Goal: Task Accomplishment & Management: Manage account settings

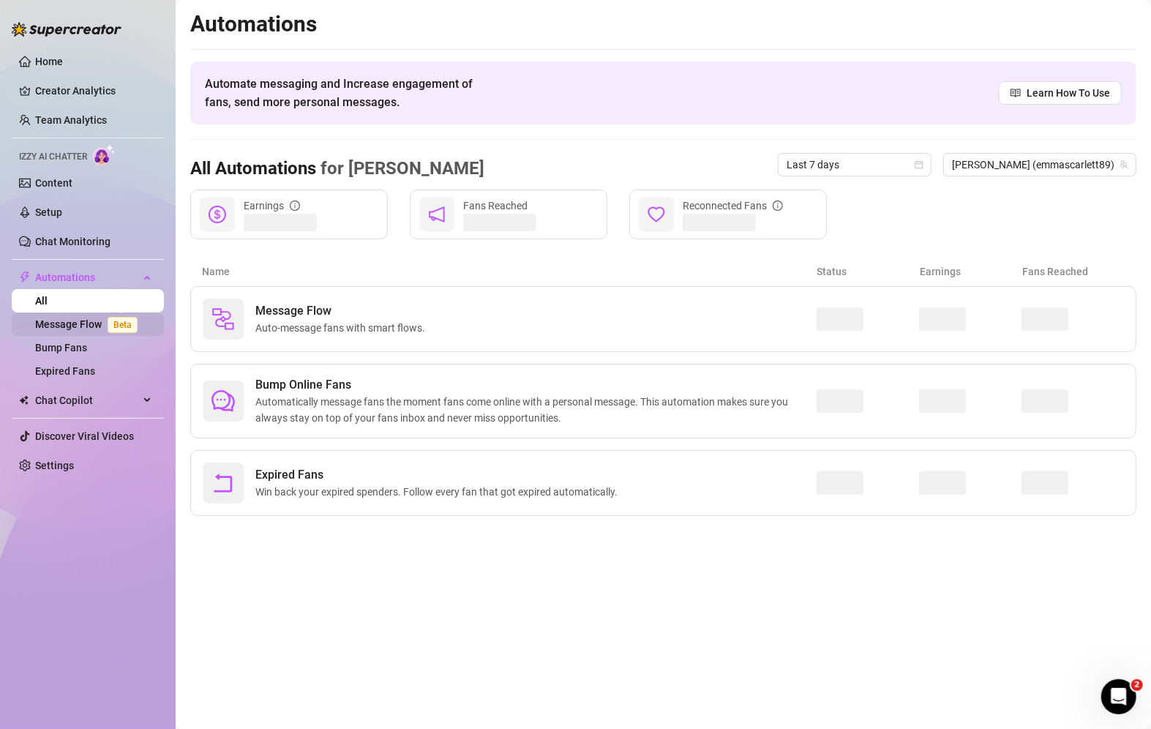
click at [59, 318] on link "Message Flow Beta" at bounding box center [89, 324] width 108 height 12
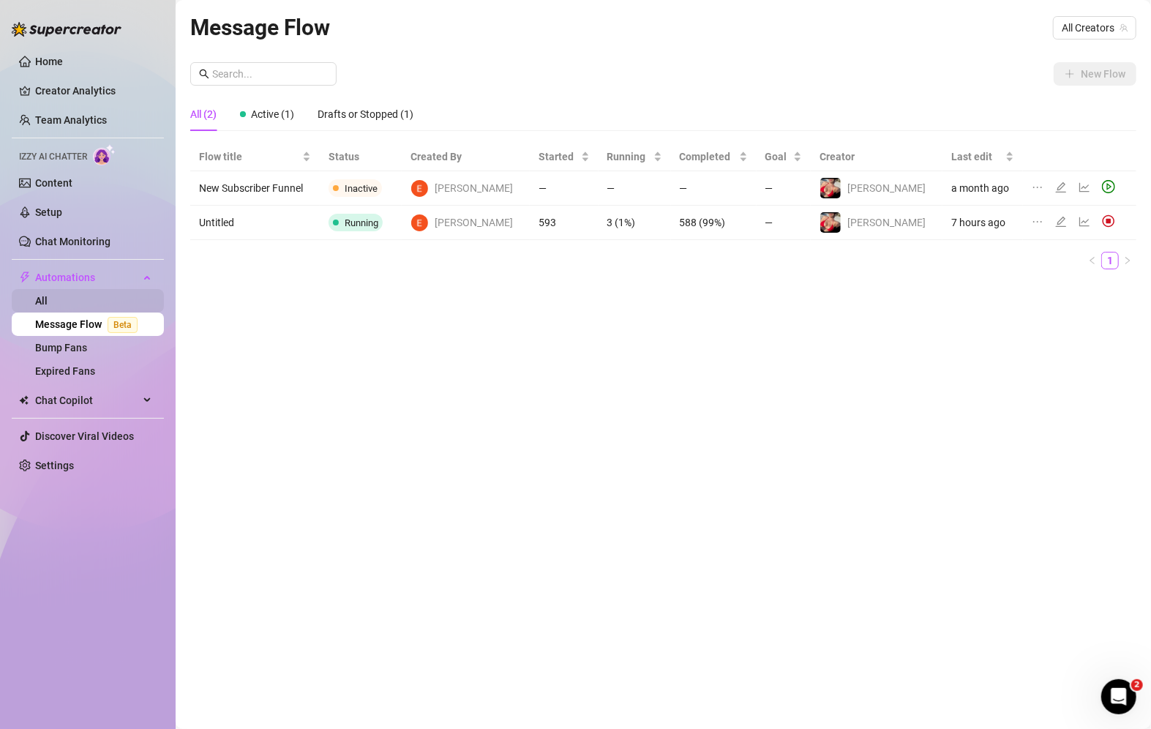
click at [48, 305] on link "All" at bounding box center [41, 301] width 12 height 12
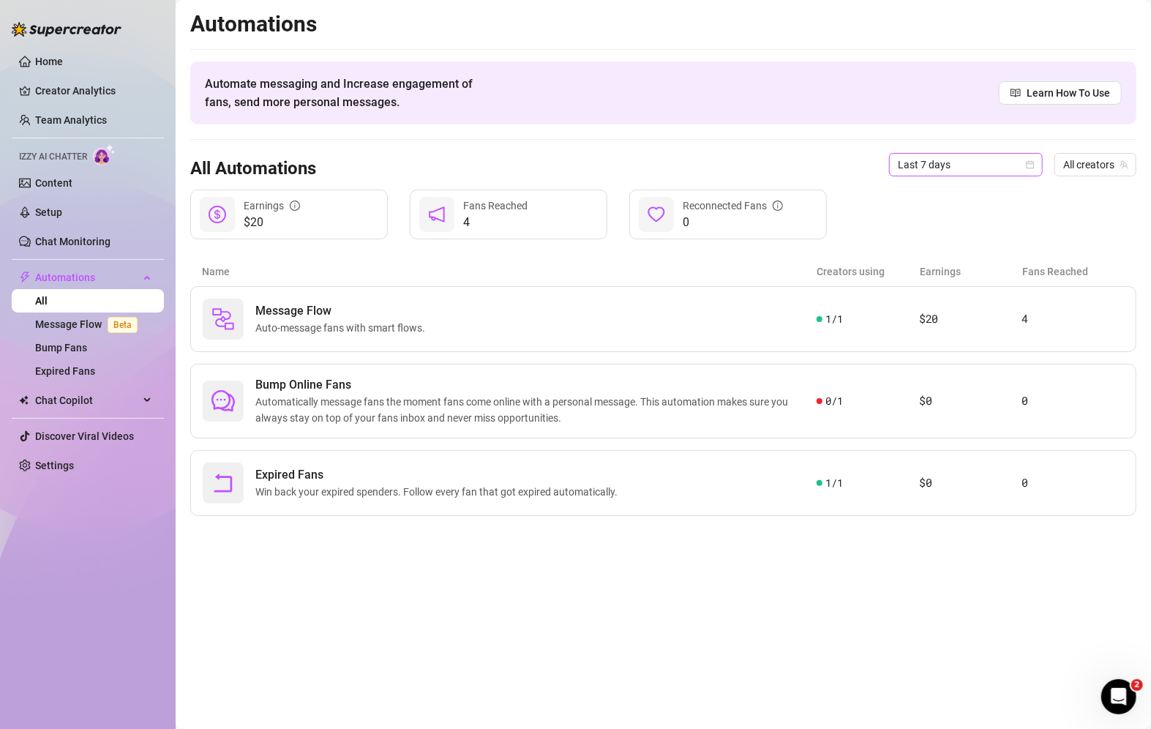
click at [973, 173] on span "Last 7 days" at bounding box center [966, 165] width 136 height 22
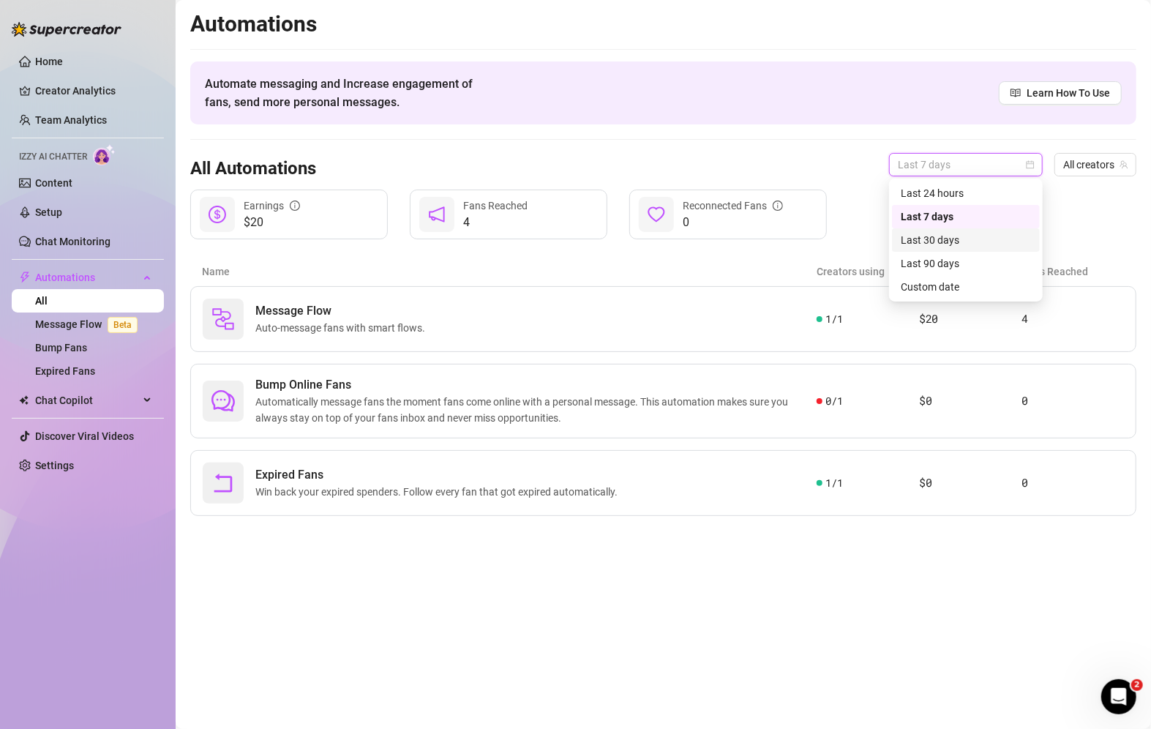
click at [955, 238] on div "Last 30 days" at bounding box center [966, 240] width 130 height 16
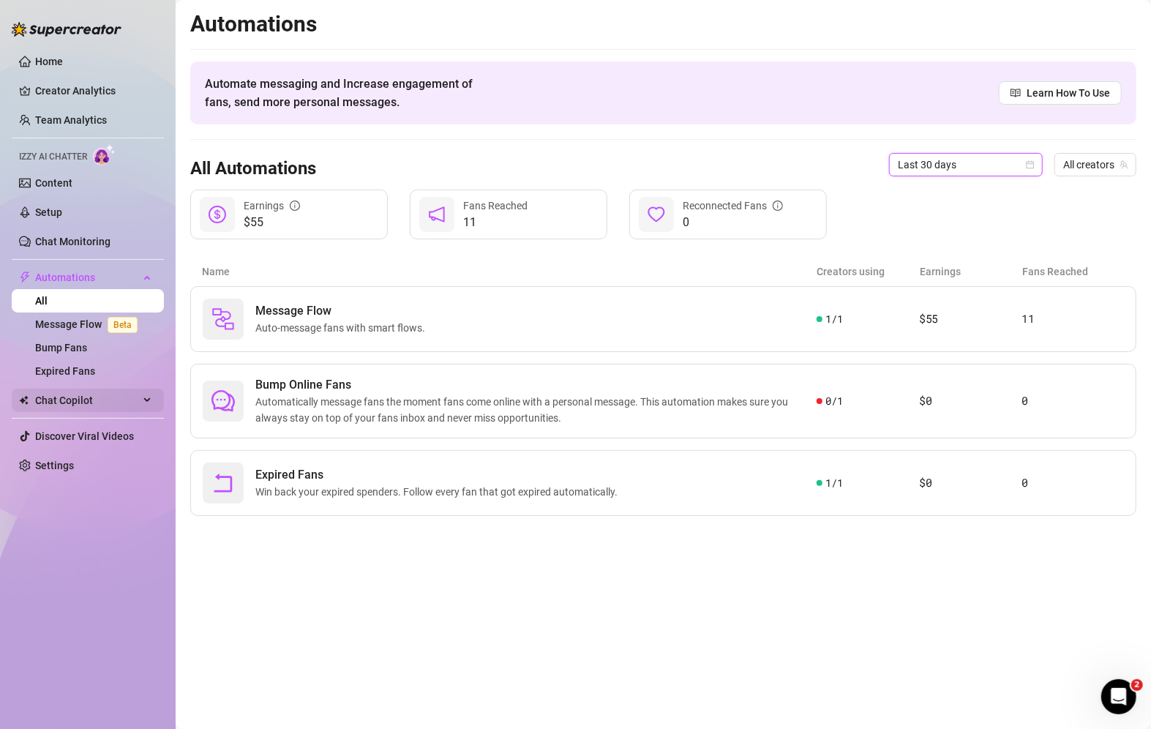
click at [84, 393] on span "Chat Copilot" at bounding box center [87, 400] width 104 height 23
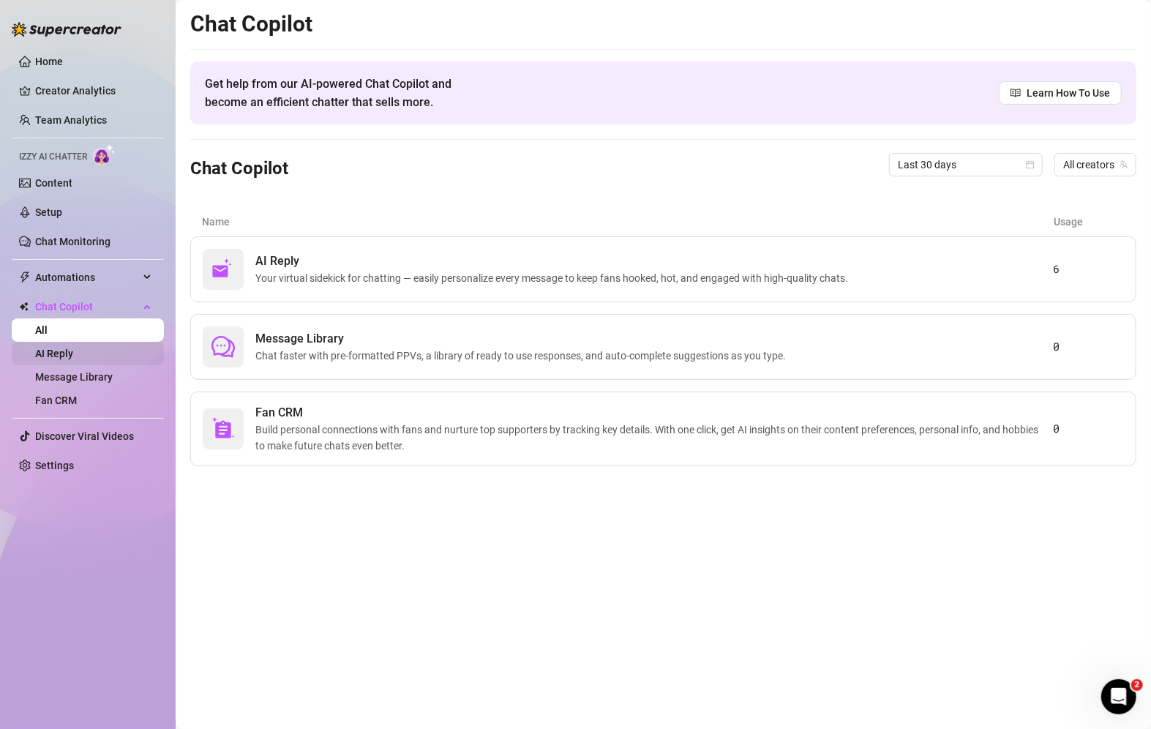
click at [73, 352] on link "AI Reply" at bounding box center [54, 354] width 38 height 12
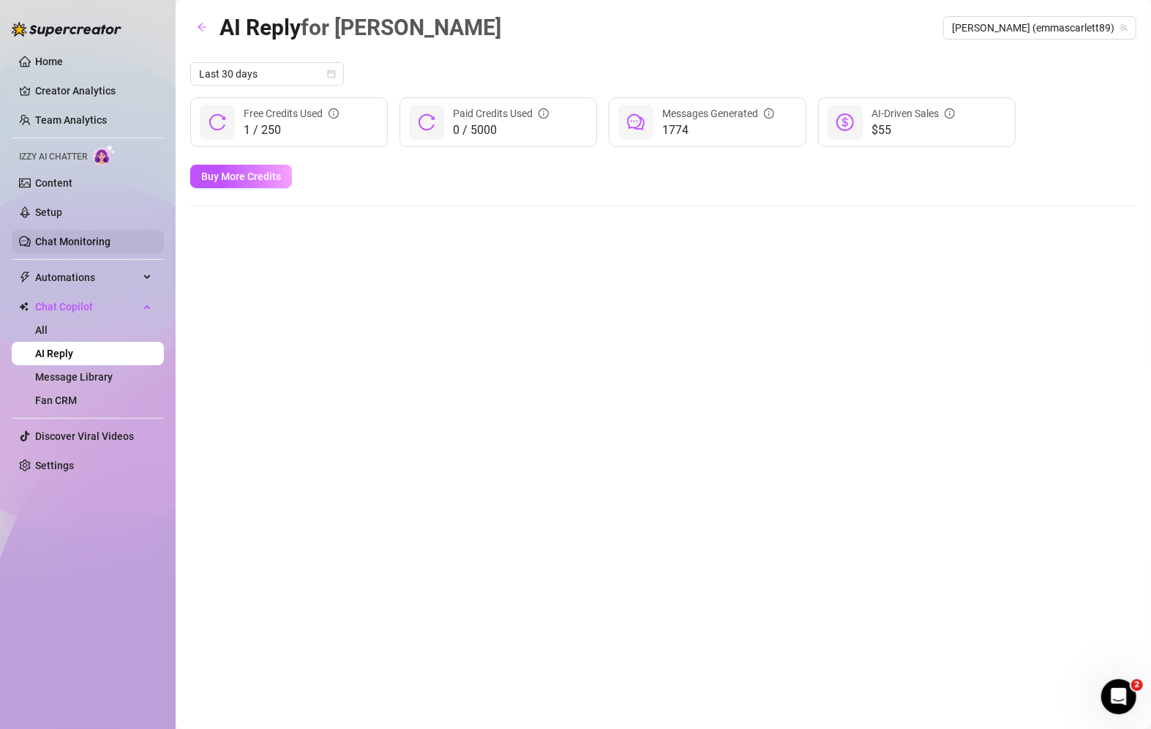
click at [70, 239] on link "Chat Monitoring" at bounding box center [72, 242] width 75 height 12
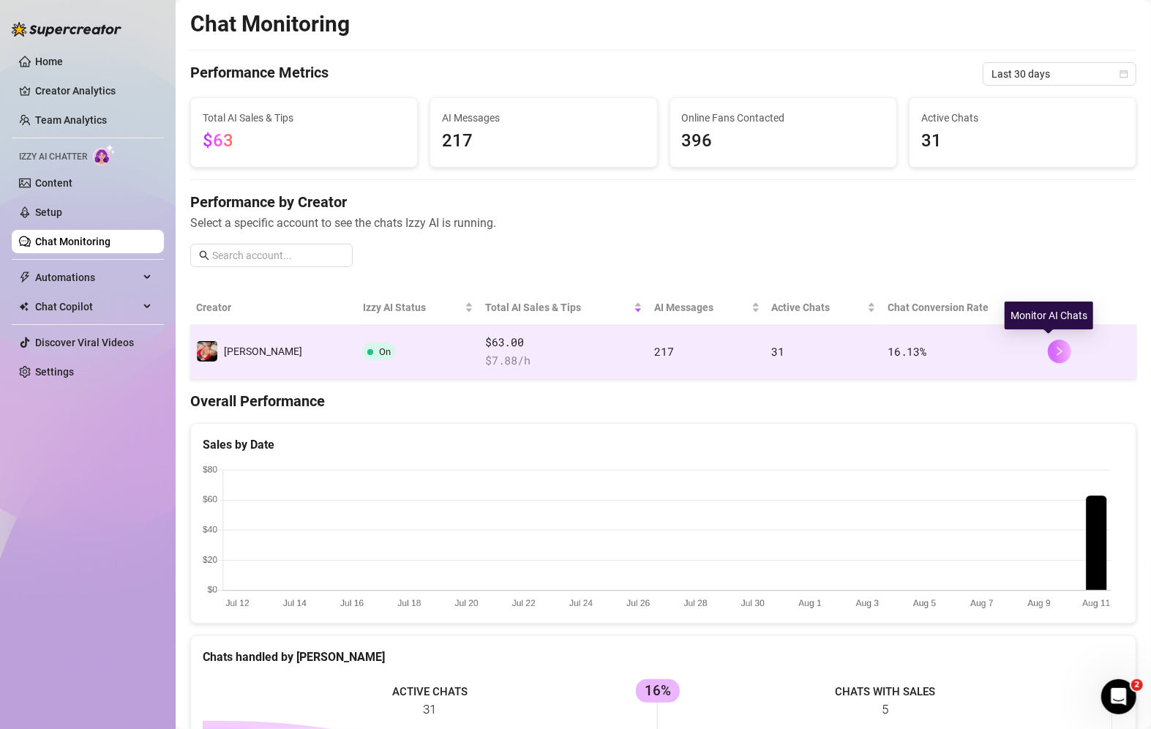
click at [1055, 352] on icon "right" at bounding box center [1060, 351] width 10 height 10
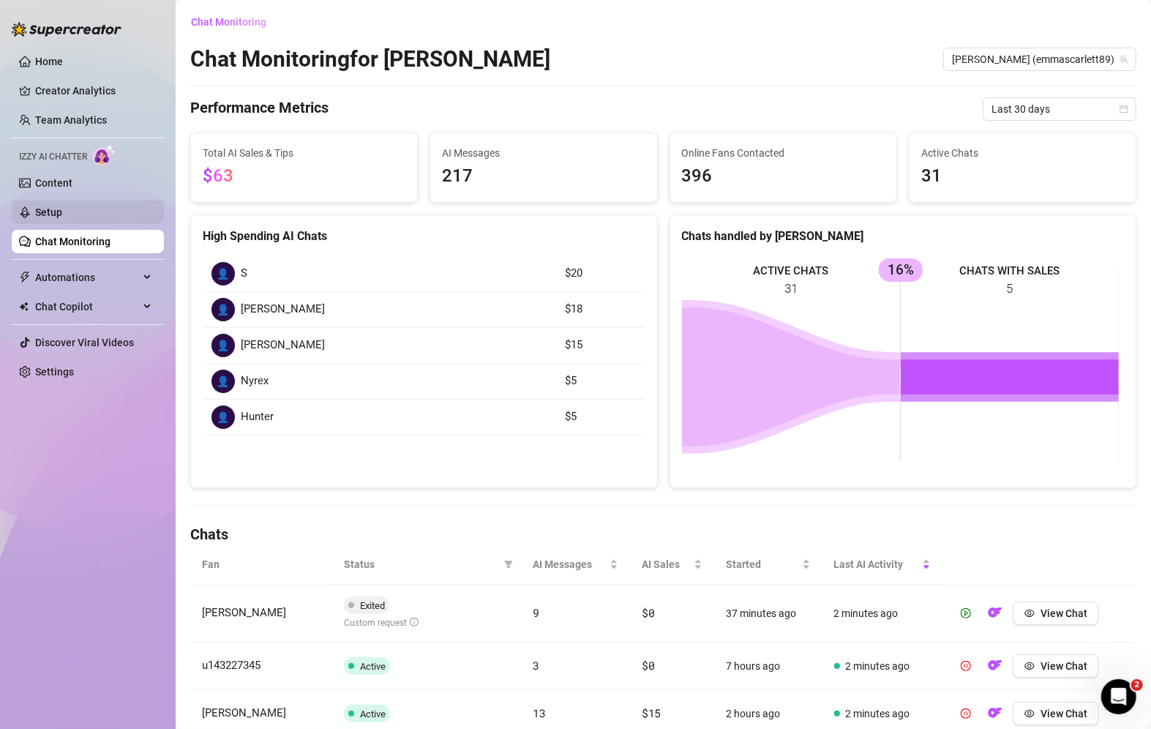
click at [55, 208] on link "Setup" at bounding box center [48, 212] width 27 height 12
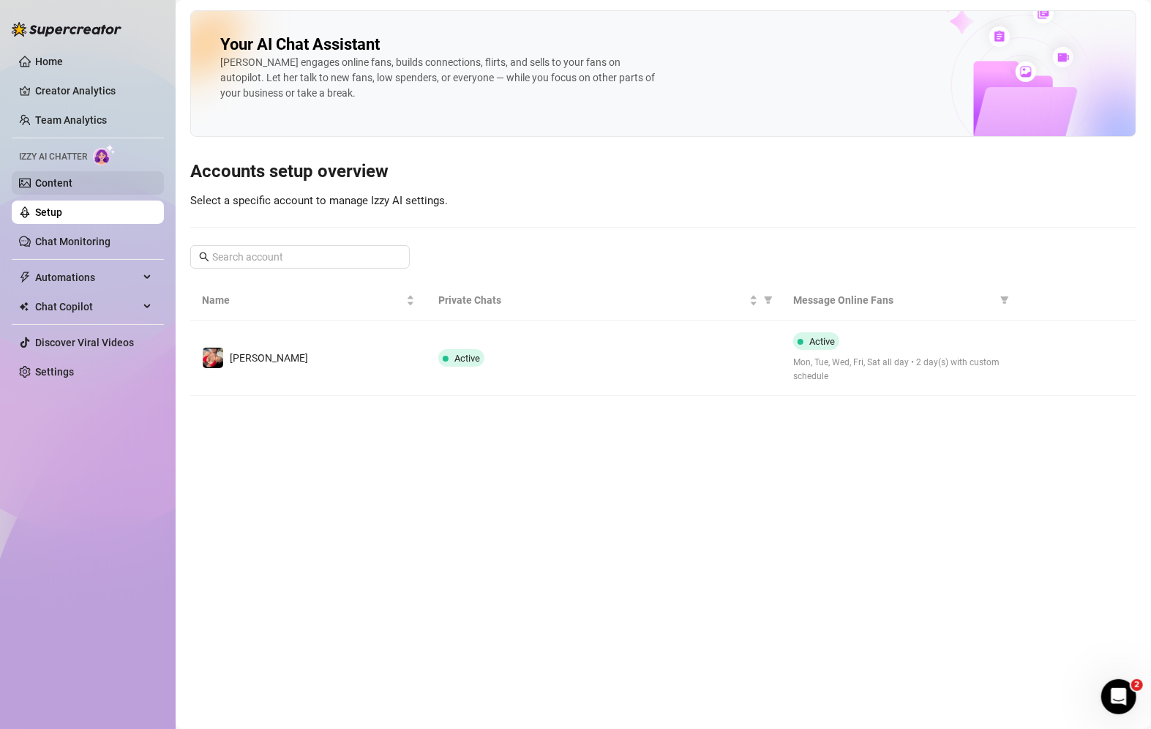
click at [62, 177] on link "Content" at bounding box center [53, 183] width 37 height 12
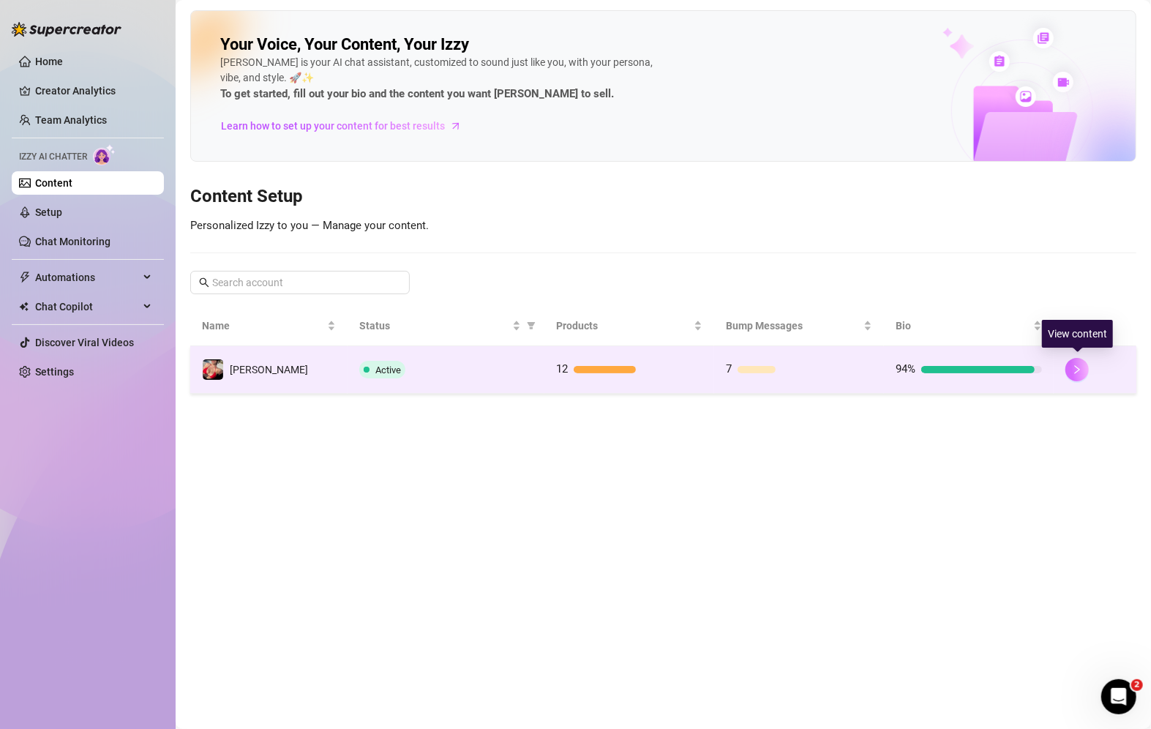
click at [1074, 373] on button "button" at bounding box center [1077, 369] width 23 height 23
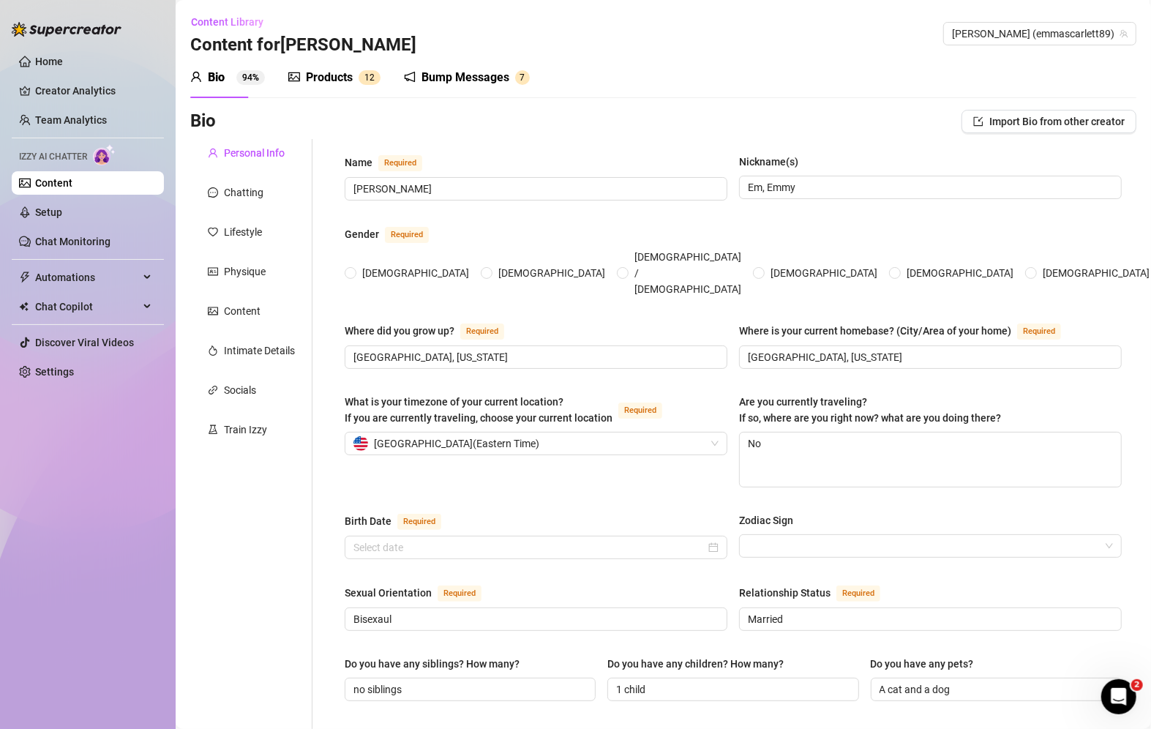
radio input "true"
type input "[DATE]"
click at [329, 76] on div "Products" at bounding box center [329, 78] width 47 height 18
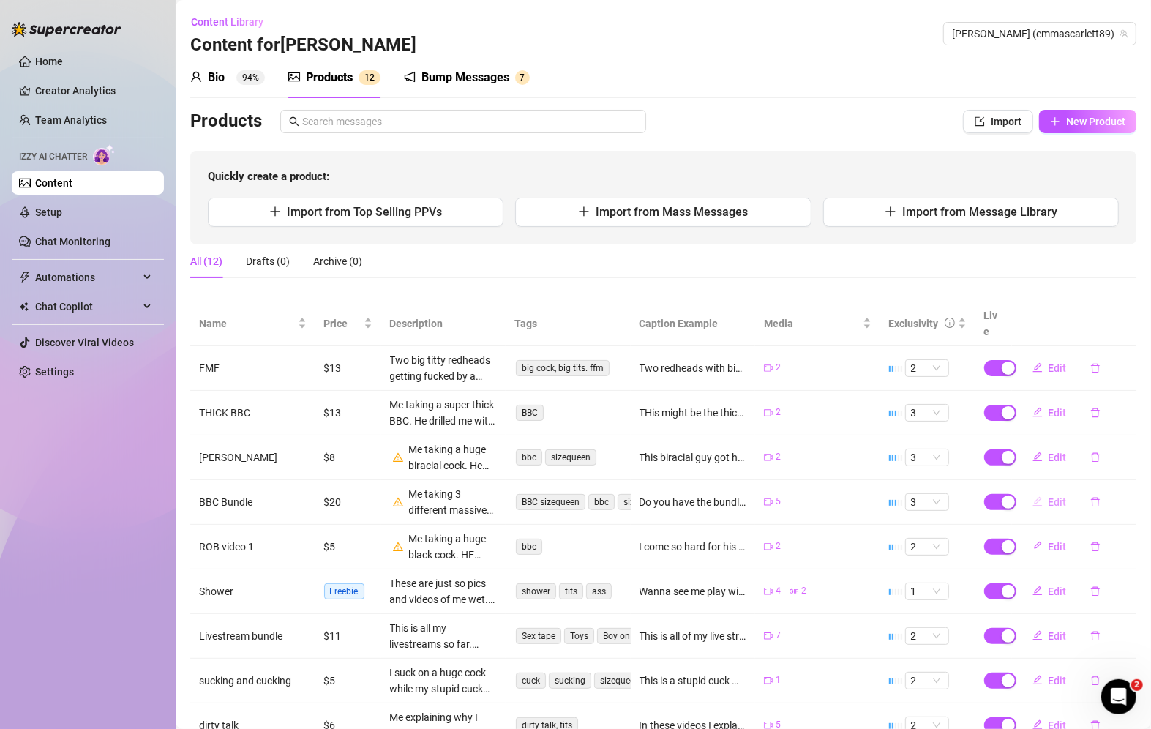
click at [1049, 496] on span "Edit" at bounding box center [1058, 502] width 18 height 12
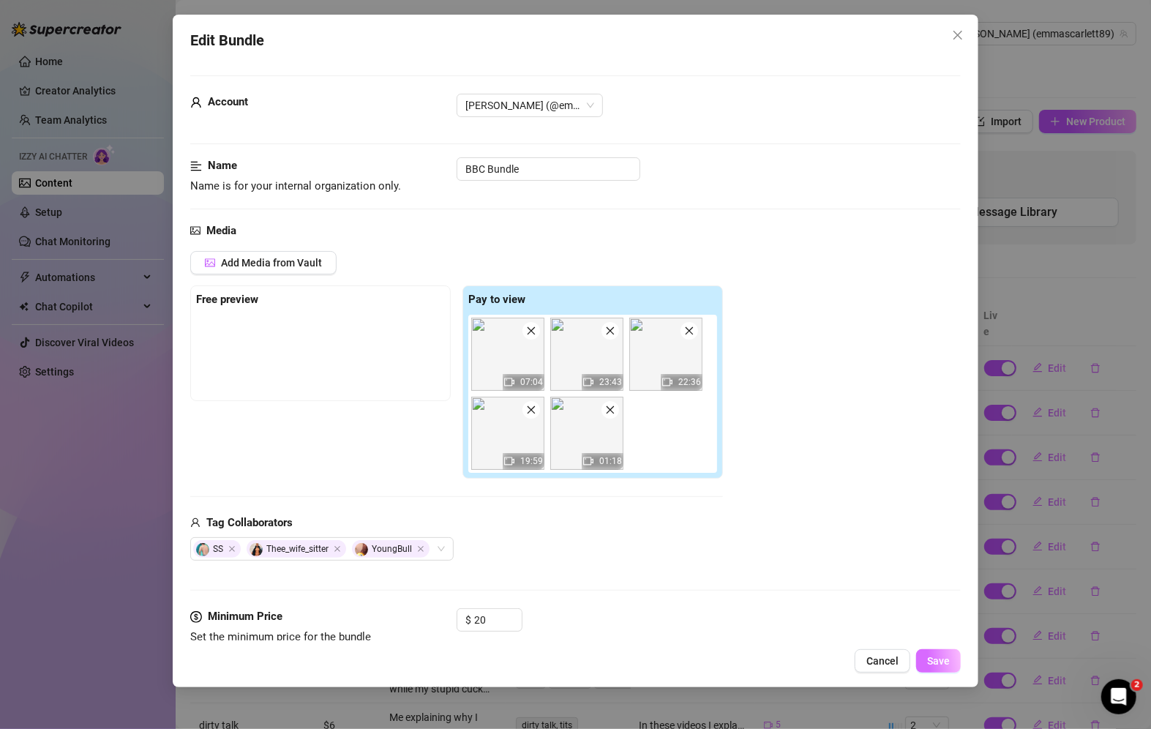
click at [937, 662] on span "Save" at bounding box center [938, 661] width 23 height 12
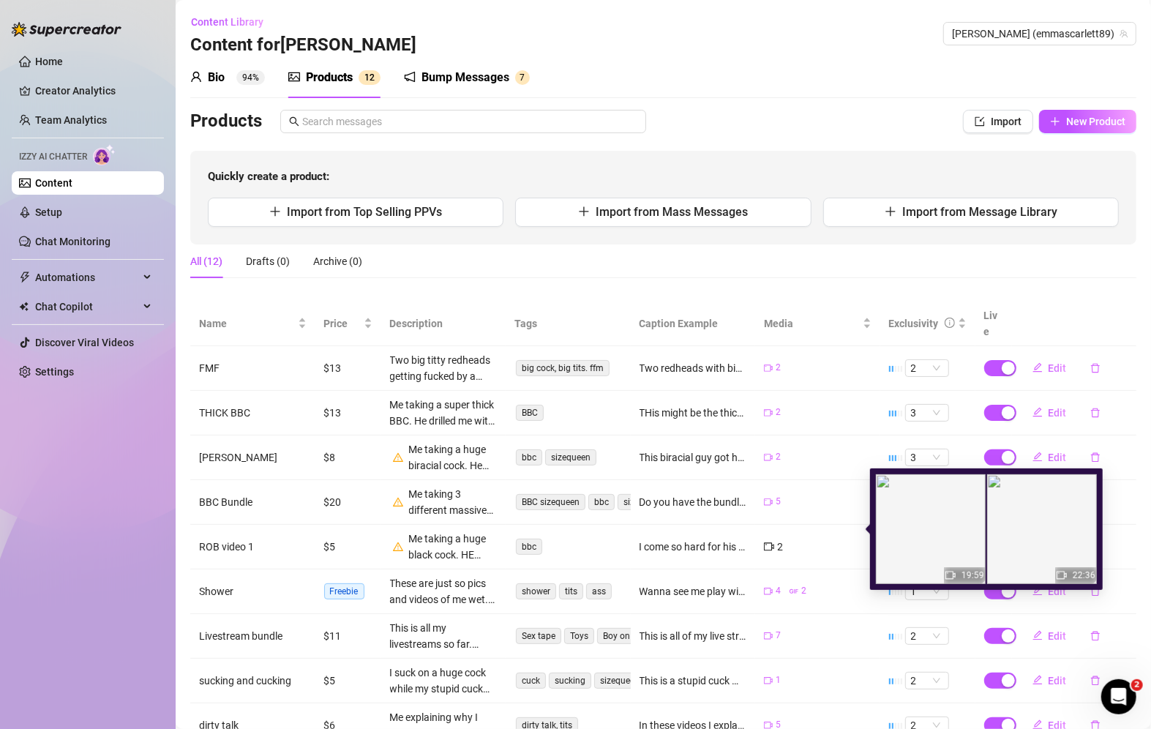
click at [825, 539] on div "2" at bounding box center [818, 547] width 108 height 16
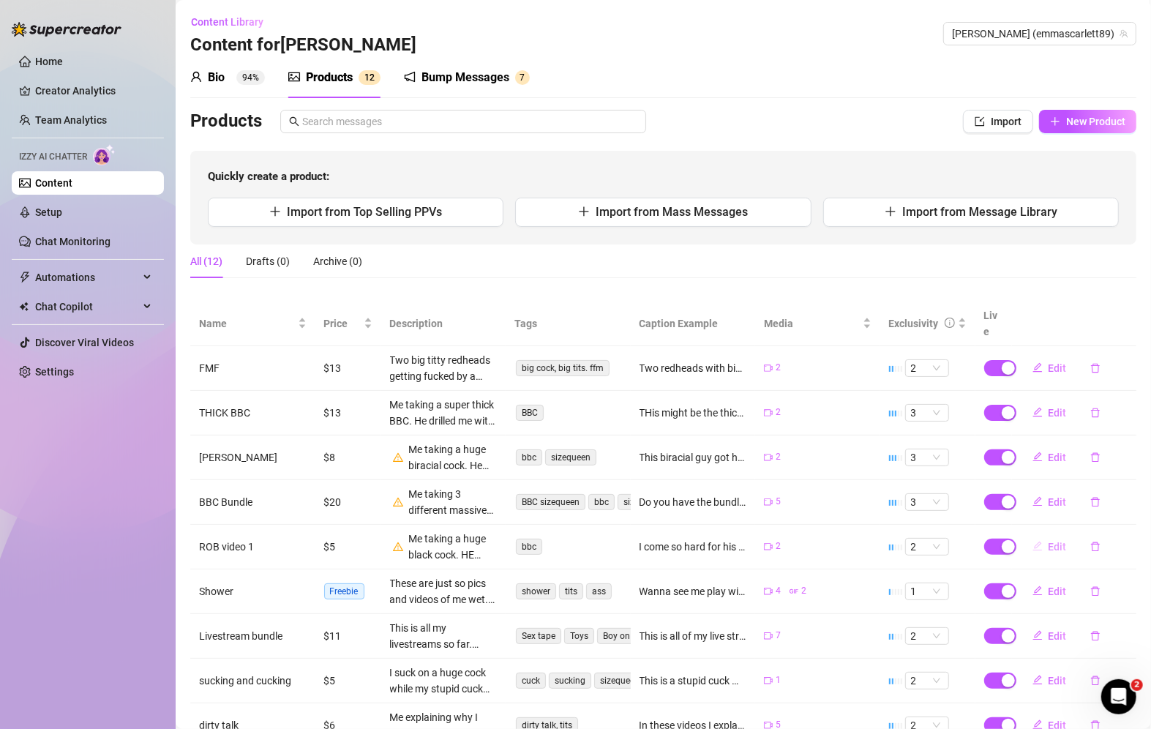
click at [1033, 535] on button "Edit" at bounding box center [1050, 546] width 58 height 23
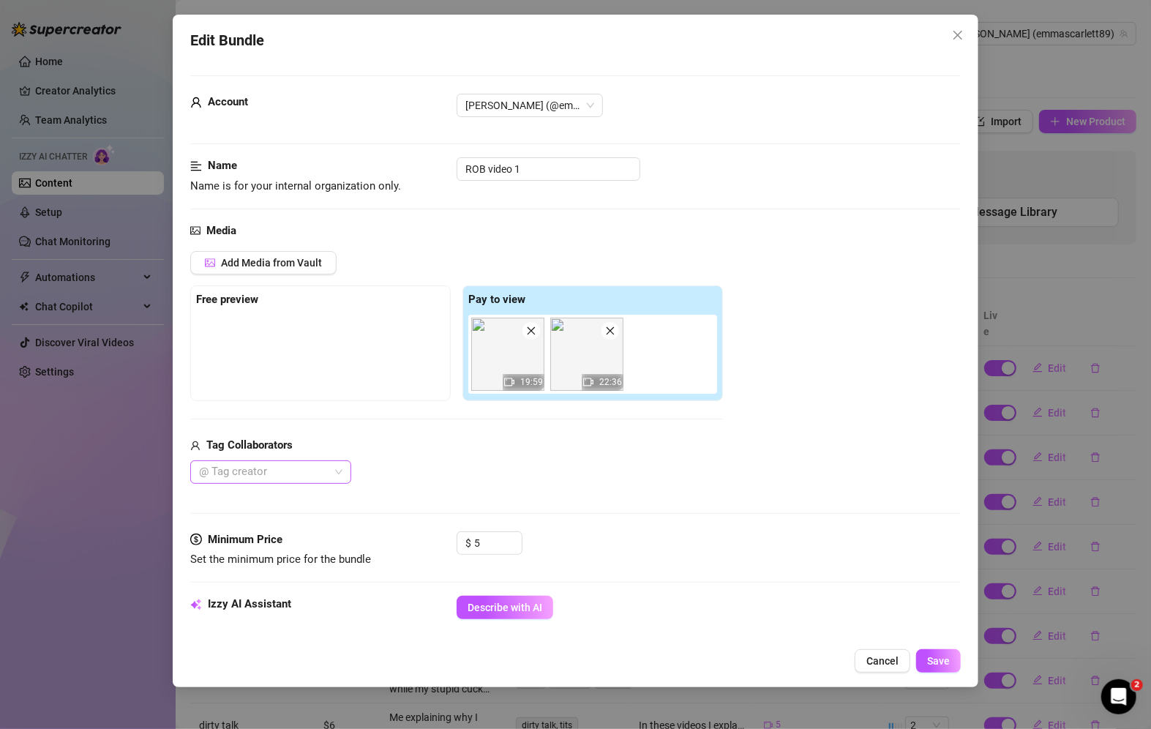
click at [277, 470] on div at bounding box center [263, 472] width 140 height 20
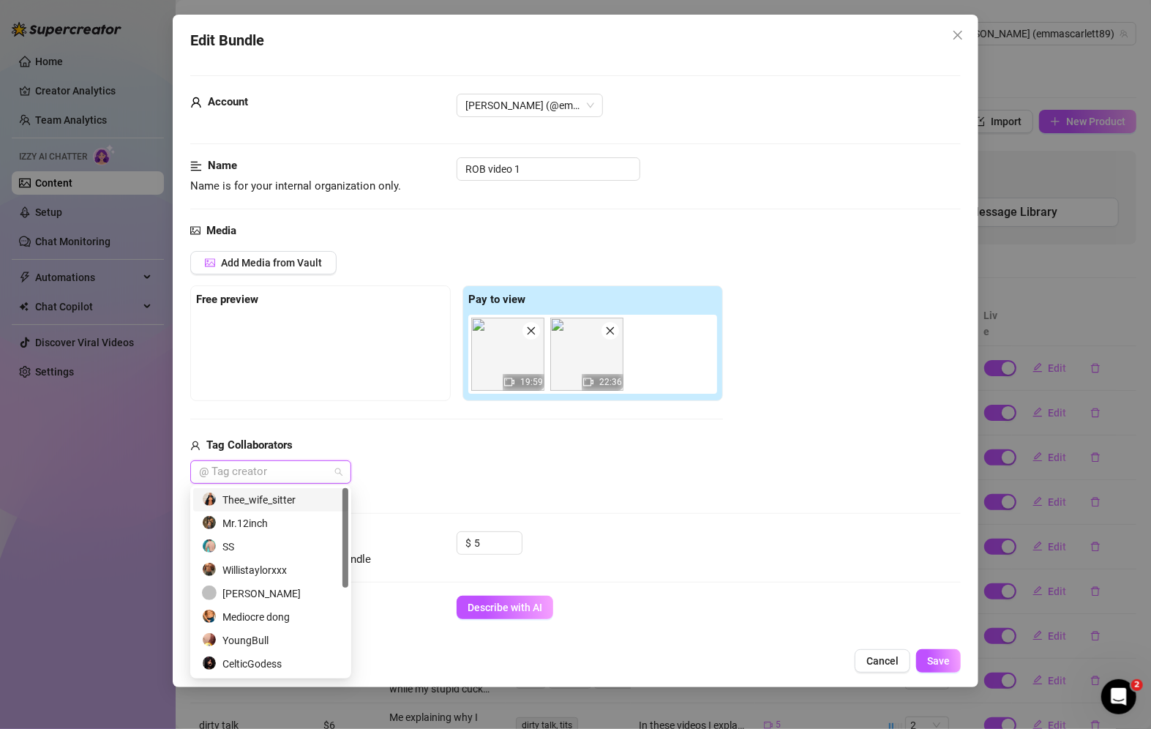
click at [272, 504] on div "Thee_wife_sitter" at bounding box center [271, 500] width 138 height 16
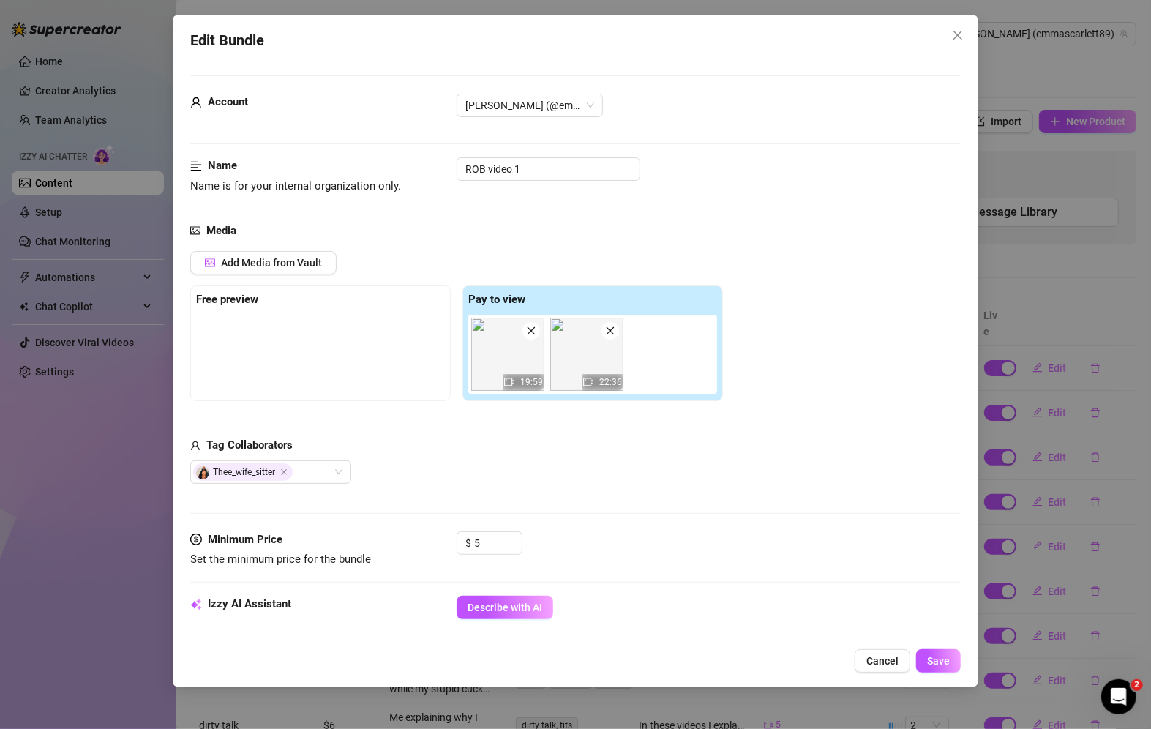
click at [509, 482] on div "Thee_wife_sitter" at bounding box center [456, 471] width 533 height 23
click at [933, 657] on span "Save" at bounding box center [938, 661] width 23 height 12
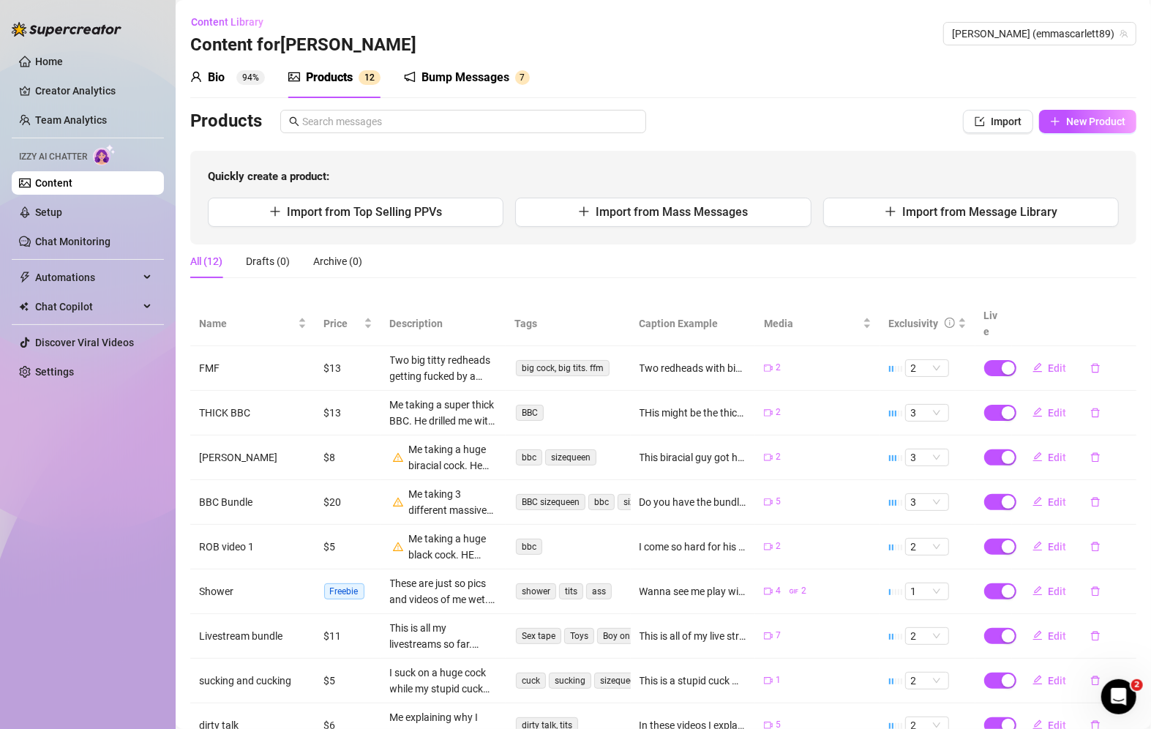
scroll to position [129, 0]
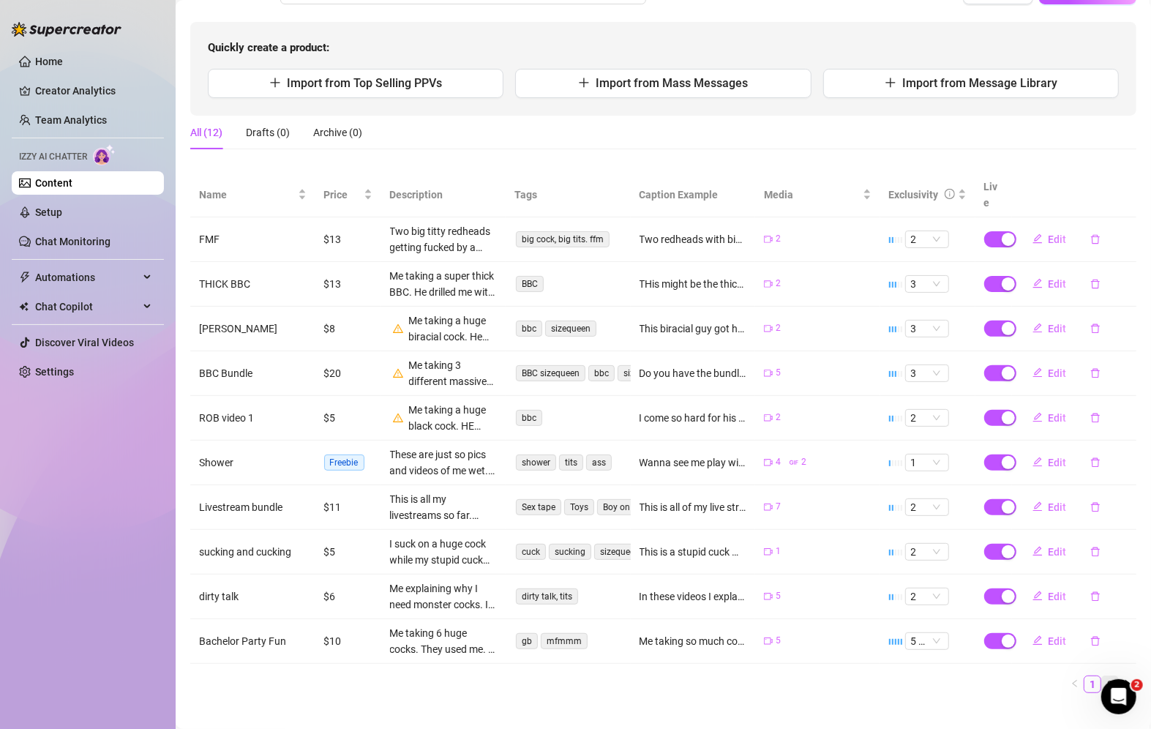
click at [1102, 676] on link "2" at bounding box center [1110, 684] width 16 height 16
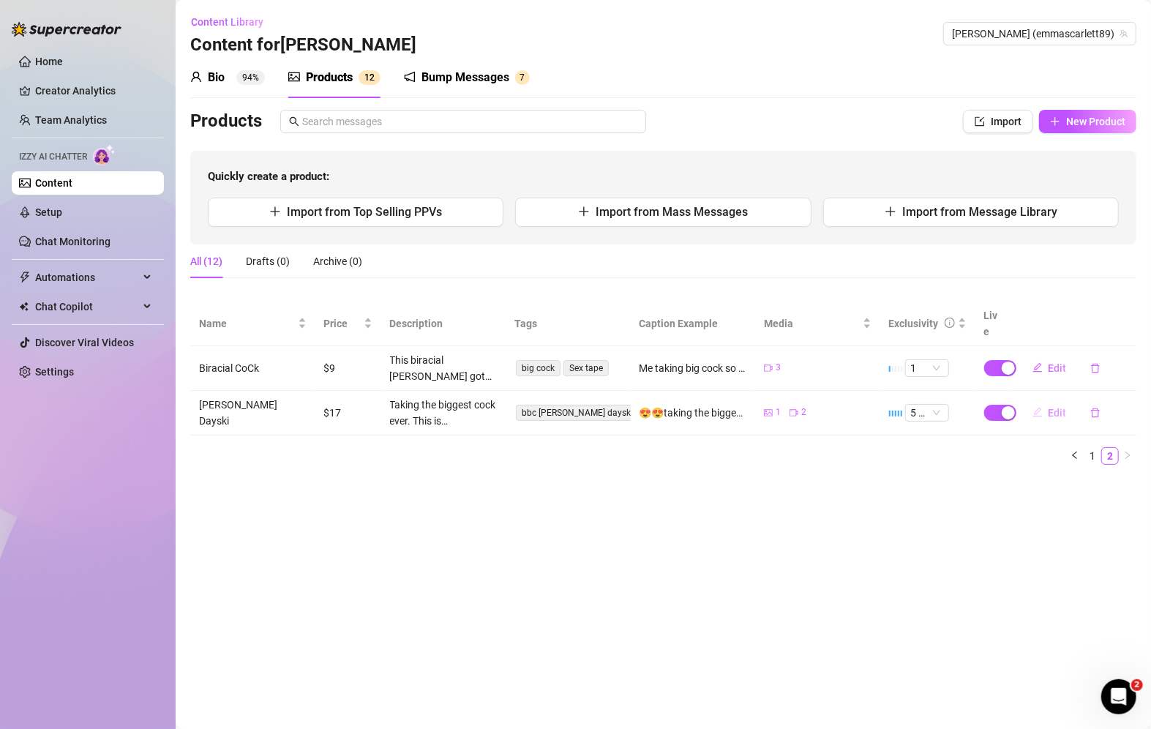
click at [1050, 407] on span "Edit" at bounding box center [1058, 413] width 18 height 12
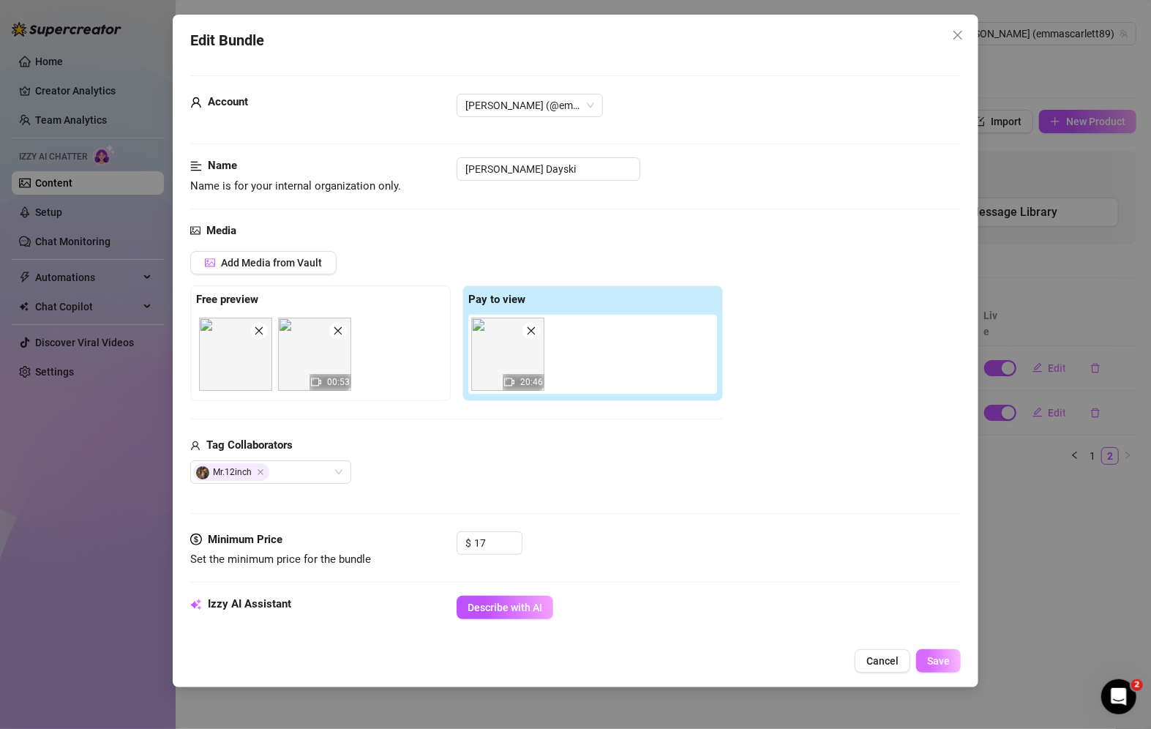
click at [939, 655] on span "Save" at bounding box center [938, 661] width 23 height 12
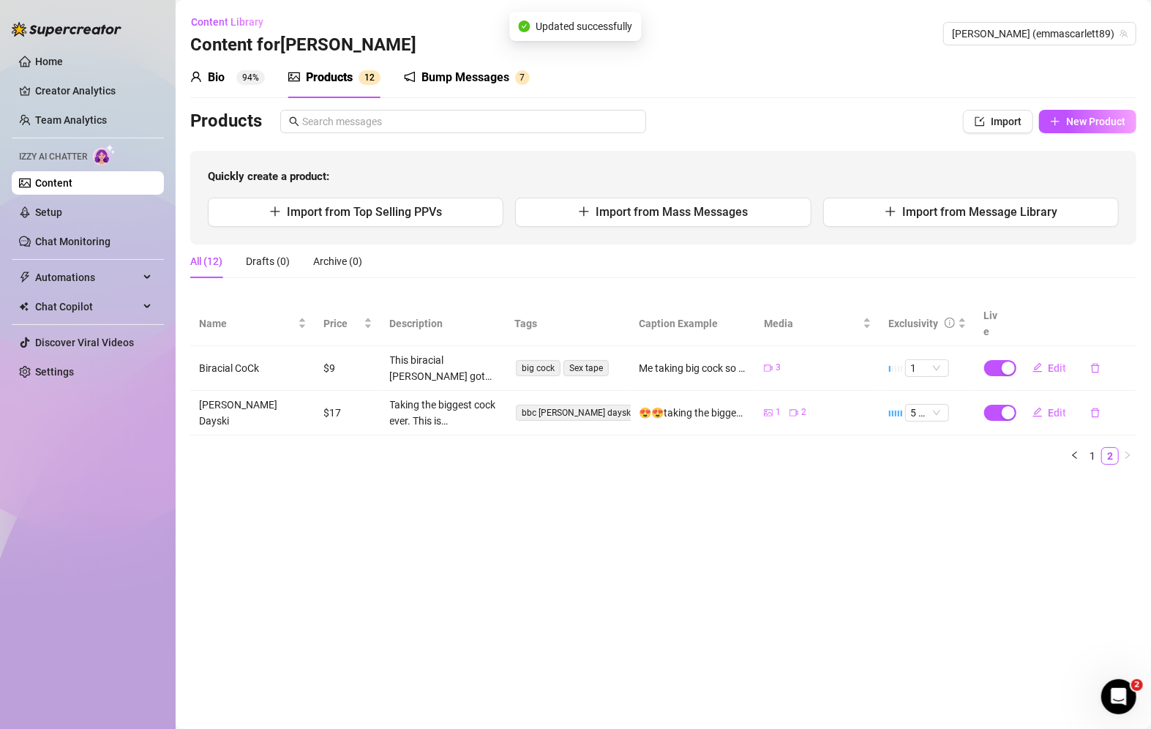
click at [467, 73] on div "Bump Messages" at bounding box center [466, 78] width 88 height 18
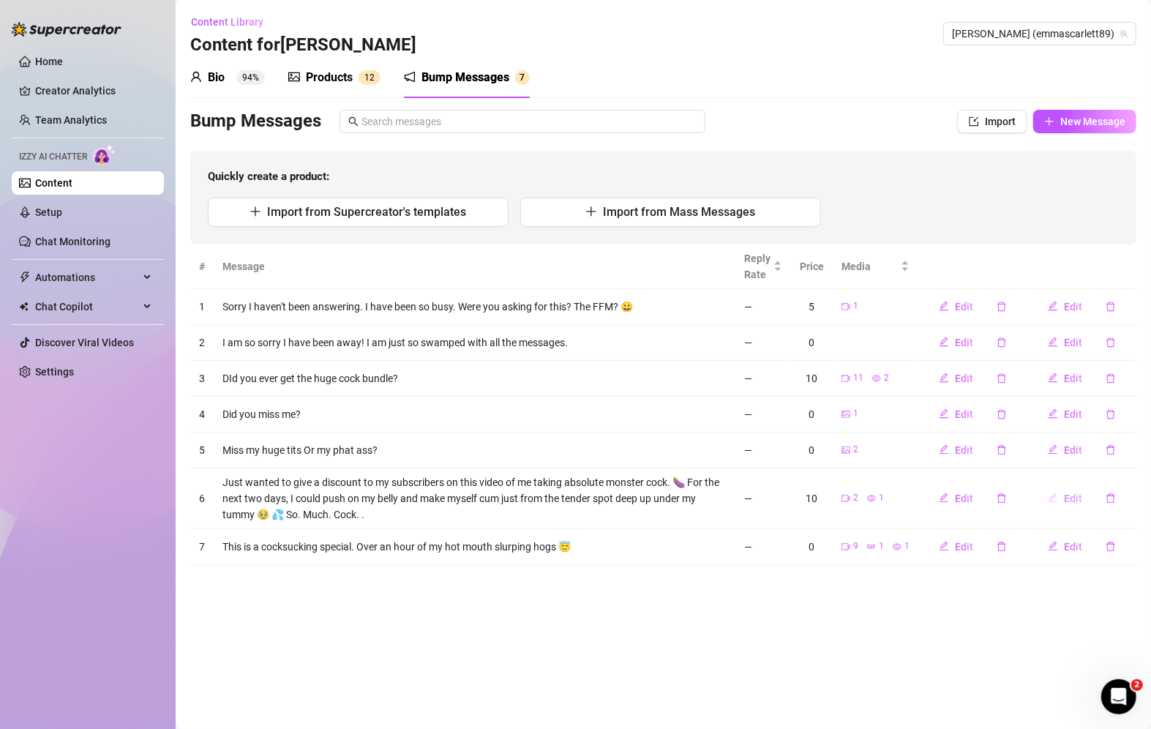
click at [1072, 499] on span "Edit" at bounding box center [1073, 499] width 18 height 12
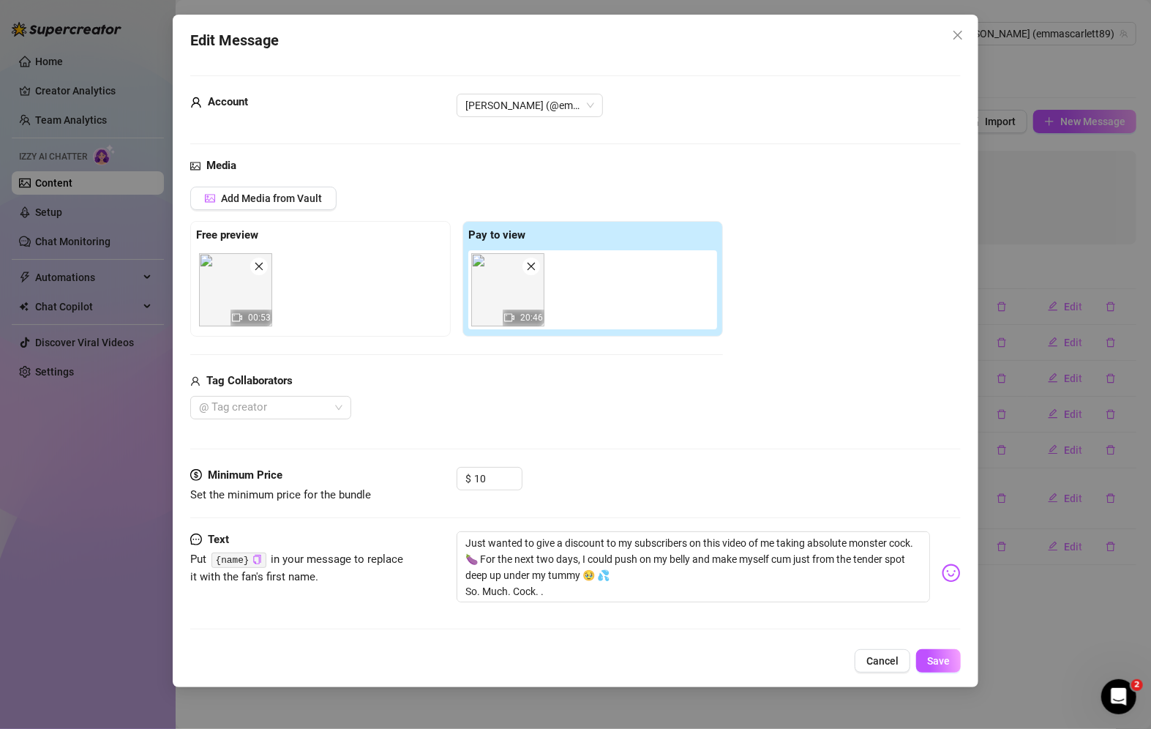
click at [551, 408] on div "@ Tag creator" at bounding box center [456, 407] width 533 height 23
click at [296, 400] on div at bounding box center [263, 407] width 140 height 20
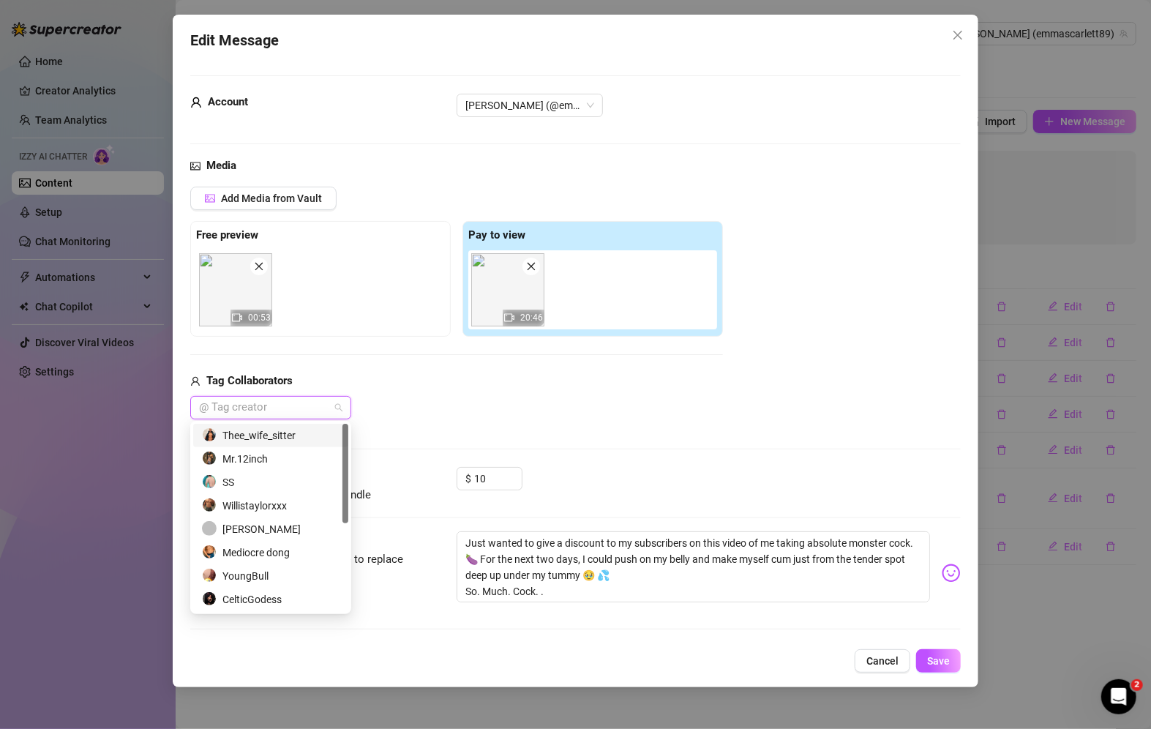
click at [294, 410] on div at bounding box center [263, 407] width 140 height 20
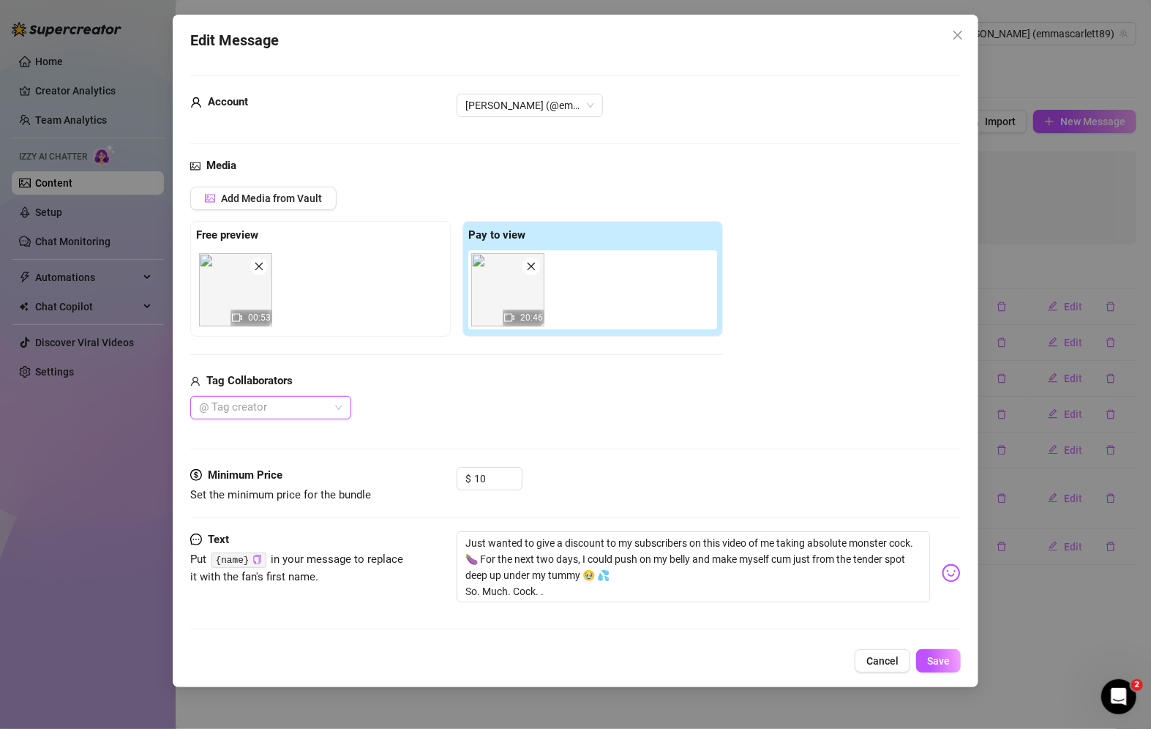
click at [294, 410] on div at bounding box center [263, 407] width 140 height 20
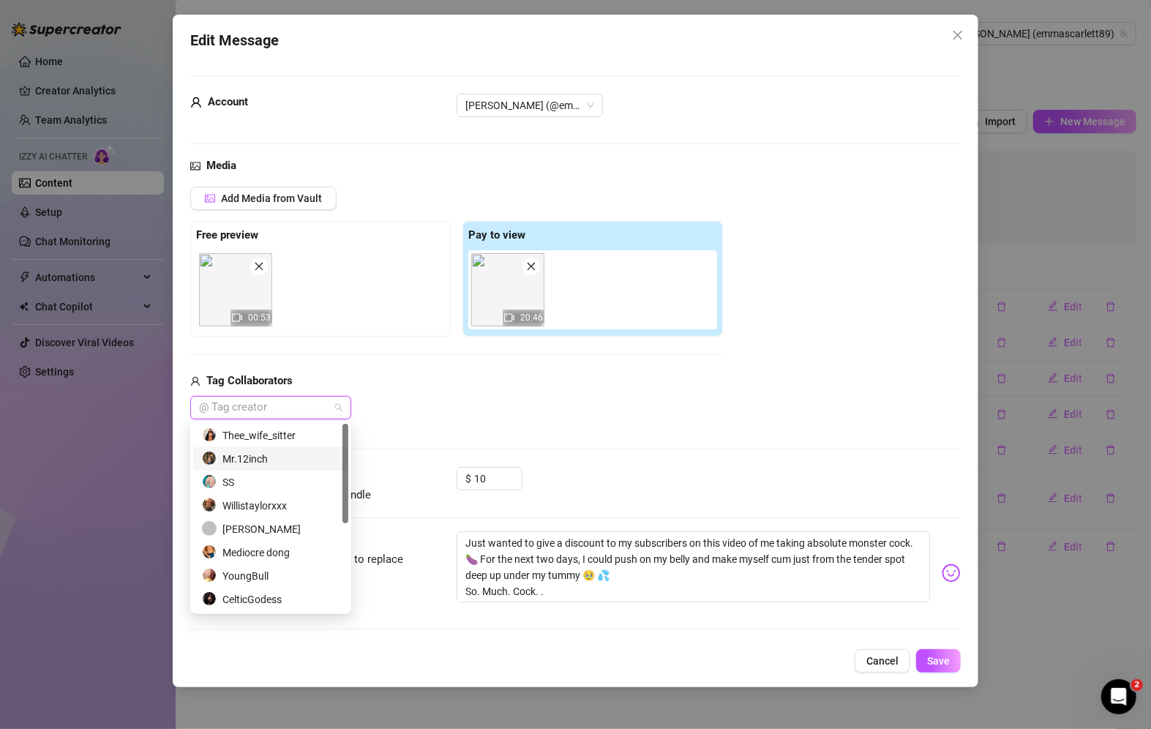
click at [275, 452] on div "Mr.12inch" at bounding box center [271, 459] width 138 height 16
click at [938, 657] on span "Save" at bounding box center [938, 661] width 23 height 12
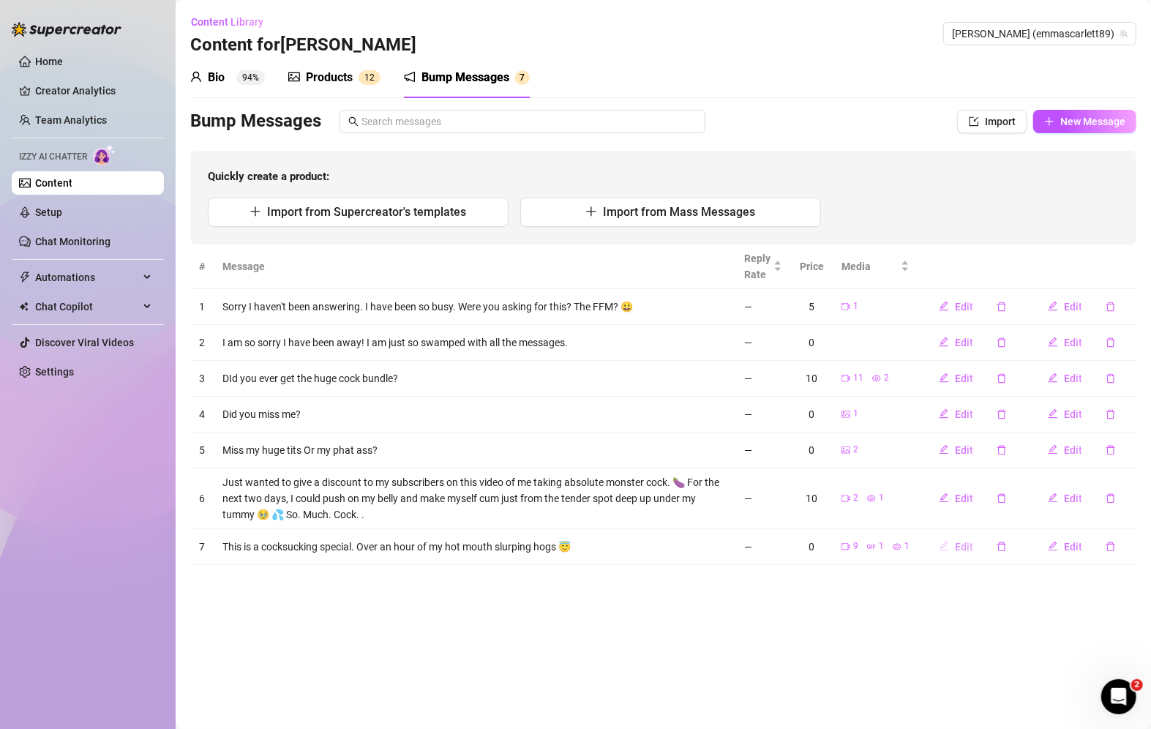
click at [967, 543] on span "Edit" at bounding box center [964, 547] width 18 height 12
type textarea "This is a cocksucking special. Over an hour of my hot mouth slurping hogs 😇"
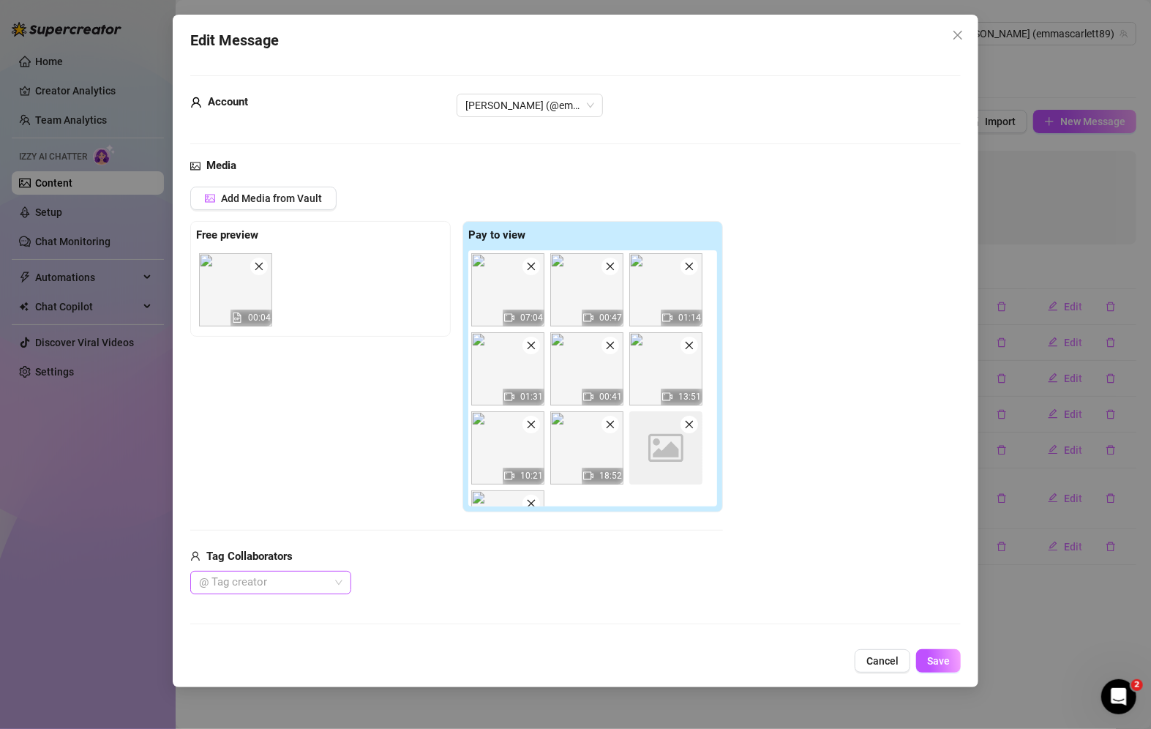
click at [326, 582] on div at bounding box center [263, 582] width 140 height 20
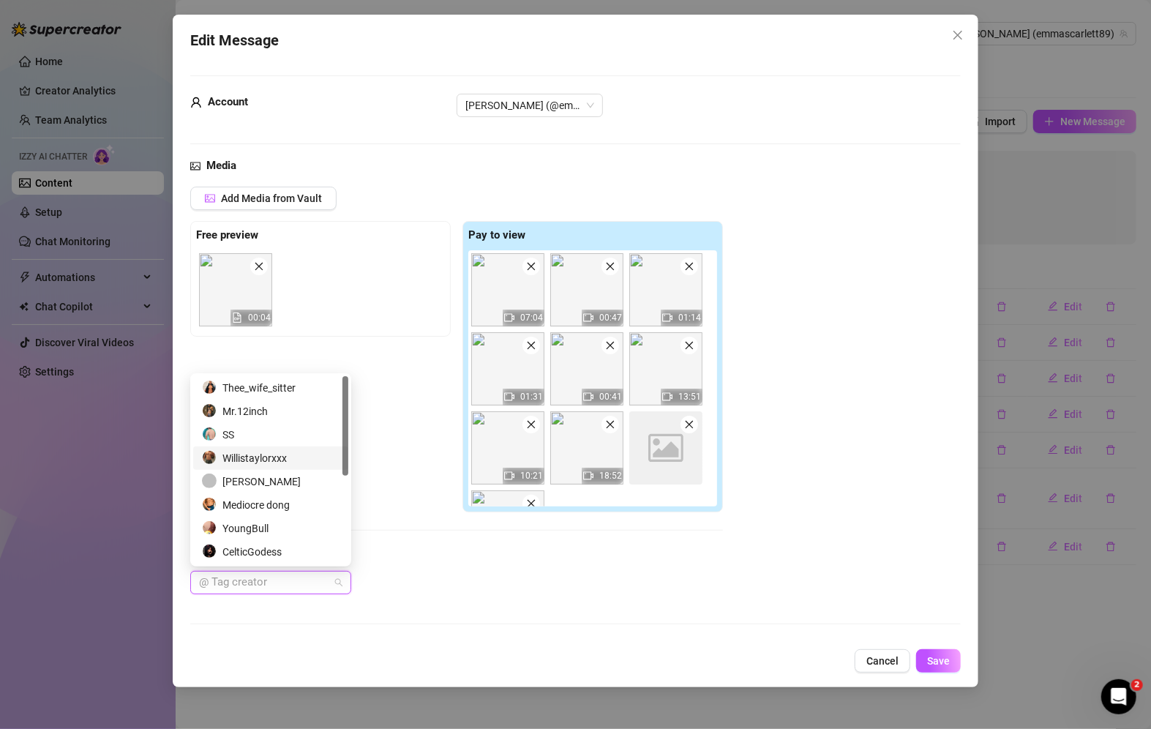
click at [269, 449] on div "Willistaylorxxx" at bounding box center [270, 458] width 155 height 23
click at [260, 502] on div "Mediocre dong" at bounding box center [271, 505] width 138 height 16
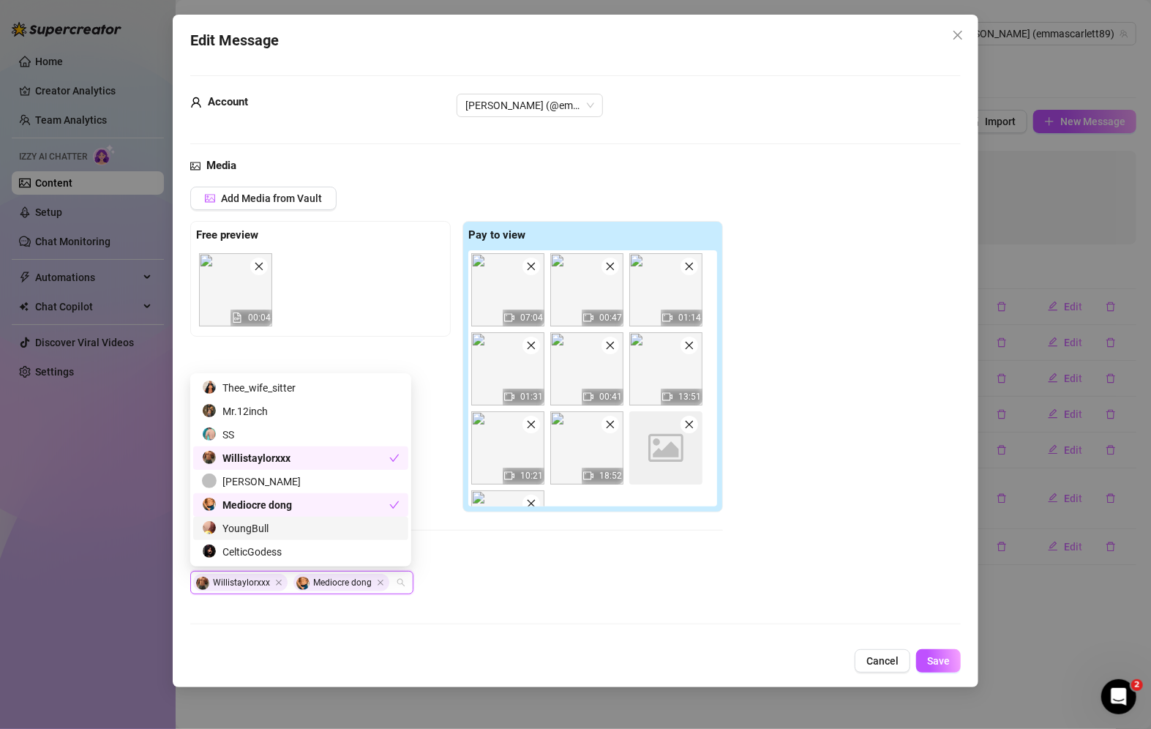
click at [260, 529] on div "YoungBull" at bounding box center [301, 528] width 198 height 16
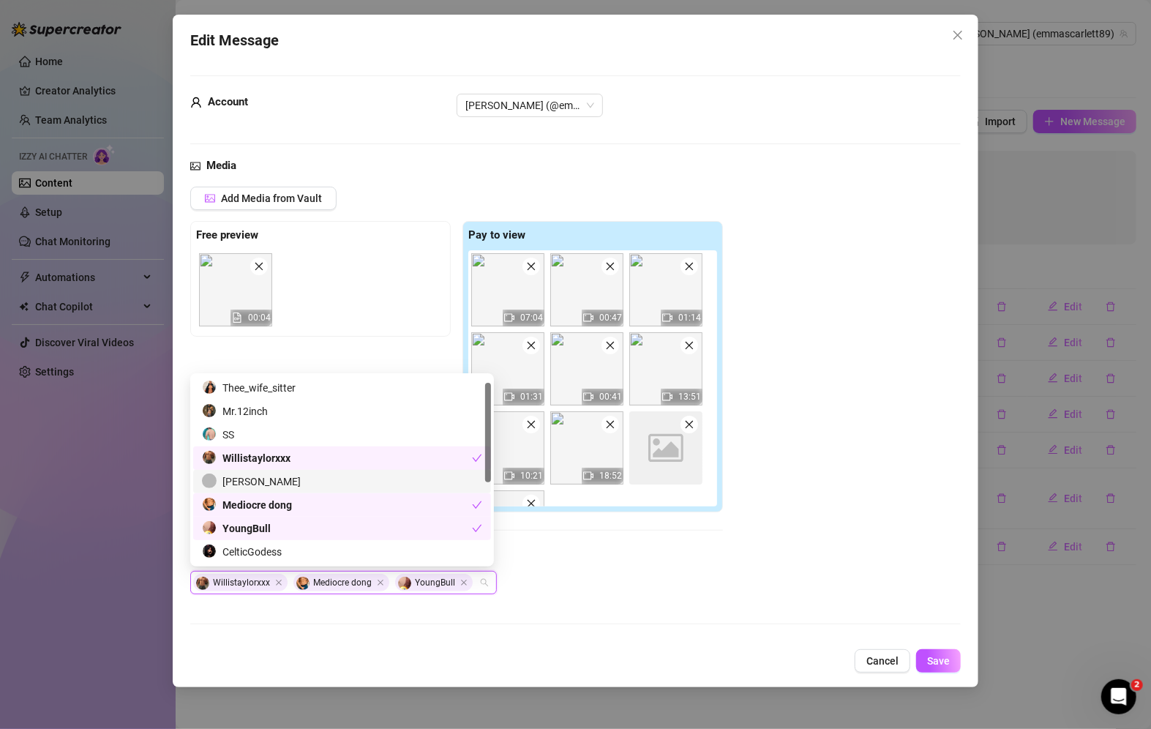
drag, startPoint x: 488, startPoint y: 460, endPoint x: 498, endPoint y: 547, distance: 87.6
click at [498, 547] on body "Home Creator Analytics Team Analytics Izzy AI Chatter Content Setup Chat Monito…" at bounding box center [575, 364] width 1151 height 729
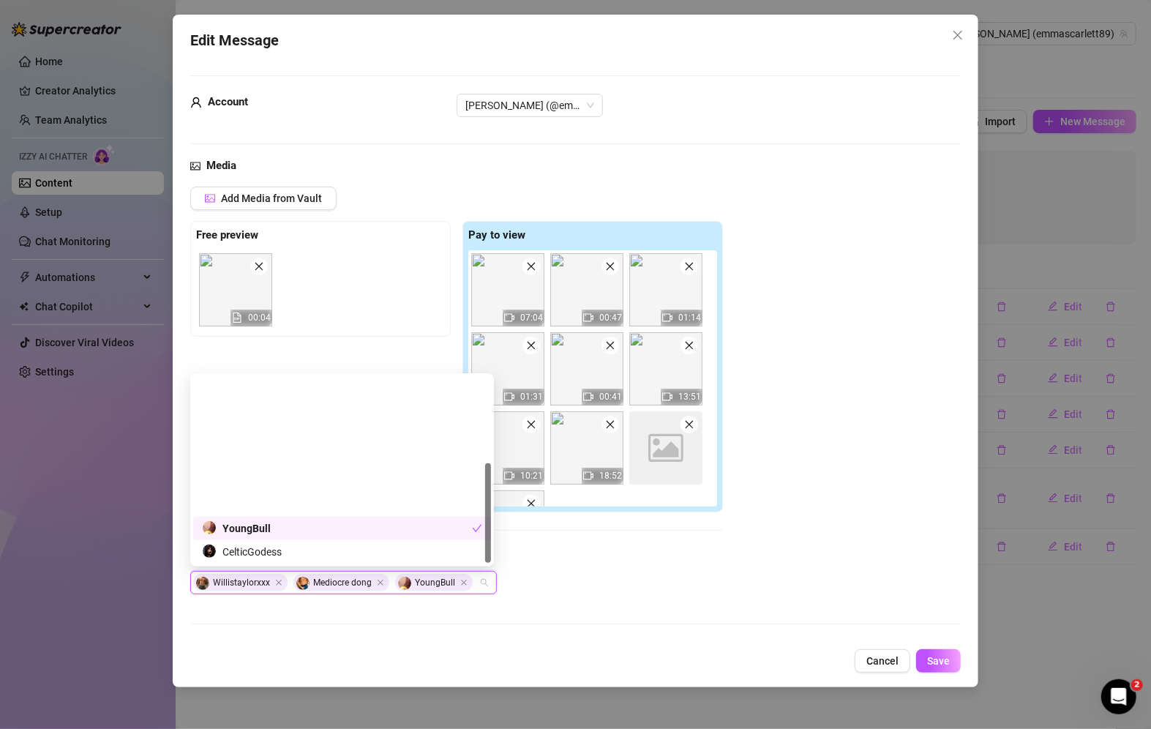
scroll to position [163, 0]
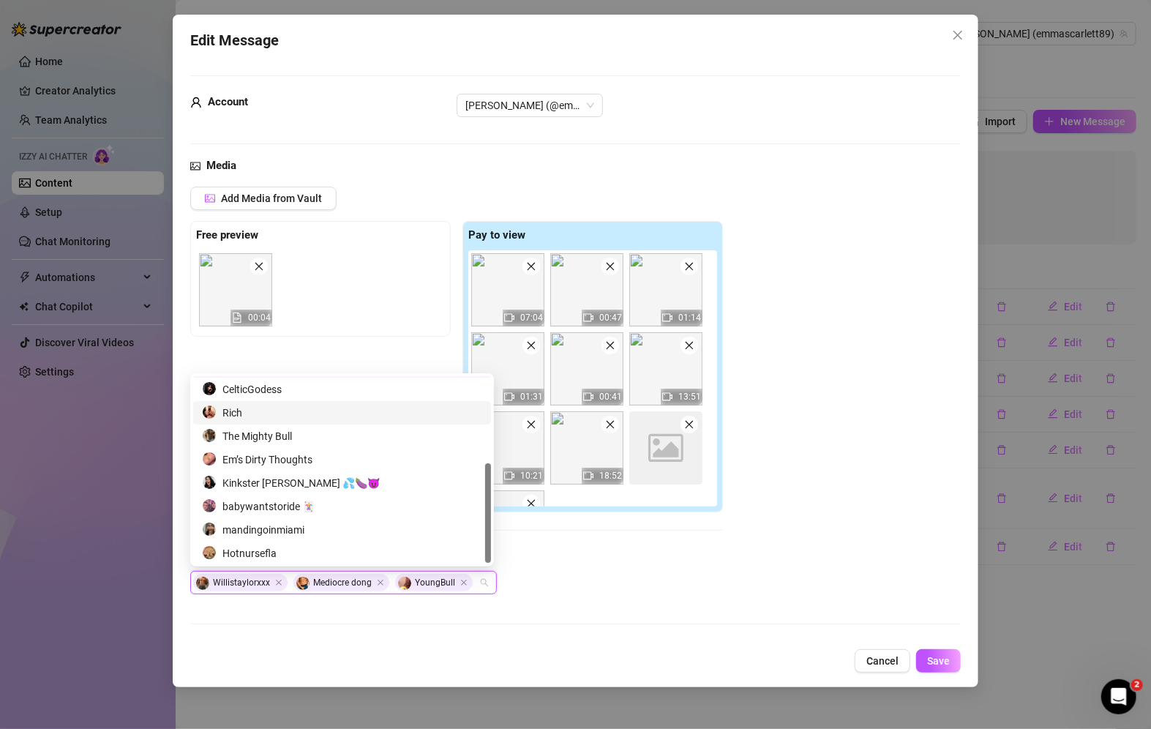
click at [255, 412] on div "Rich" at bounding box center [342, 413] width 280 height 16
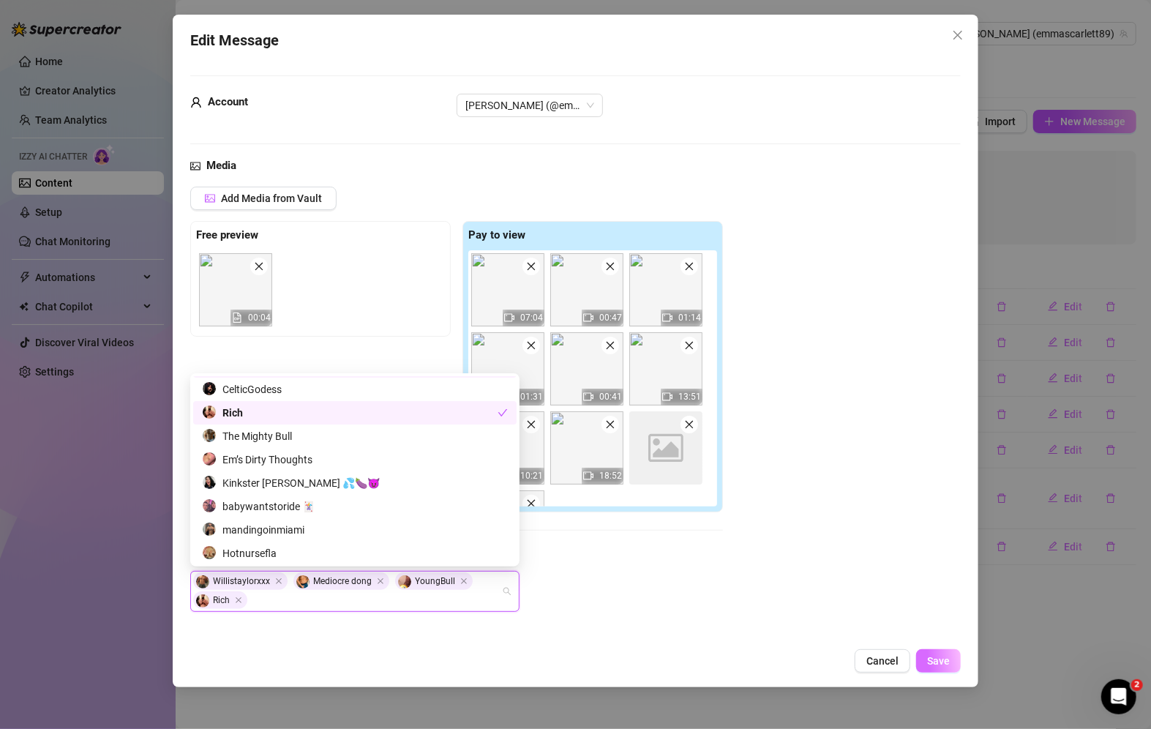
click at [953, 660] on button "Save" at bounding box center [938, 660] width 45 height 23
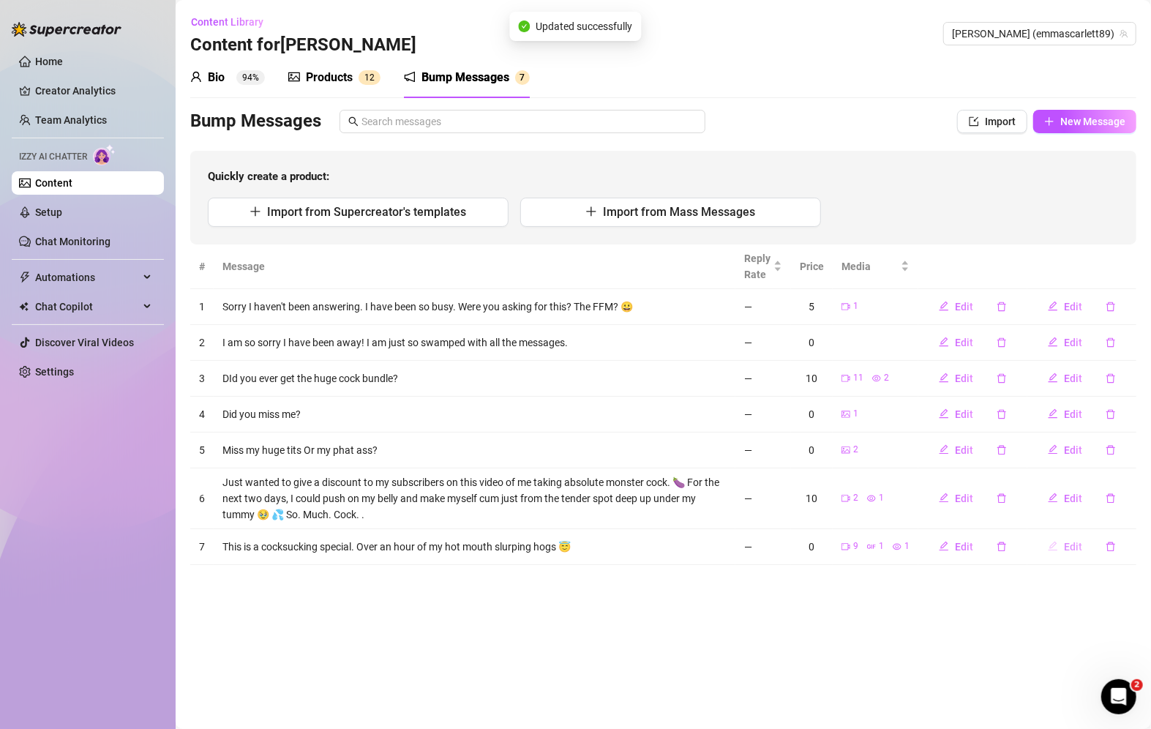
click at [1076, 542] on span "Edit" at bounding box center [1073, 547] width 18 height 12
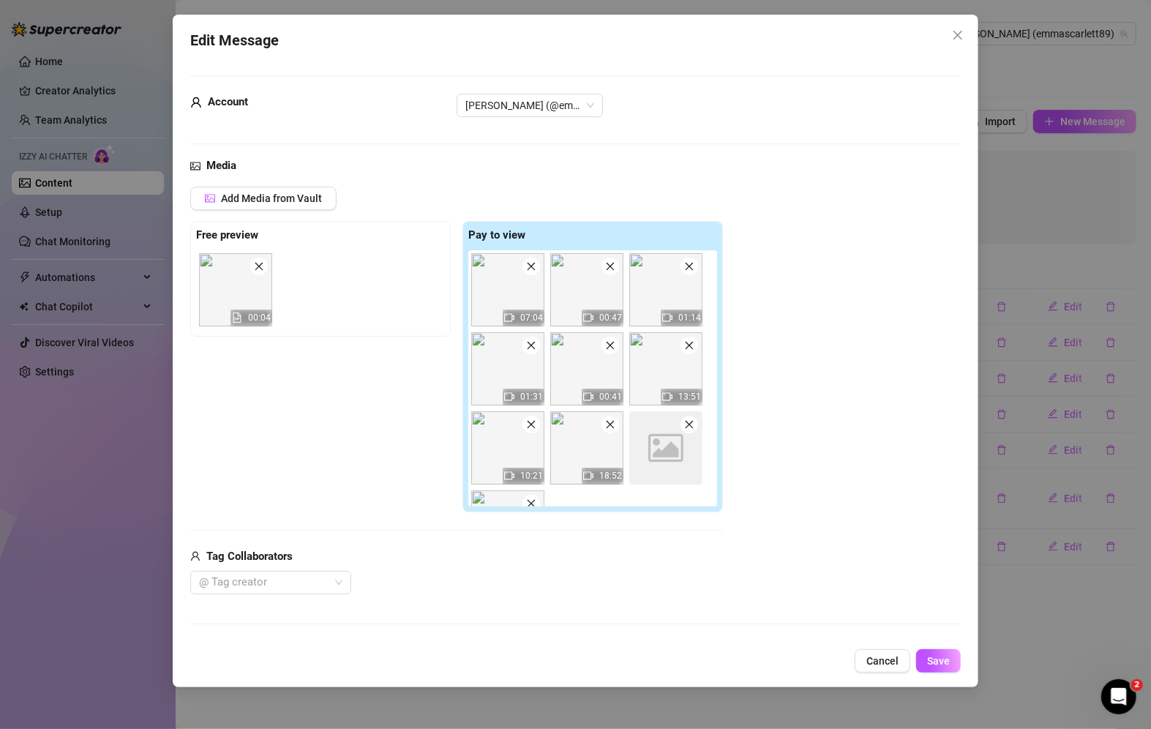
scroll to position [162, 0]
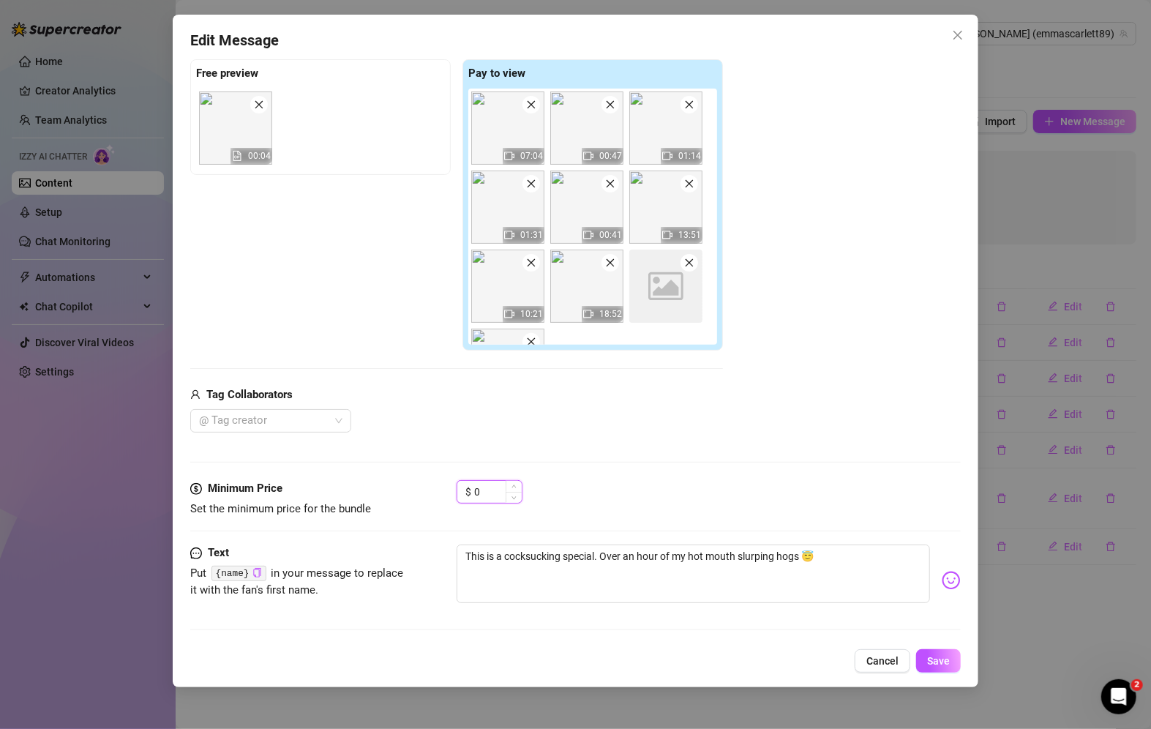
drag, startPoint x: 485, startPoint y: 486, endPoint x: 472, endPoint y: 492, distance: 14.4
click at [472, 492] on div "$ 0" at bounding box center [490, 491] width 66 height 23
click at [331, 416] on div at bounding box center [263, 421] width 140 height 20
type input "14"
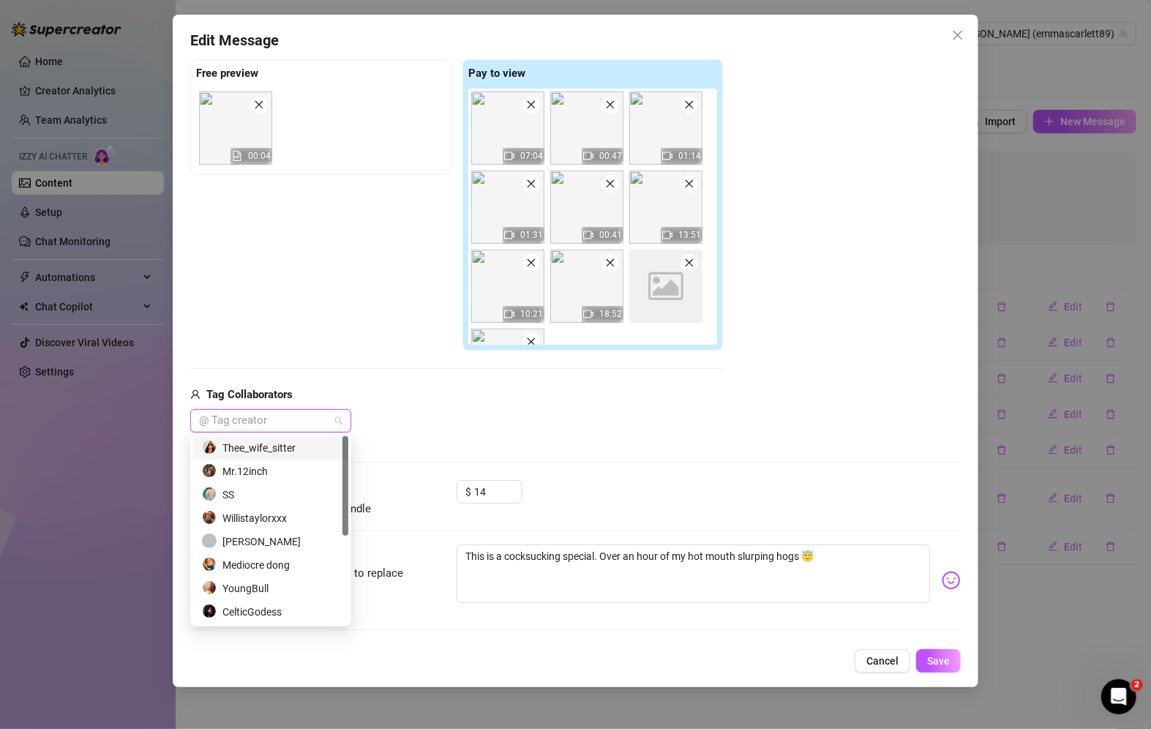
click at [294, 446] on div "Thee_wife_sitter" at bounding box center [271, 448] width 138 height 16
click at [258, 545] on div "[PERSON_NAME]" at bounding box center [271, 542] width 138 height 16
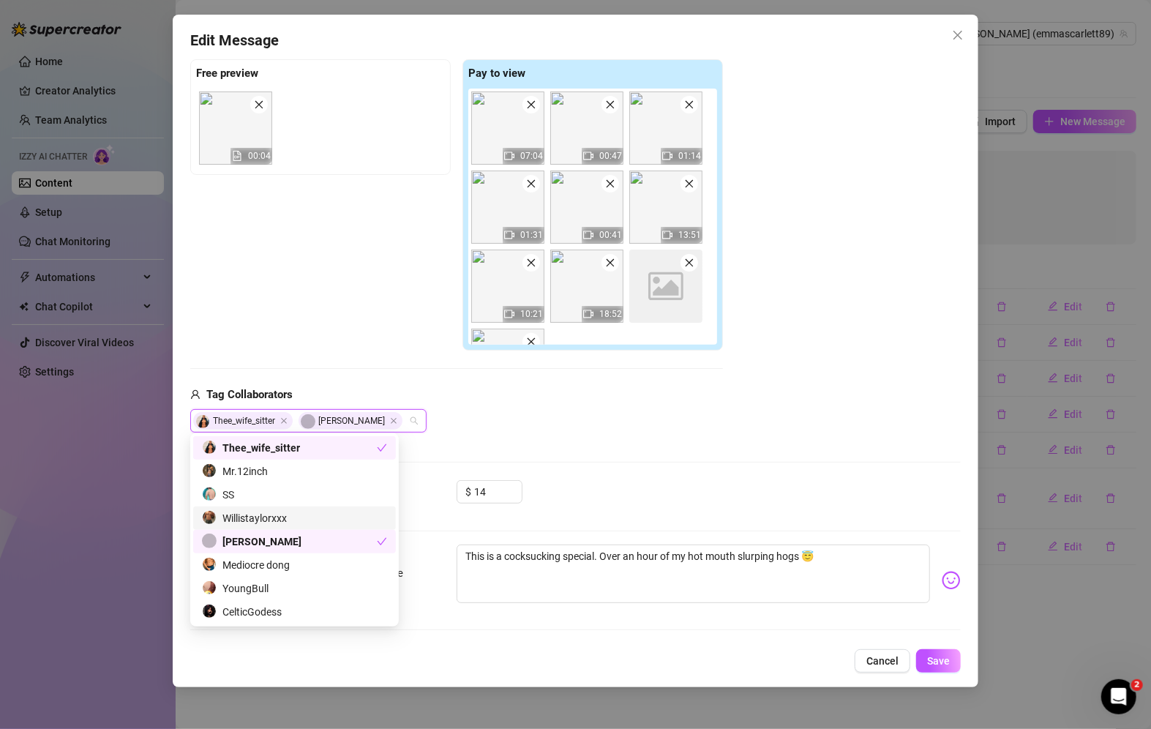
click at [264, 521] on div "Willistaylorxxx" at bounding box center [294, 518] width 185 height 16
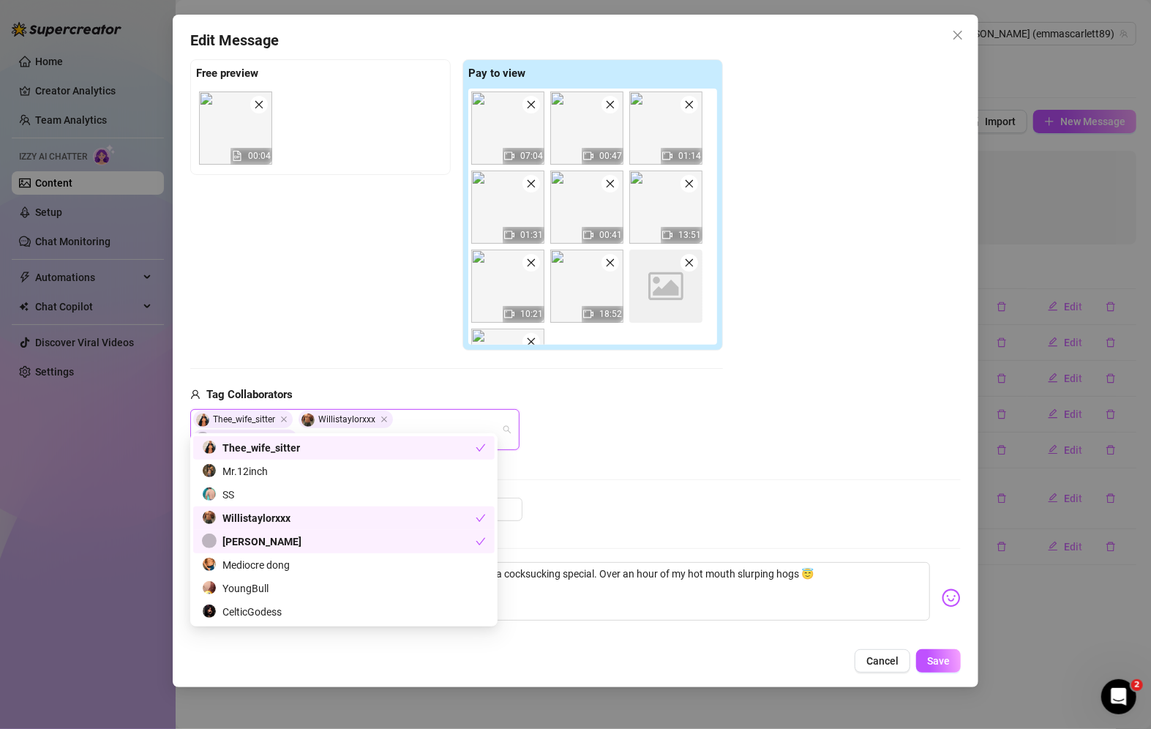
click at [263, 526] on div "Willistaylorxxx" at bounding box center [344, 518] width 302 height 23
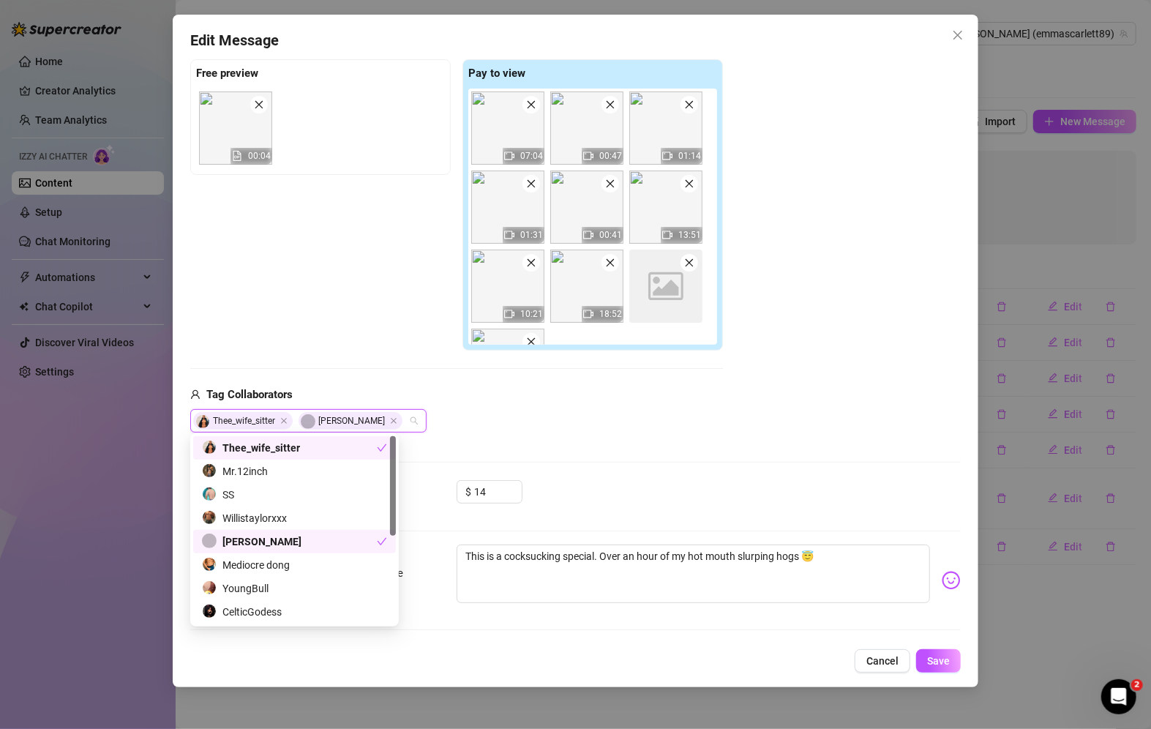
click at [277, 447] on div "Thee_wife_sitter" at bounding box center [289, 448] width 175 height 16
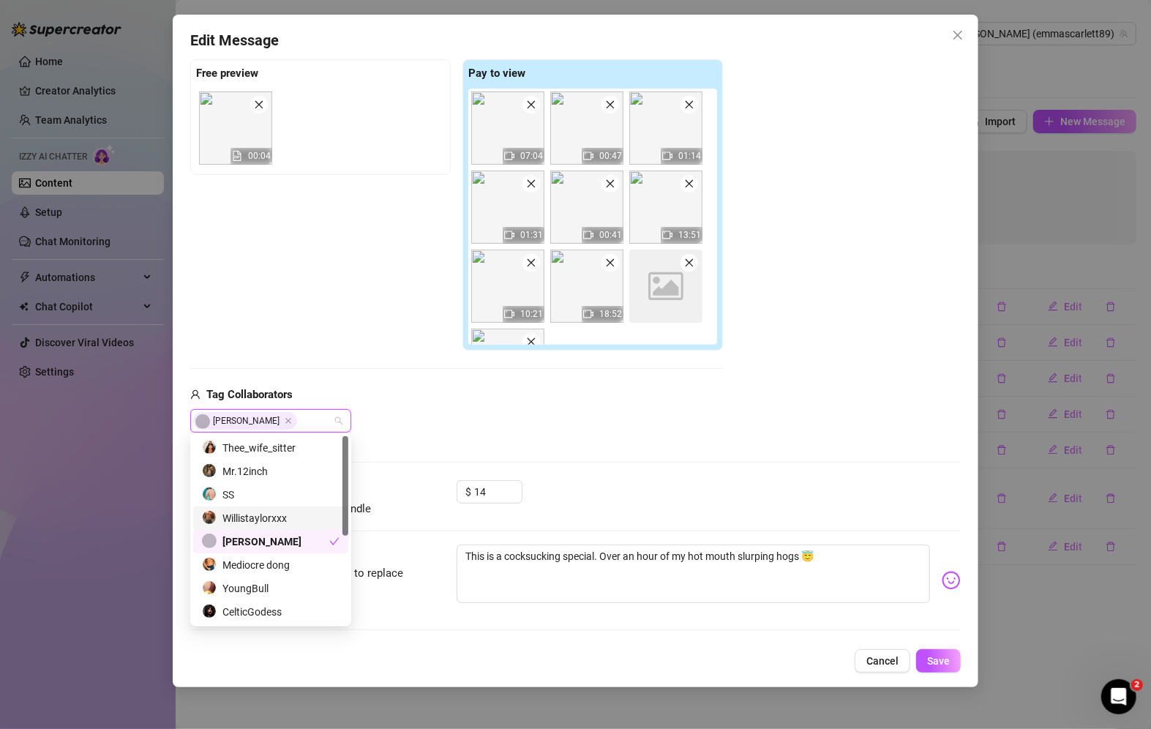
click at [280, 516] on div "Willistaylorxxx" at bounding box center [271, 518] width 138 height 16
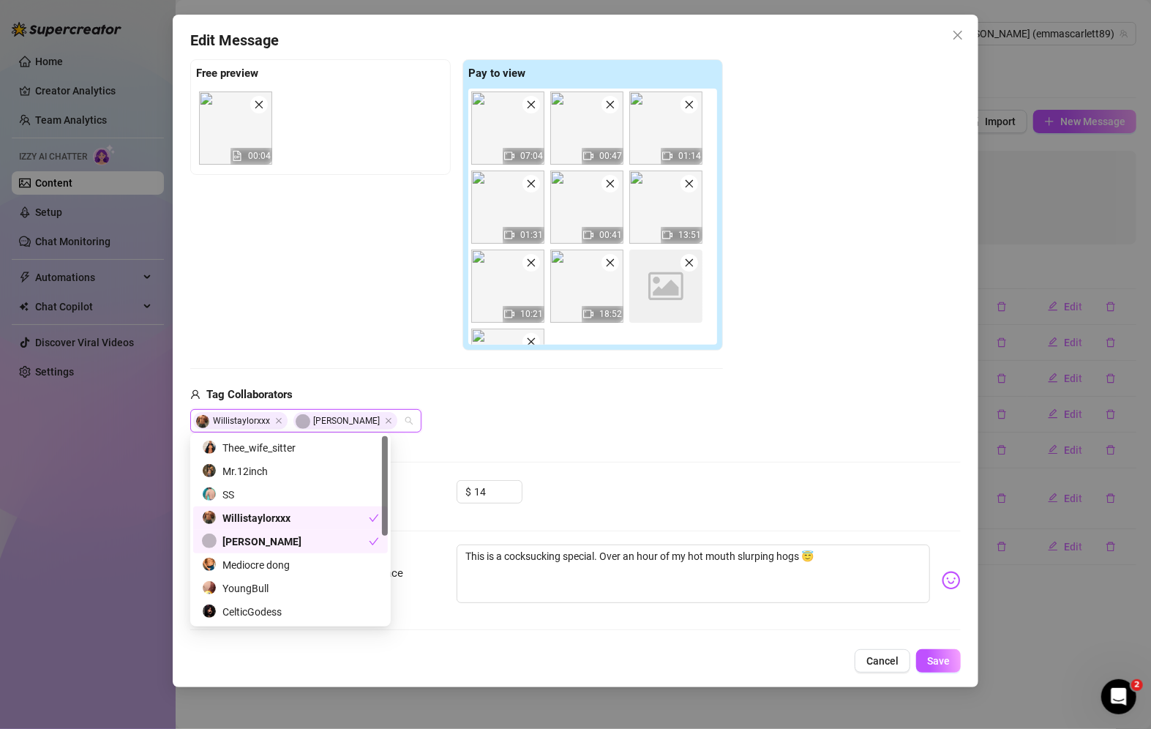
click at [284, 540] on div "[PERSON_NAME]" at bounding box center [285, 542] width 167 height 16
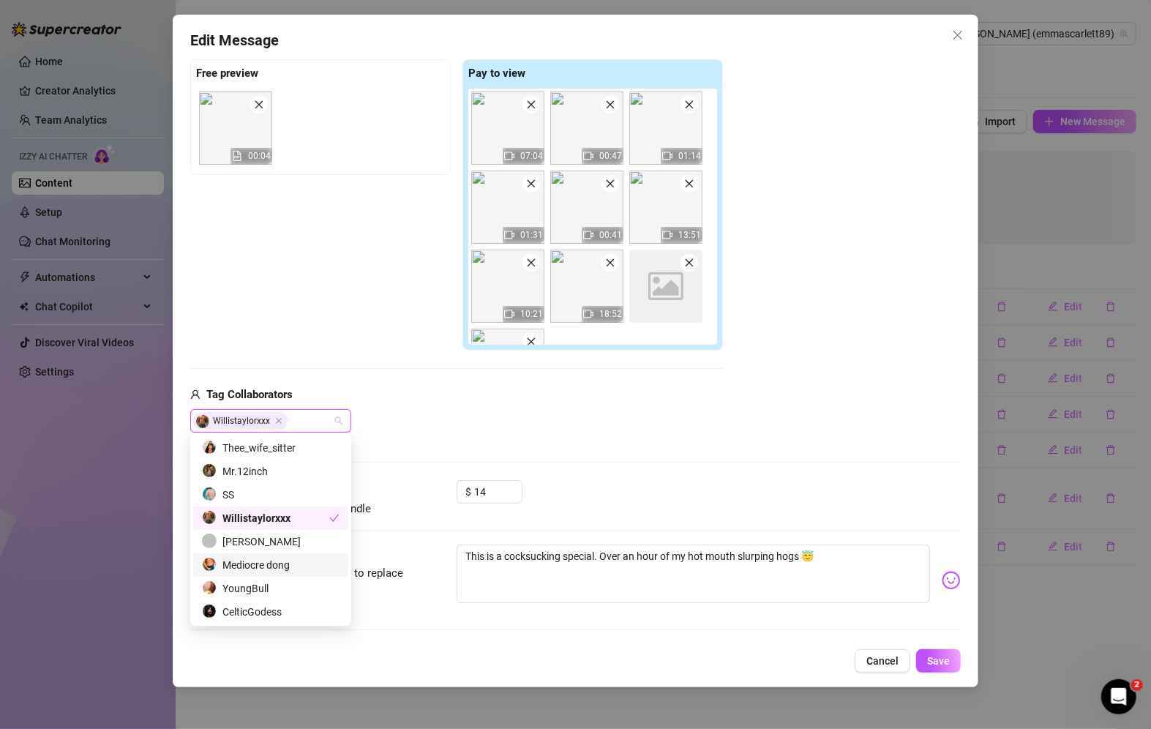
click at [285, 567] on div "Mediocre dong" at bounding box center [271, 565] width 138 height 16
click at [285, 589] on div "YoungBull" at bounding box center [301, 588] width 198 height 16
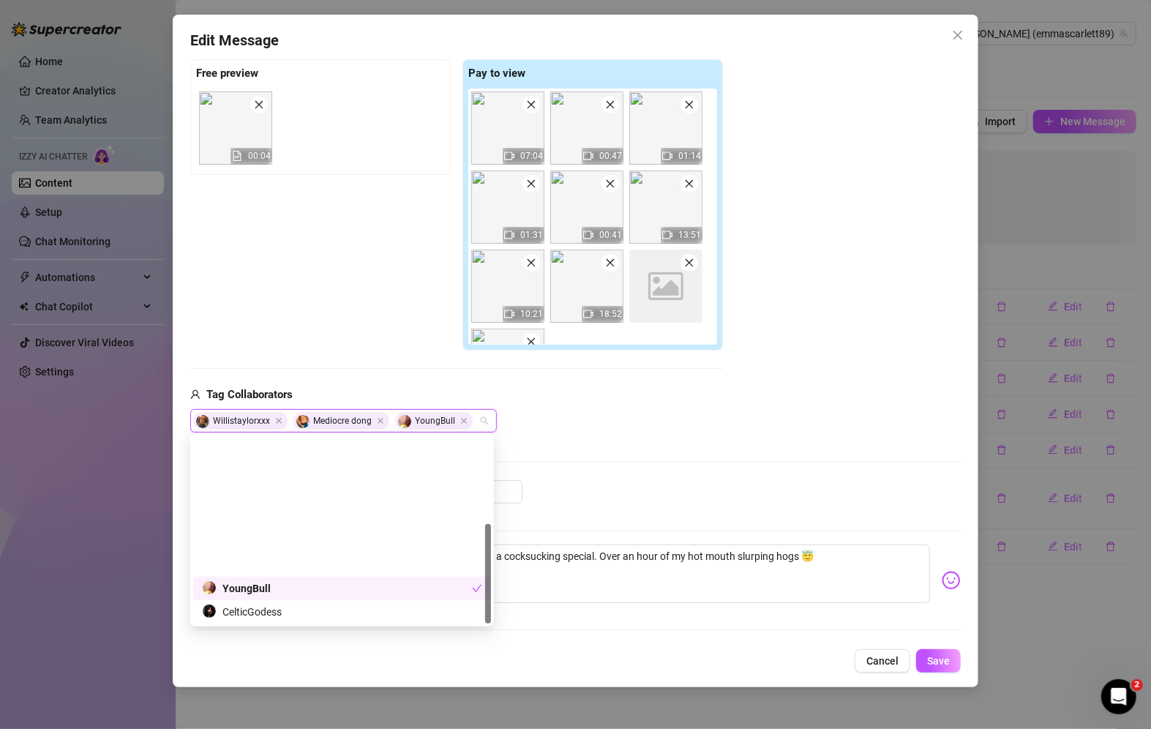
scroll to position [164, 0]
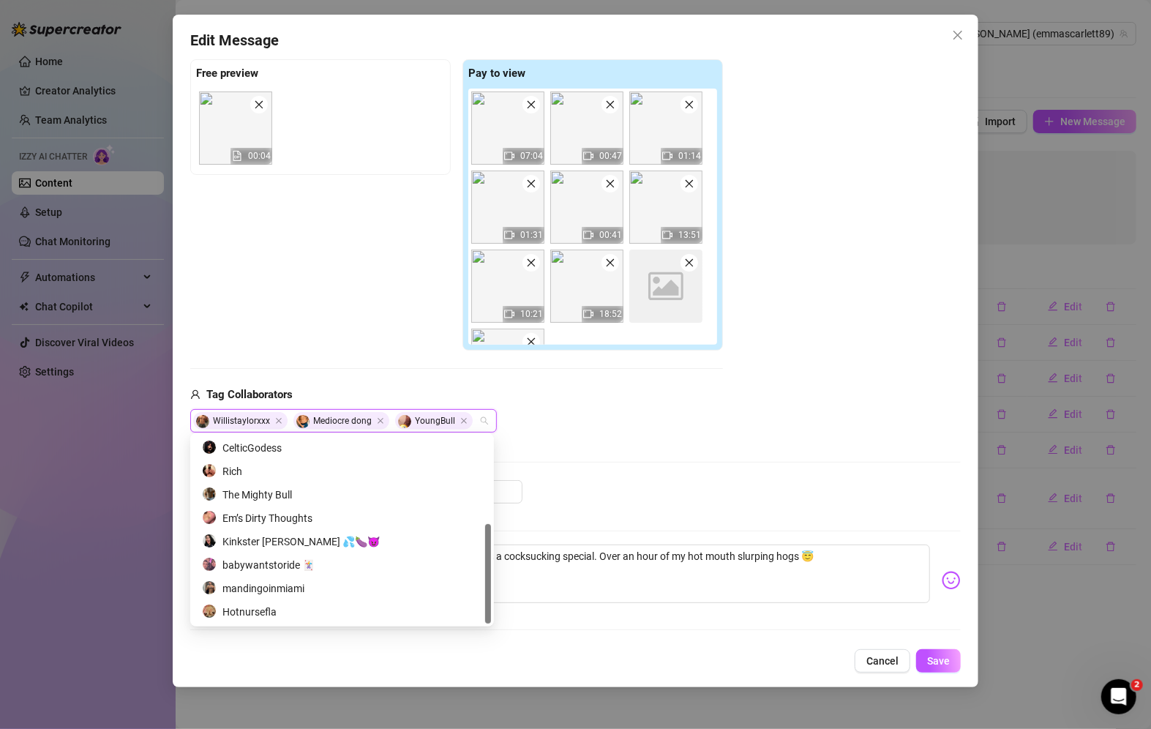
drag, startPoint x: 487, startPoint y: 499, endPoint x: 491, endPoint y: 641, distance: 142.1
click at [491, 641] on body "Home Creator Analytics Team Analytics Izzy AI Chatter Content Setup Chat Monito…" at bounding box center [575, 364] width 1151 height 729
click at [339, 482] on div "Rich" at bounding box center [342, 471] width 298 height 23
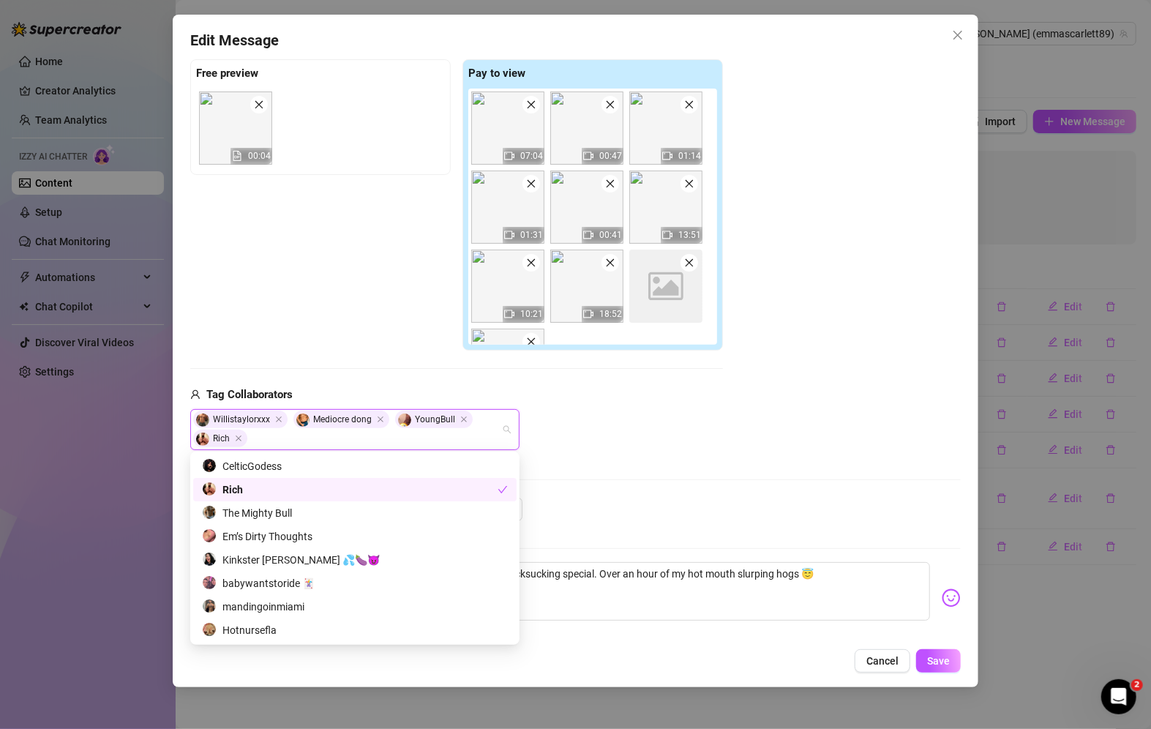
click at [687, 477] on div "Media Add Media from Vault Free preview 00:04 Pay to view 07:04 00:47 01:14 01:…" at bounding box center [575, 247] width 771 height 502
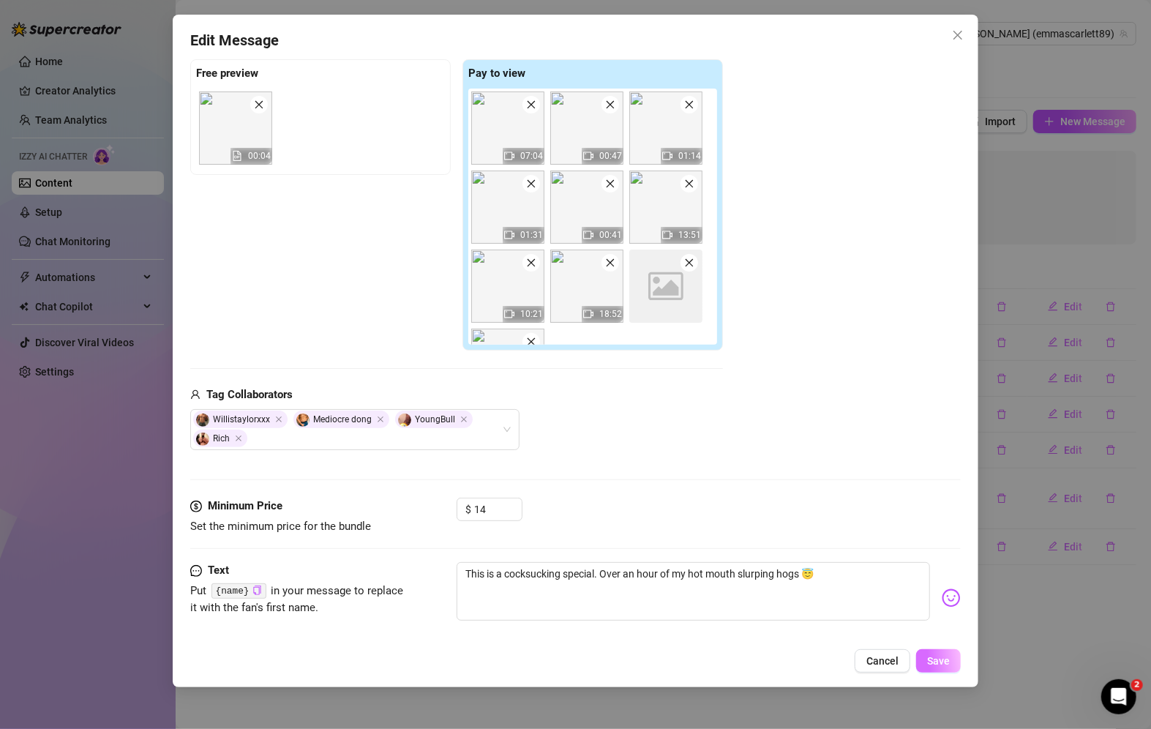
click at [939, 657] on span "Save" at bounding box center [938, 661] width 23 height 12
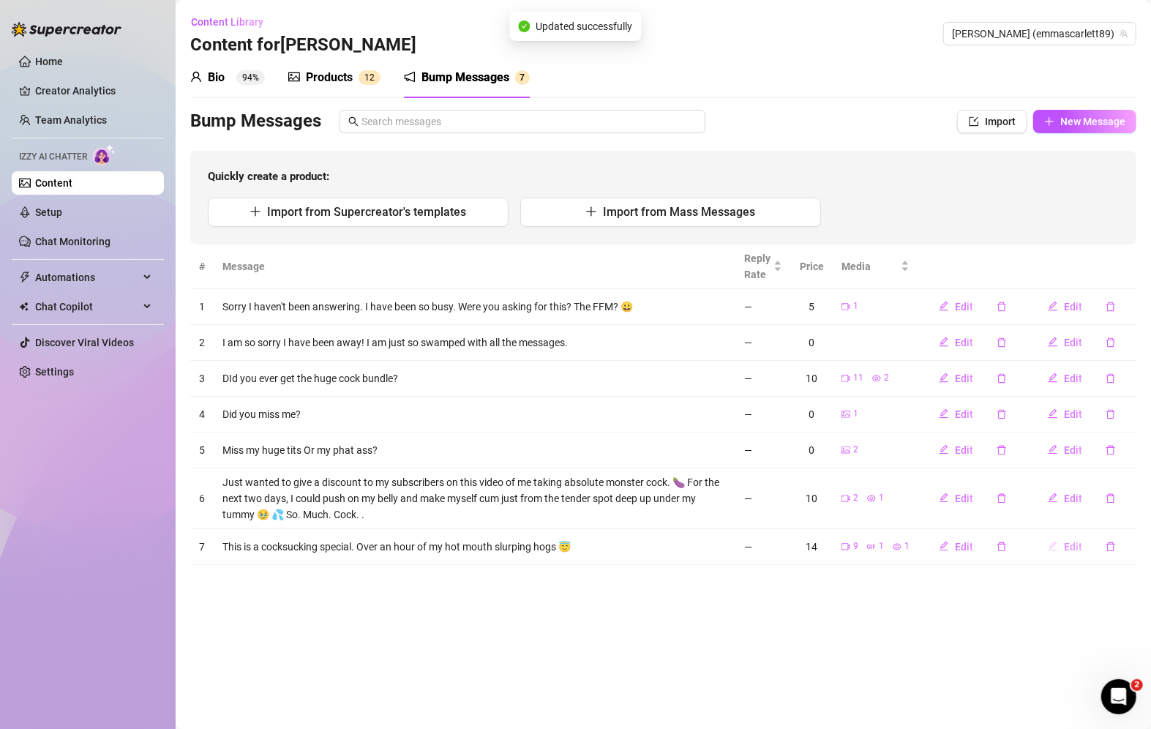
click at [1072, 542] on span "Edit" at bounding box center [1073, 547] width 18 height 12
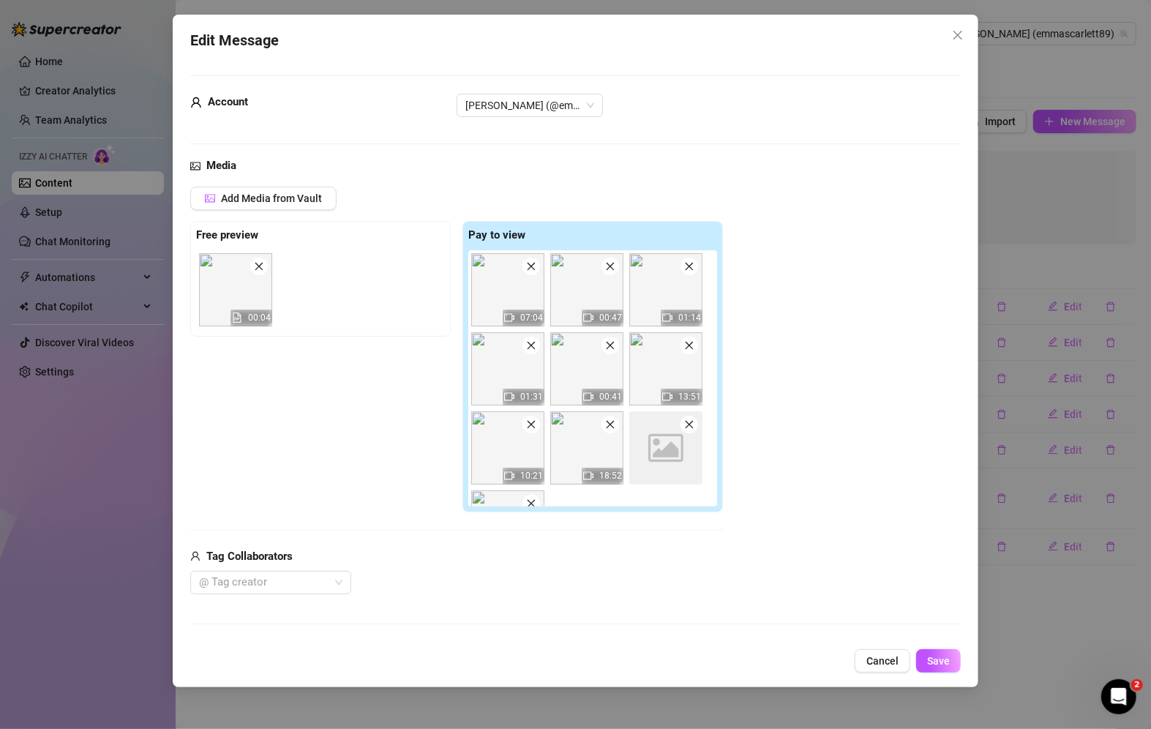
scroll to position [162, 0]
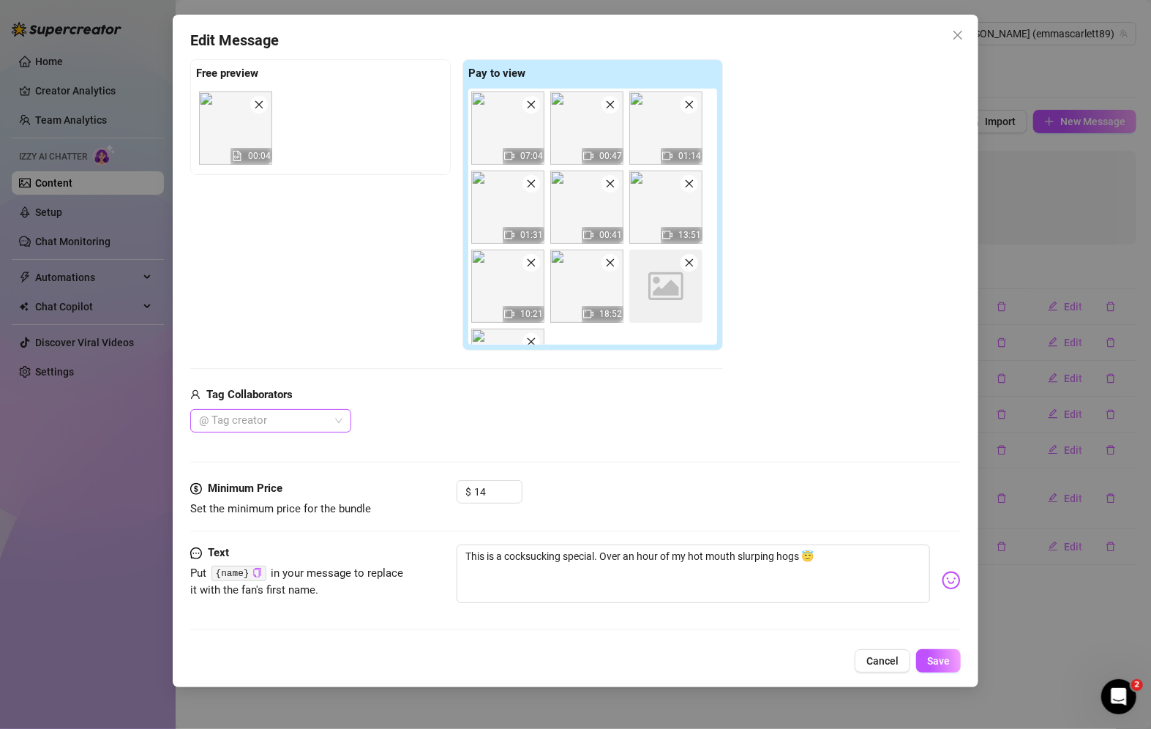
click at [273, 418] on div at bounding box center [263, 421] width 140 height 20
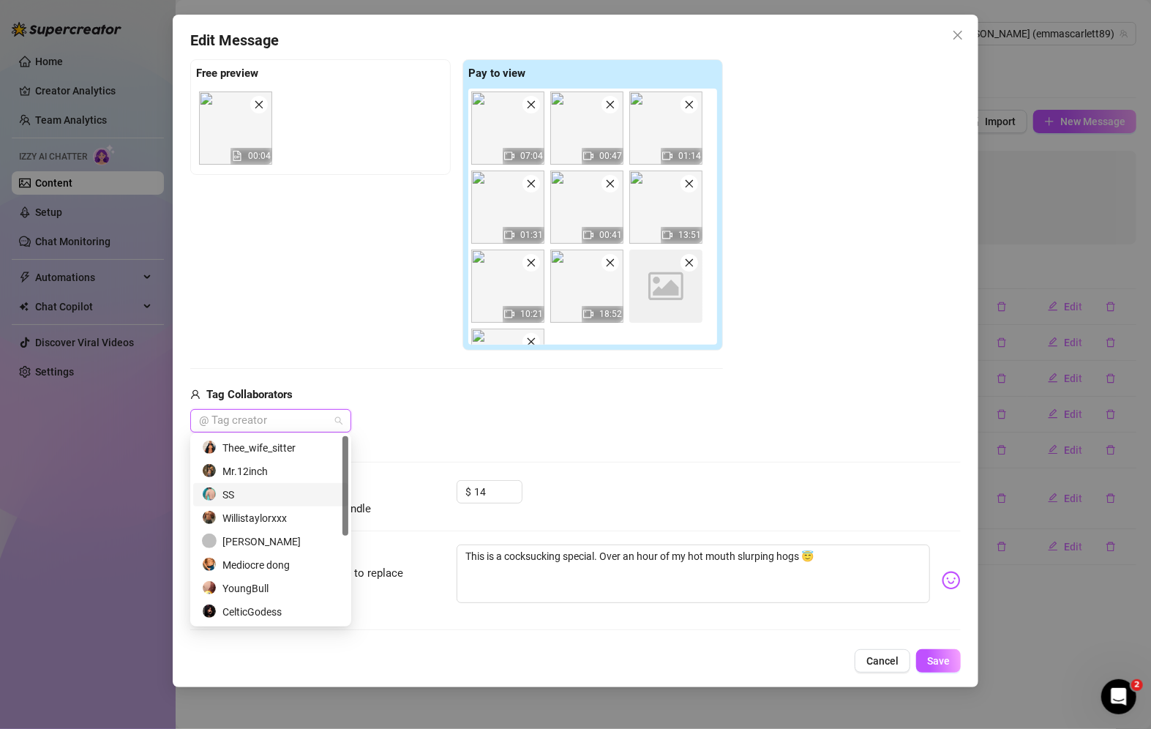
click at [244, 490] on div "SS" at bounding box center [271, 495] width 138 height 16
click at [272, 519] on div "Willistaylorxxx" at bounding box center [271, 518] width 138 height 16
click at [270, 562] on div "Mediocre dong" at bounding box center [277, 565] width 150 height 16
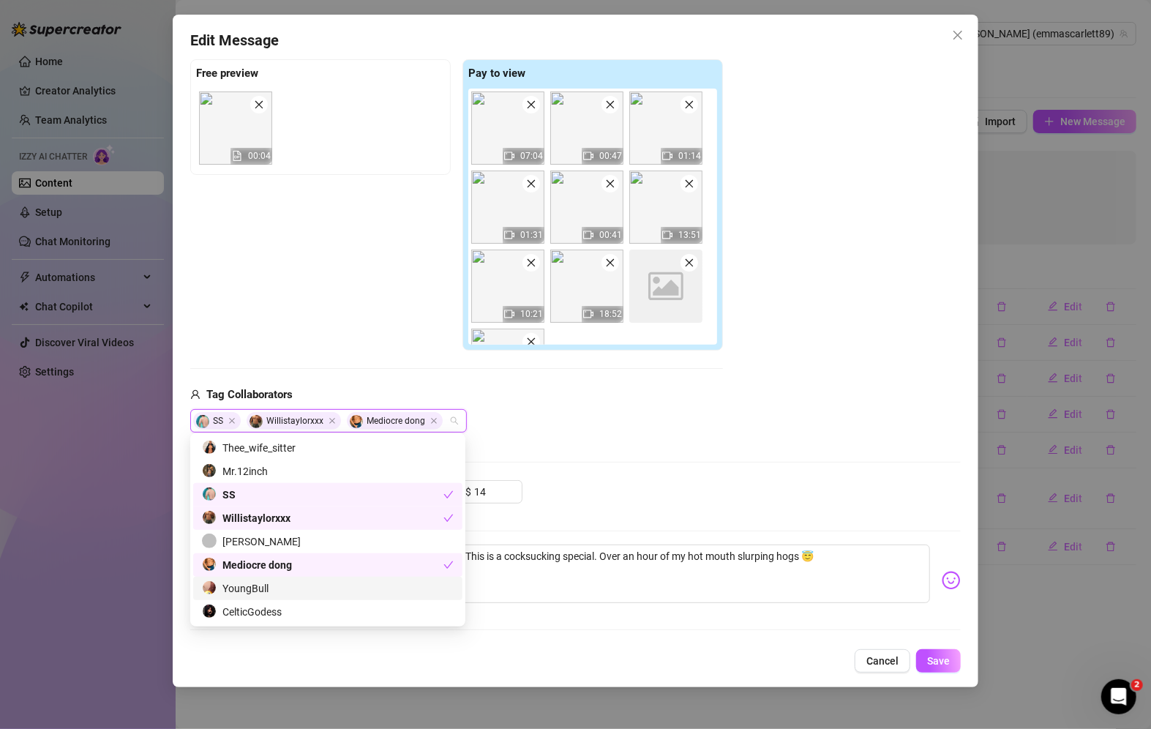
click at [266, 584] on div "YoungBull" at bounding box center [328, 588] width 252 height 16
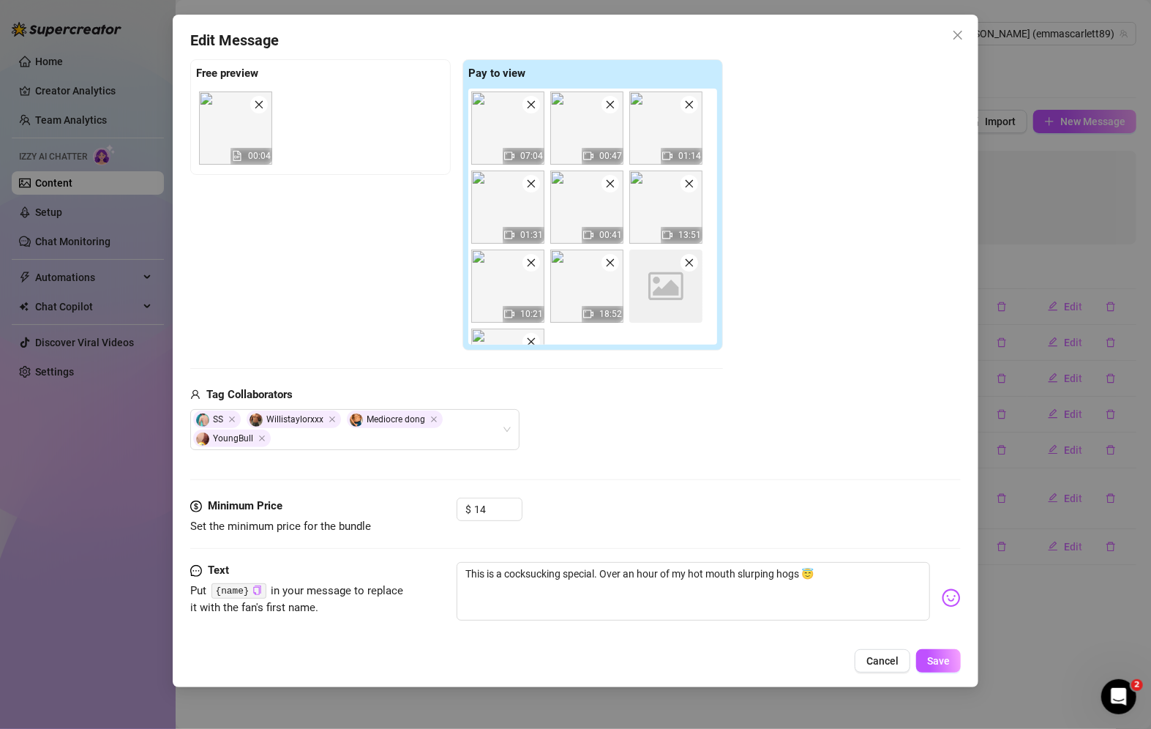
click at [576, 471] on div "Media Add Media from Vault Free preview 00:04 Pay to view 07:04 00:47 01:14 01:…" at bounding box center [575, 247] width 771 height 502
click at [406, 454] on div "Media Add Media from Vault Free preview 00:04 Pay to view 07:04 00:47 01:14 01:…" at bounding box center [575, 247] width 771 height 502
click at [425, 429] on div "SS Willistaylorxxx Mediocre [PERSON_NAME]" at bounding box center [347, 430] width 308 height 38
click at [639, 467] on div "Media Add Media from Vault Free preview 00:04 Pay to view 07:04 00:47 01:14 01:…" at bounding box center [575, 247] width 771 height 502
click at [679, 473] on div "Media Add Media from Vault Free preview 00:04 Pay to view 07:04 00:47 01:14 01:…" at bounding box center [575, 247] width 771 height 502
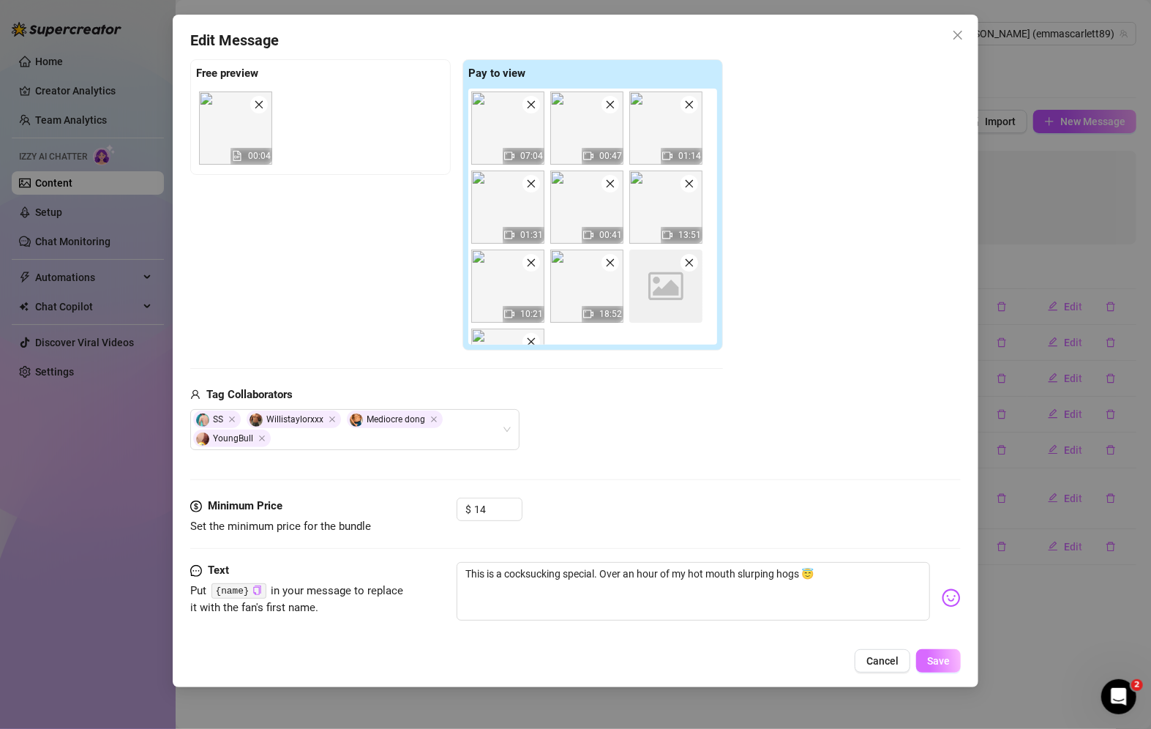
click at [946, 667] on span "Save" at bounding box center [938, 661] width 23 height 12
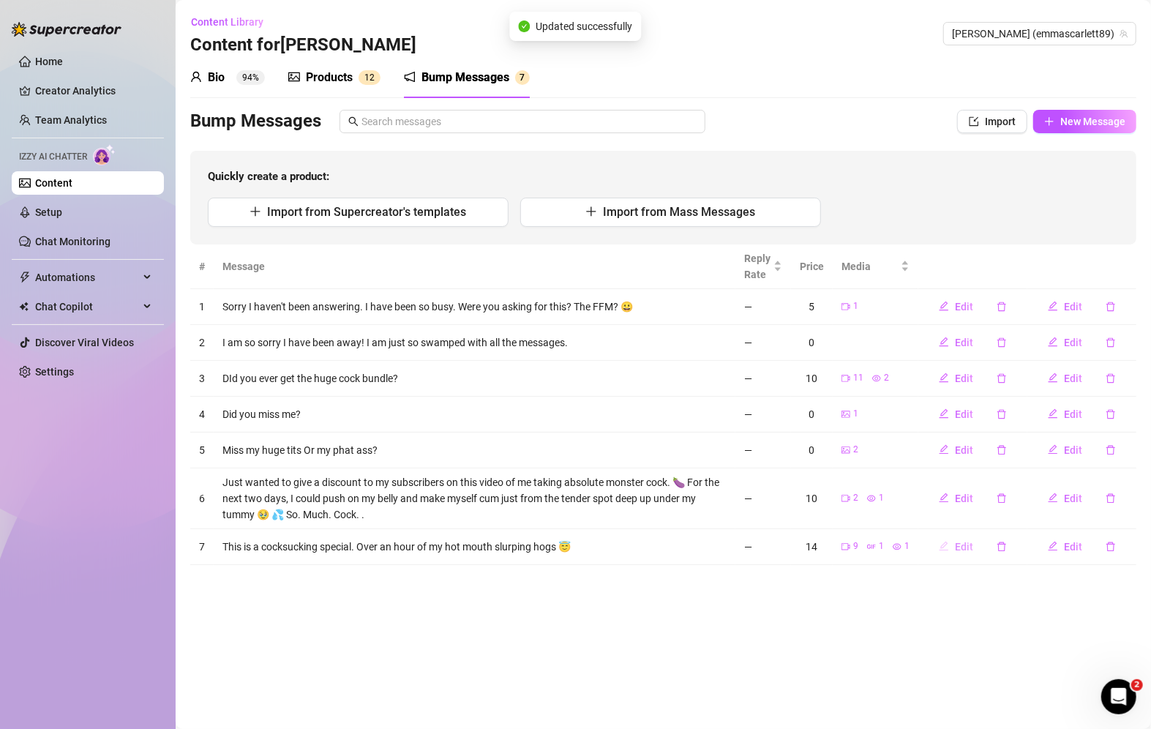
click at [971, 544] on span "Edit" at bounding box center [964, 547] width 18 height 12
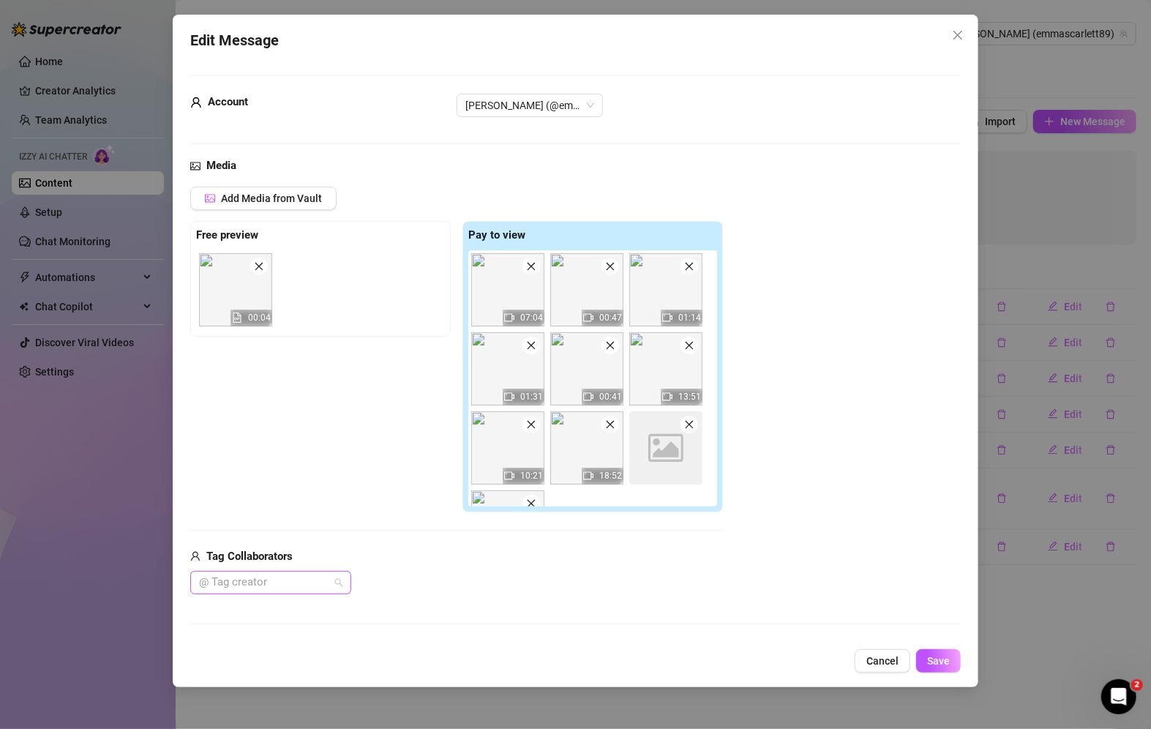
click at [285, 587] on div at bounding box center [263, 582] width 140 height 20
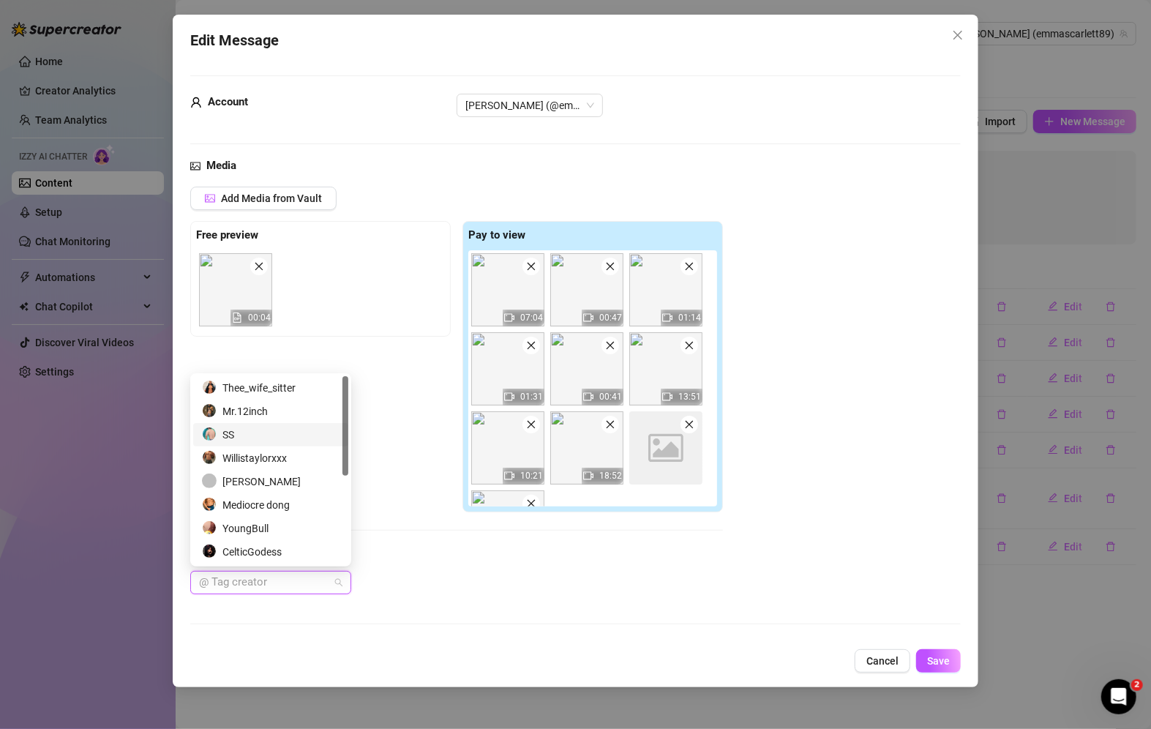
click at [251, 430] on div "SS" at bounding box center [271, 435] width 138 height 16
click at [938, 670] on button "Save" at bounding box center [938, 660] width 45 height 23
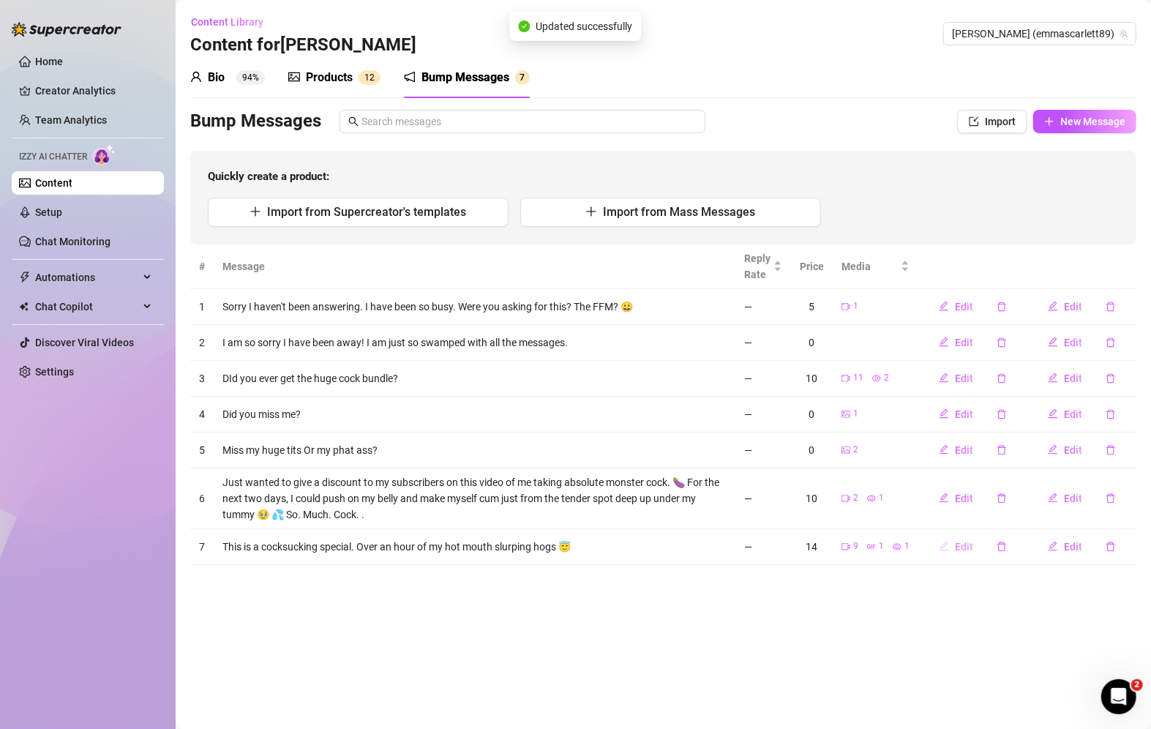
click at [963, 546] on span "Edit" at bounding box center [964, 547] width 18 height 12
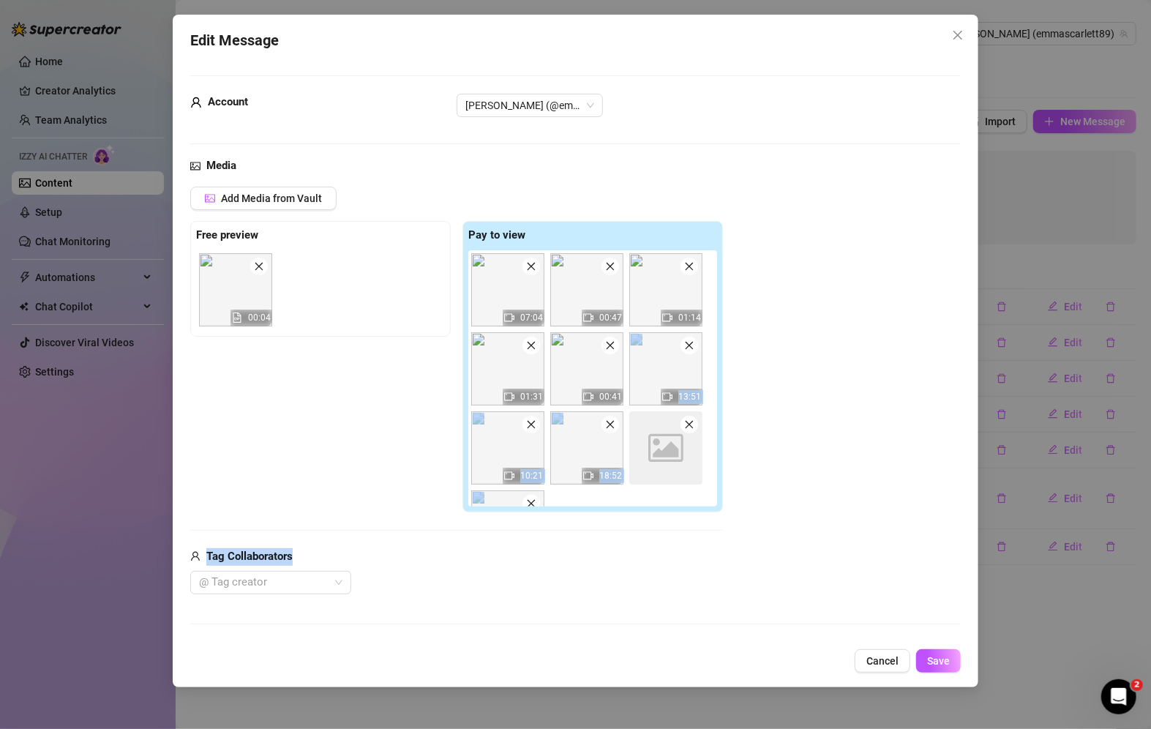
drag, startPoint x: 962, startPoint y: 391, endPoint x: 946, endPoint y: 515, distance: 125.5
click at [946, 515] on div "Edit Message Account [PERSON_NAME] (@emmascarlett89) Media Add Media from Vault…" at bounding box center [576, 351] width 806 height 673
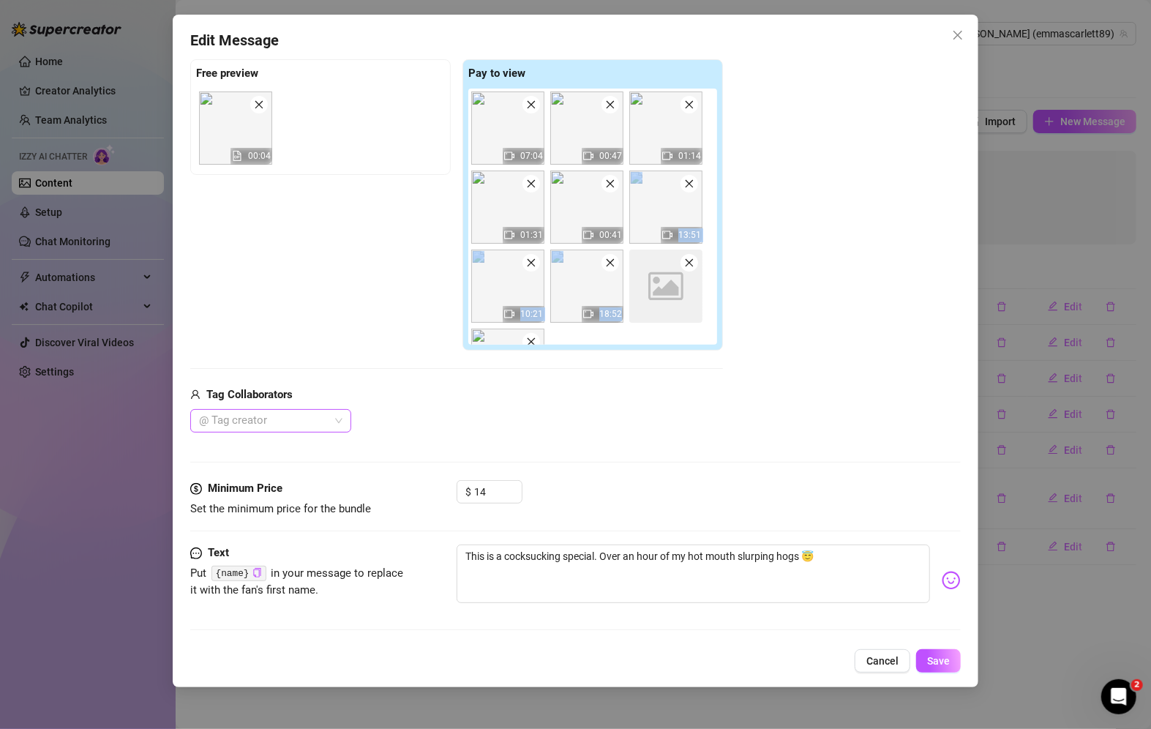
click at [256, 423] on div at bounding box center [263, 421] width 140 height 20
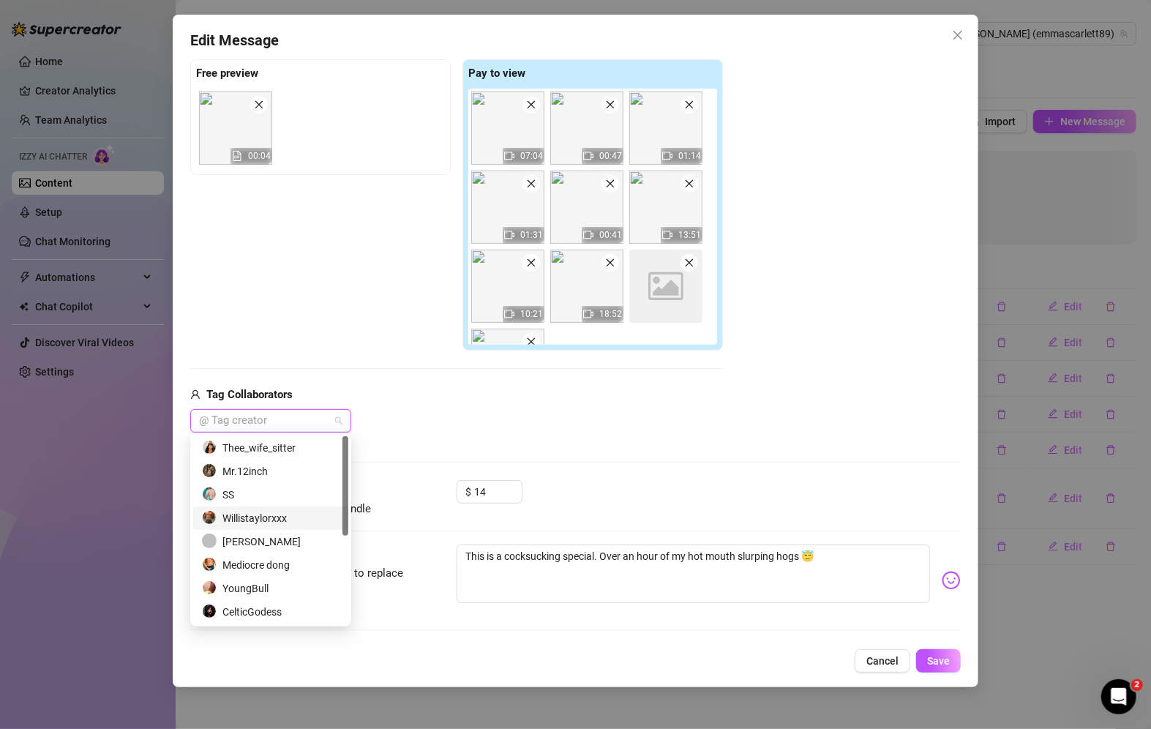
click at [635, 438] on div "Media Add Media from Vault Free preview 00:04 Pay to view 07:04 00:47 01:14 01:…" at bounding box center [575, 238] width 771 height 485
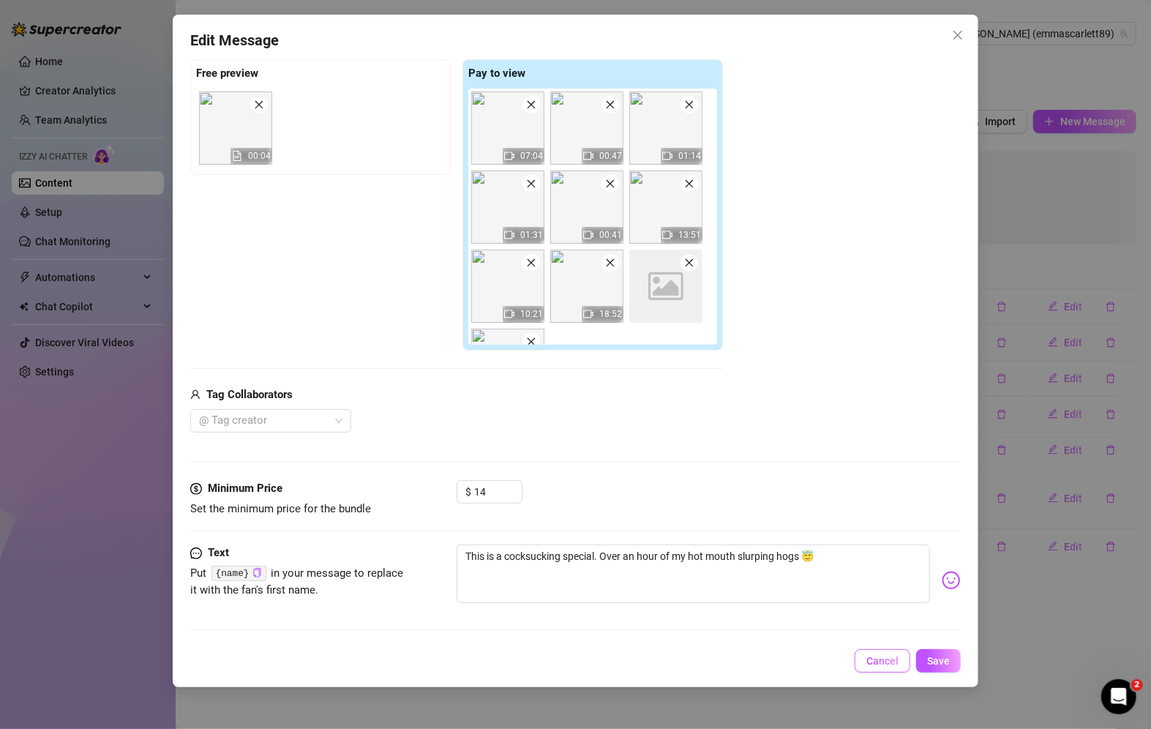
click at [886, 657] on span "Cancel" at bounding box center [883, 661] width 32 height 12
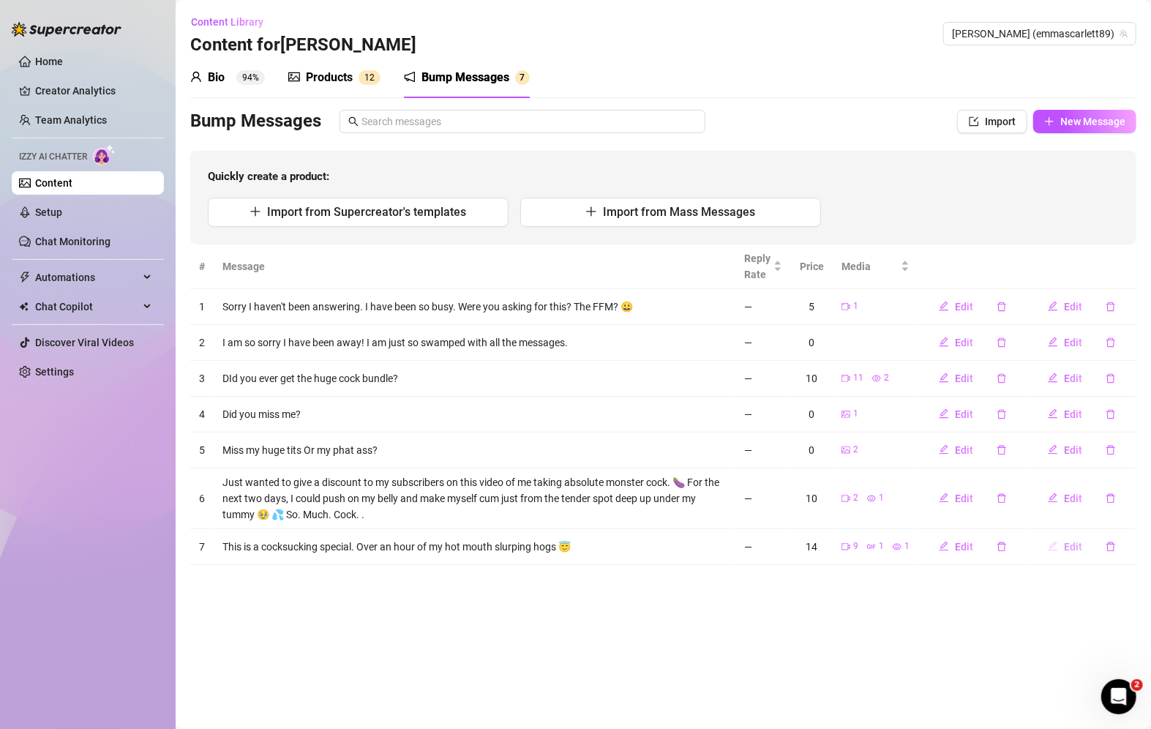
click at [1064, 542] on button "Edit" at bounding box center [1066, 546] width 58 height 23
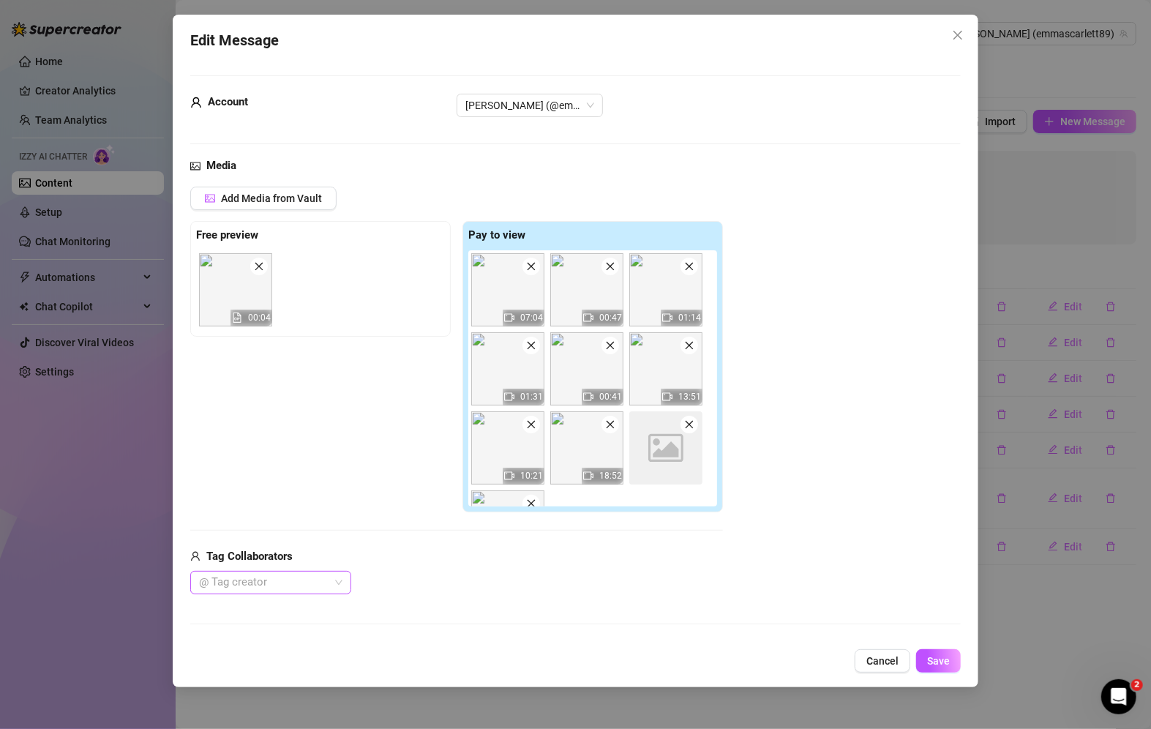
click at [274, 586] on div at bounding box center [263, 582] width 140 height 20
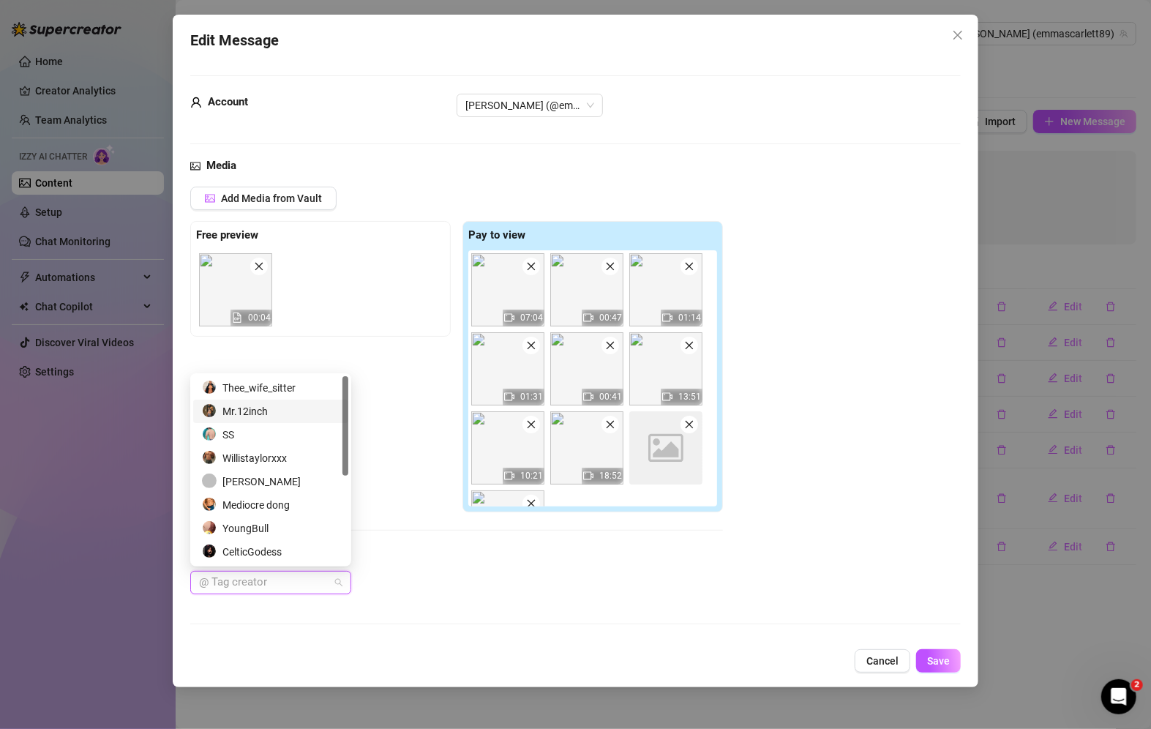
click at [273, 407] on div "Mr.12inch" at bounding box center [271, 411] width 138 height 16
click at [275, 410] on div "Mr.12inch" at bounding box center [265, 411] width 127 height 16
click at [275, 439] on div "SS" at bounding box center [271, 435] width 138 height 16
click at [275, 460] on div "Willistaylorxxx" at bounding box center [271, 458] width 138 height 16
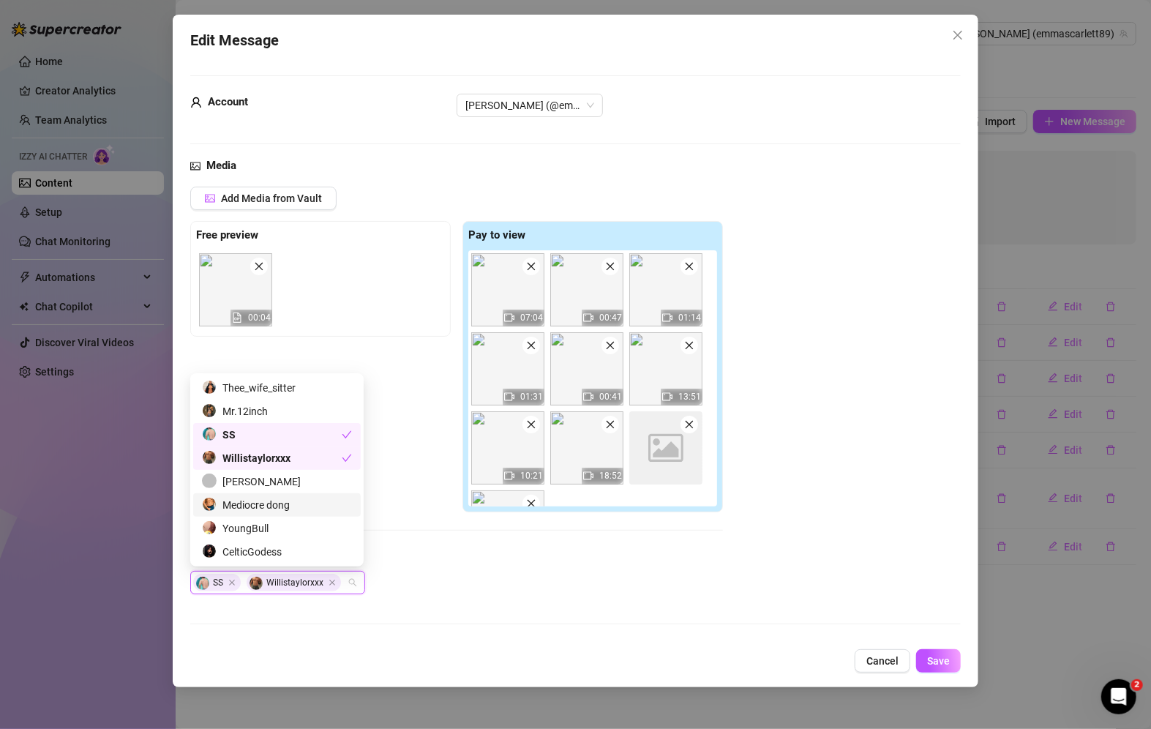
click at [280, 507] on div "Mediocre dong" at bounding box center [277, 505] width 150 height 16
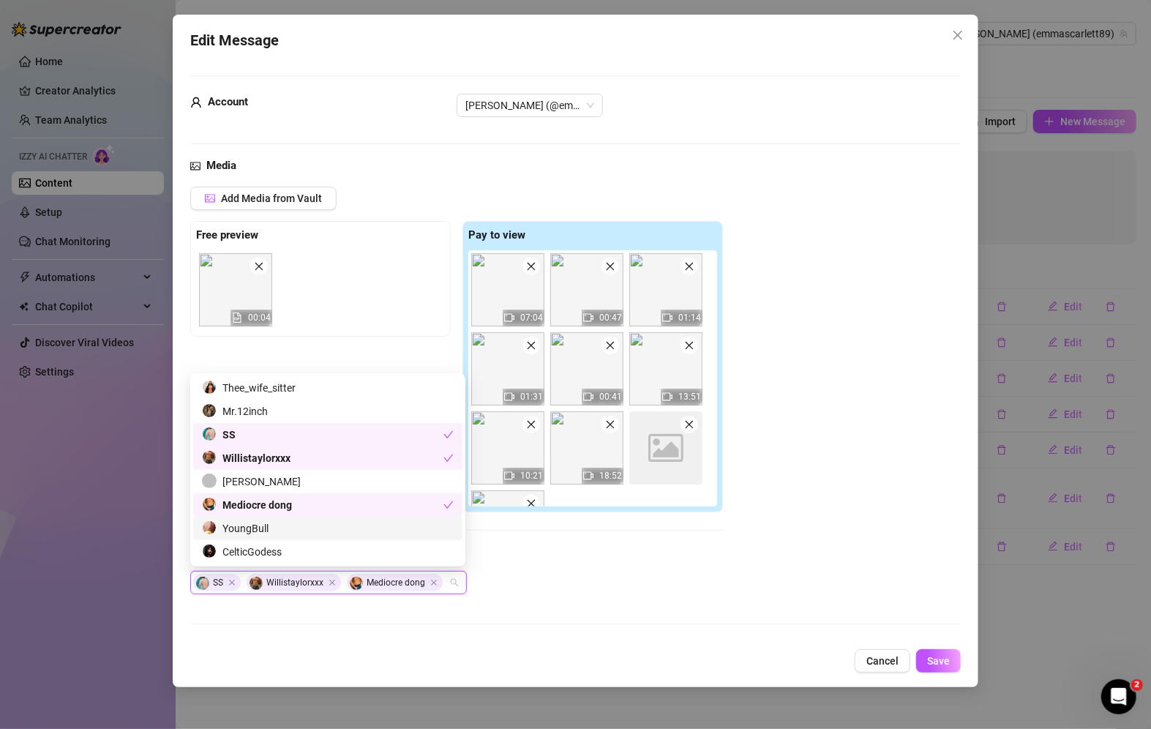
click at [281, 529] on div "YoungBull" at bounding box center [328, 528] width 252 height 16
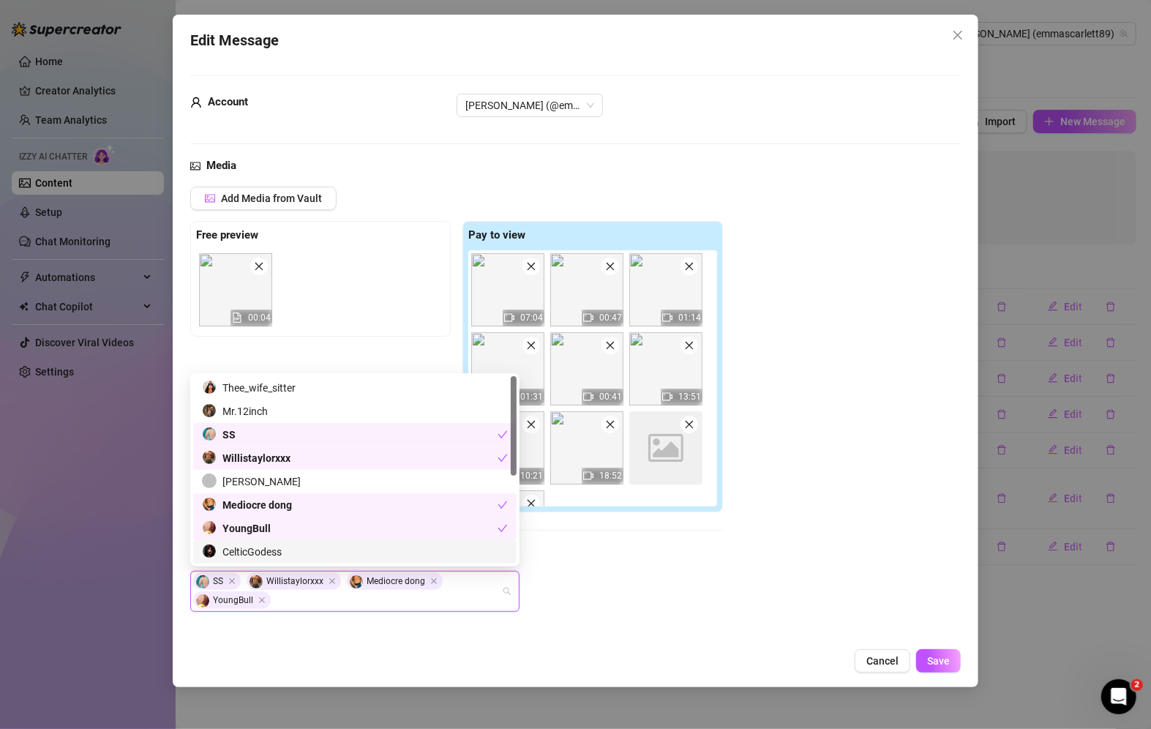
click at [497, 594] on div "SS Willistaylorxxx Mediocre [PERSON_NAME]" at bounding box center [347, 591] width 308 height 38
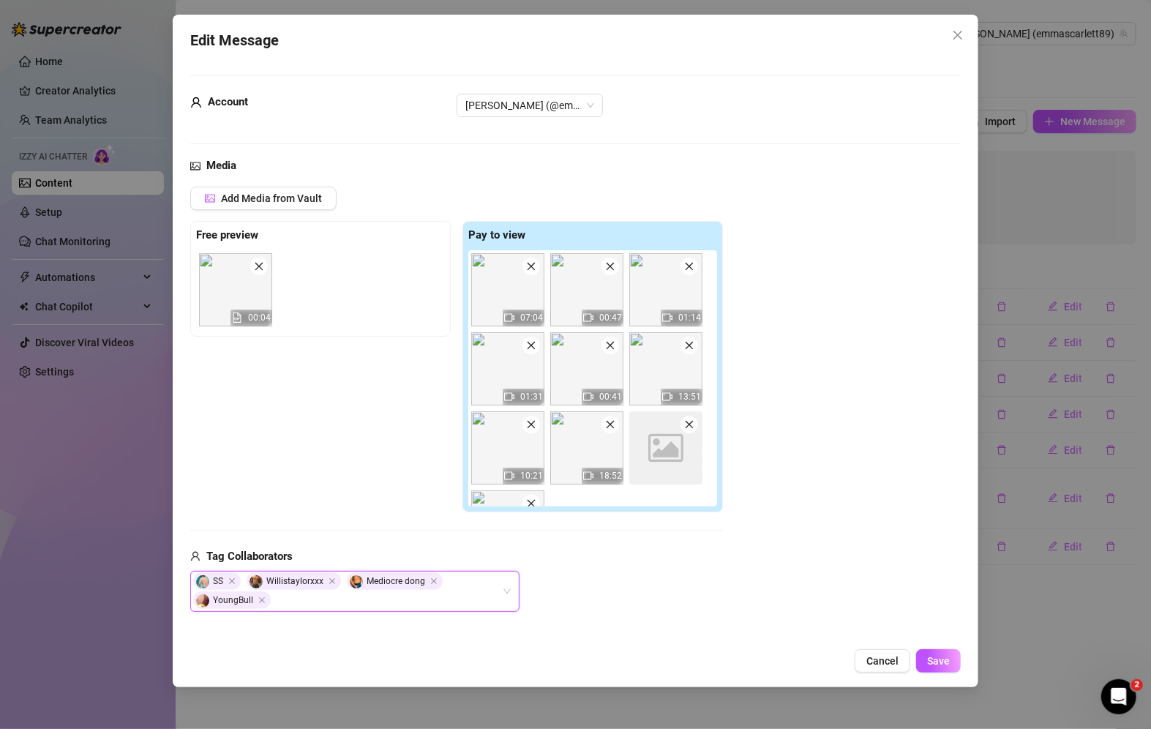
click at [490, 597] on div "SS Willistaylorxxx Mediocre [PERSON_NAME]" at bounding box center [347, 591] width 308 height 38
click at [936, 433] on div "Add Media from Vault Free preview 00:04 Pay to view 07:04 00:47 01:14 01:31 00:…" at bounding box center [575, 399] width 771 height 425
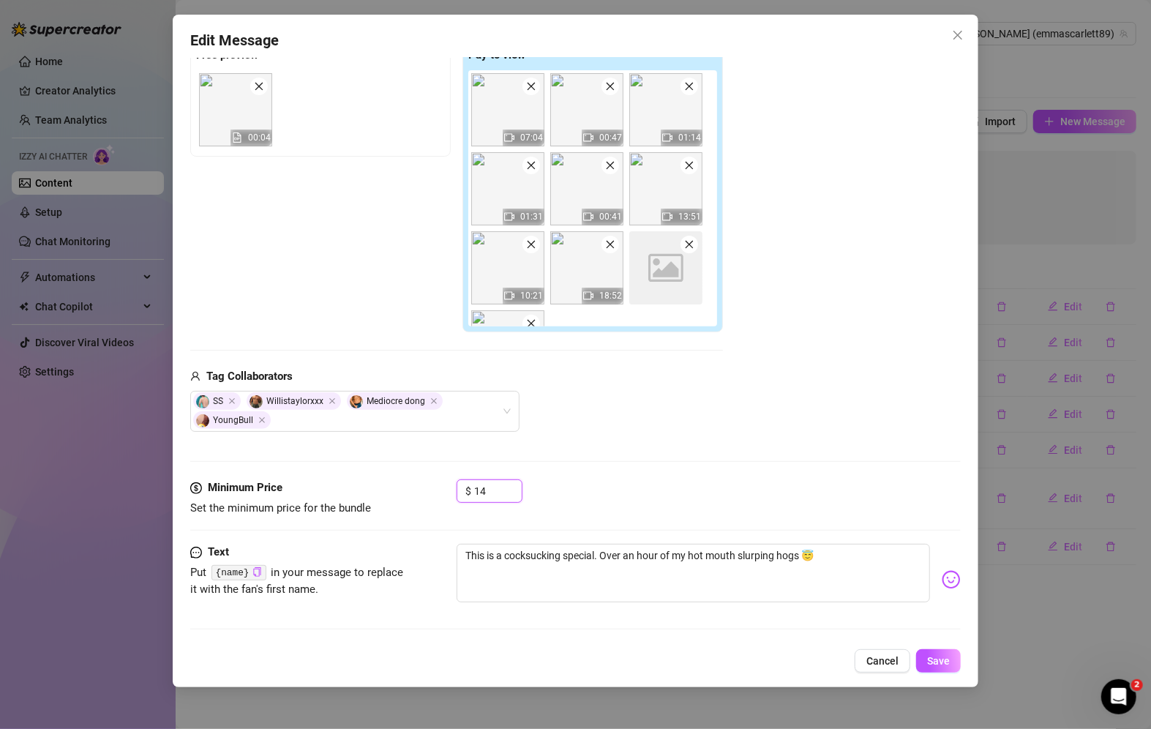
drag, startPoint x: 503, startPoint y: 496, endPoint x: 428, endPoint y: 504, distance: 75.1
click at [428, 504] on div "Minimum Price Set the minimum price for the bundle $ 14" at bounding box center [575, 497] width 771 height 37
type input "14"
click at [847, 553] on textarea "This is a cocksucking special. Over an hour of my hot mouth slurping hogs 😇" at bounding box center [694, 573] width 474 height 59
type textarea "This is a cocksucking special. Over an hour of my hot mouth slurping hogs 😇"
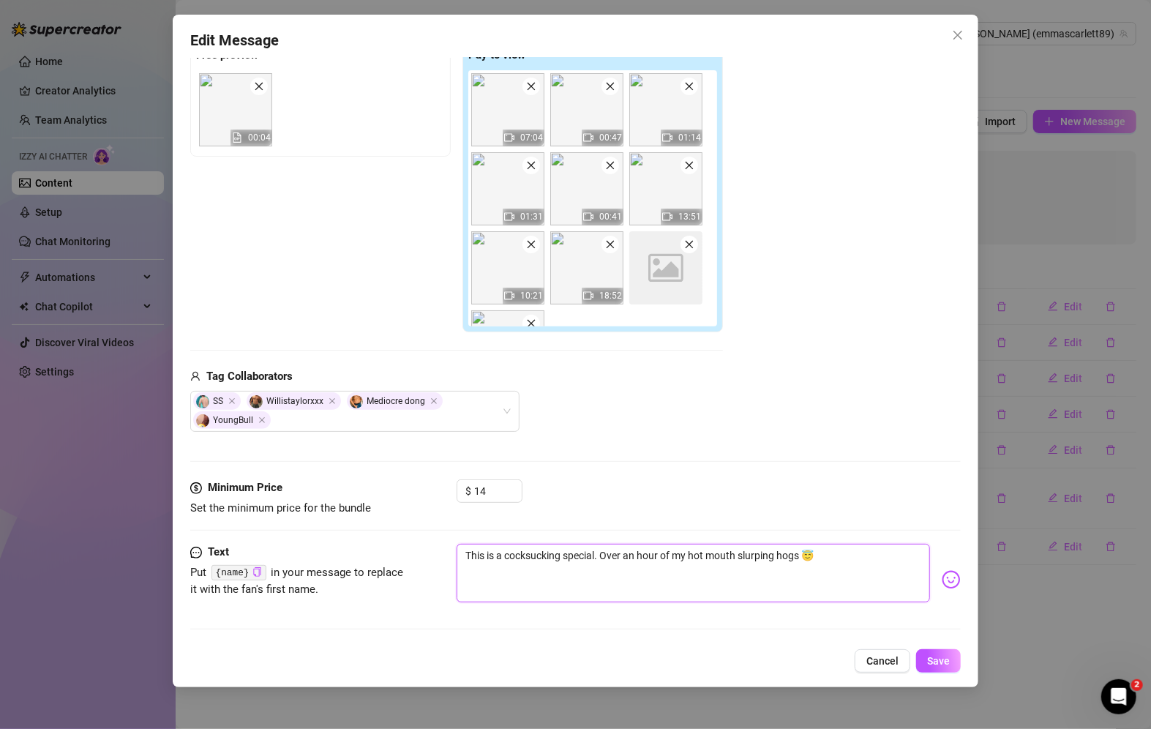
type textarea "This is a cocksucking special. Over an hour of my hot mouth slurping hogs 😇"
type textarea "This is a cocksucking special. Over an hour of my hot mouth slurping hogs 😇 I"
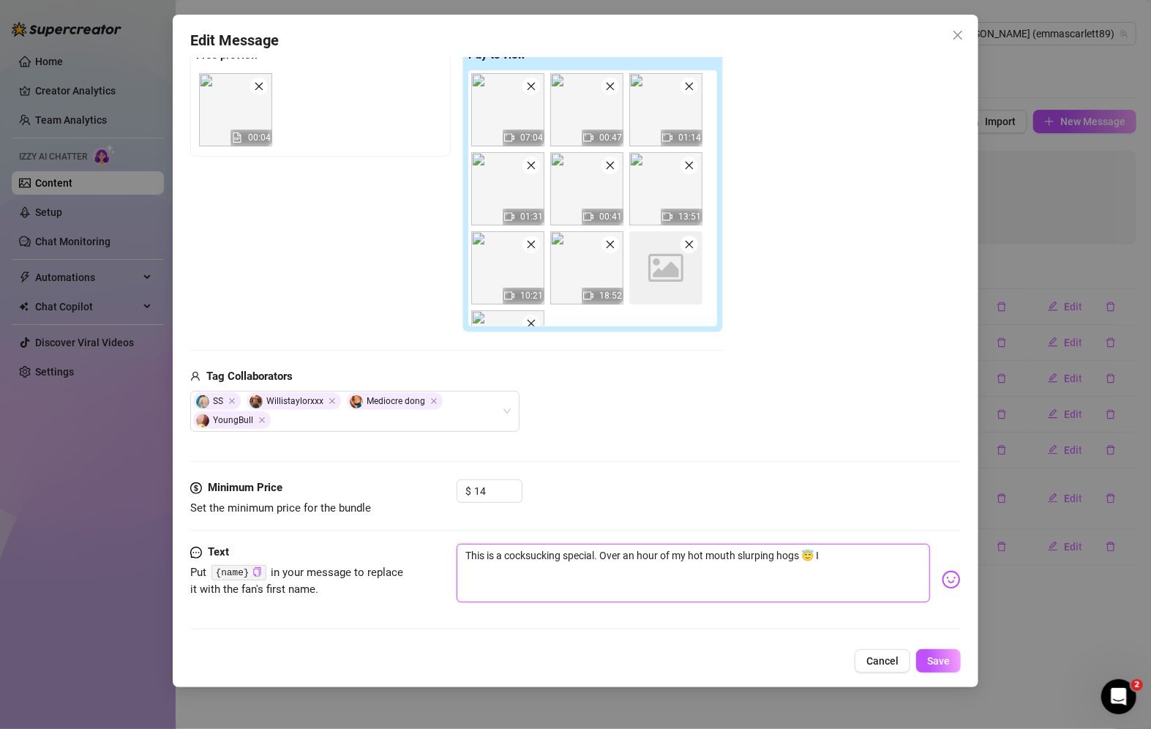
type textarea "This is a cocksucking special. Over an hour of my hot mouth slurping hogs 😇 I f"
type textarea "This is a cocksucking special. Over an hour of my hot mouth slurping hogs 😇 I fu"
type textarea "This is a cocksucking special. Over an hour of my hot mouth slurping hogs 😇 I f…"
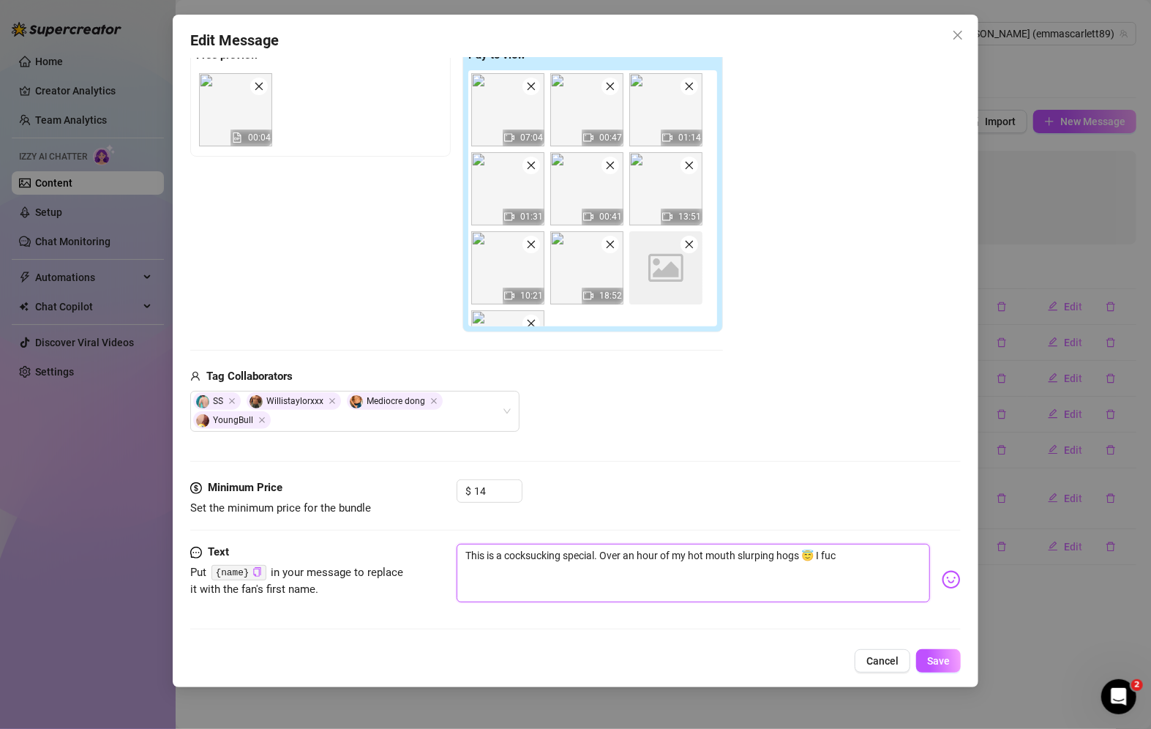
type textarea "This is a cocksucking special. Over an hour of my hot mouth slurping hogs 😇 I f…"
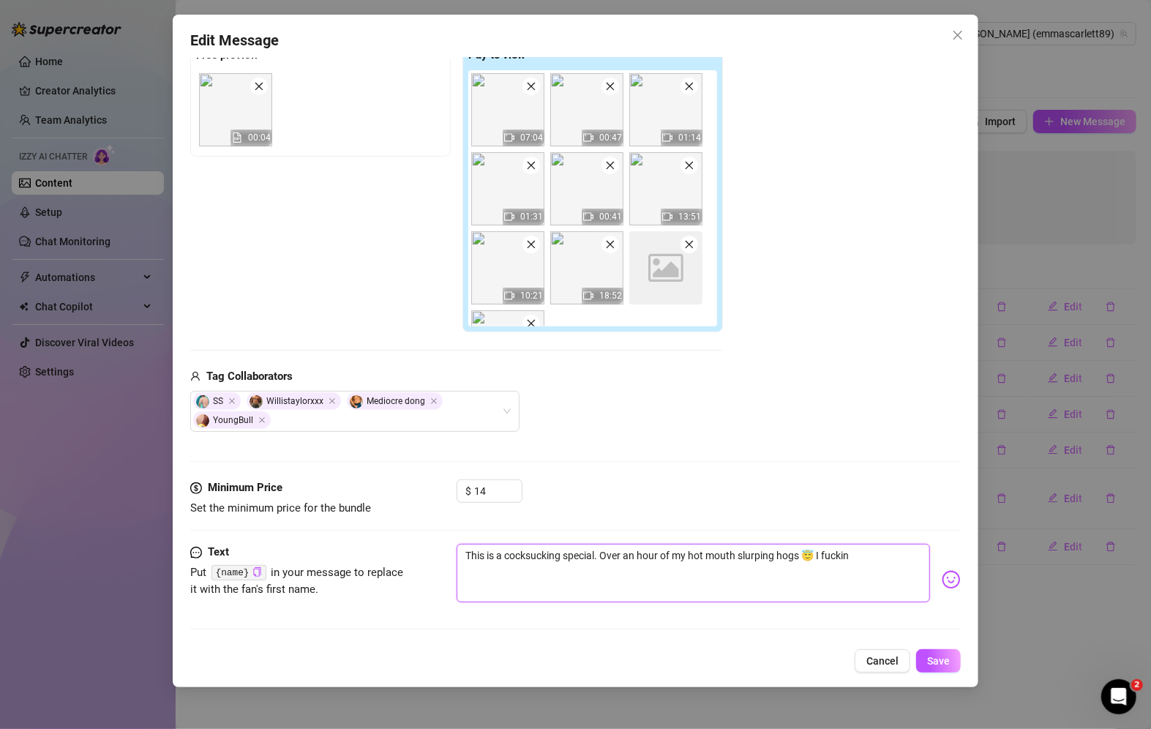
type textarea "This is a cocksucking special. Over an hour of my hot mouth slurping hogs 😇 I f…"
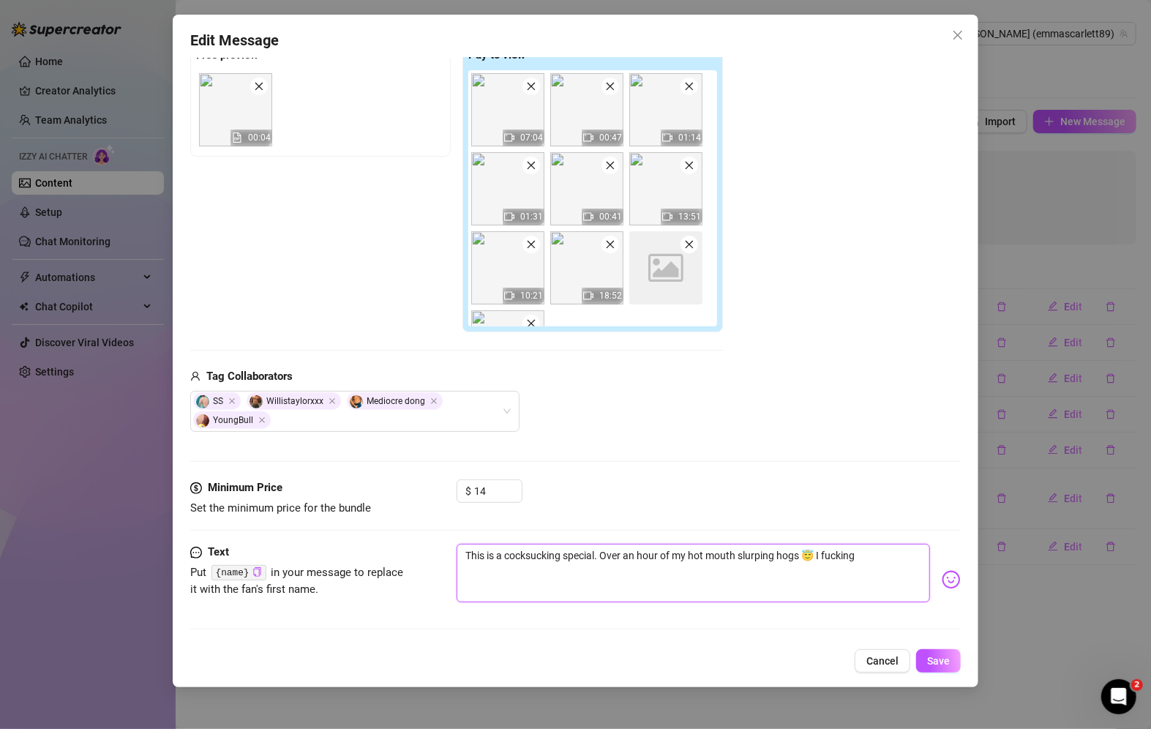
type textarea "This is a cocksucking special. Over an hour of my hot mouth slurping hogs 😇 I f…"
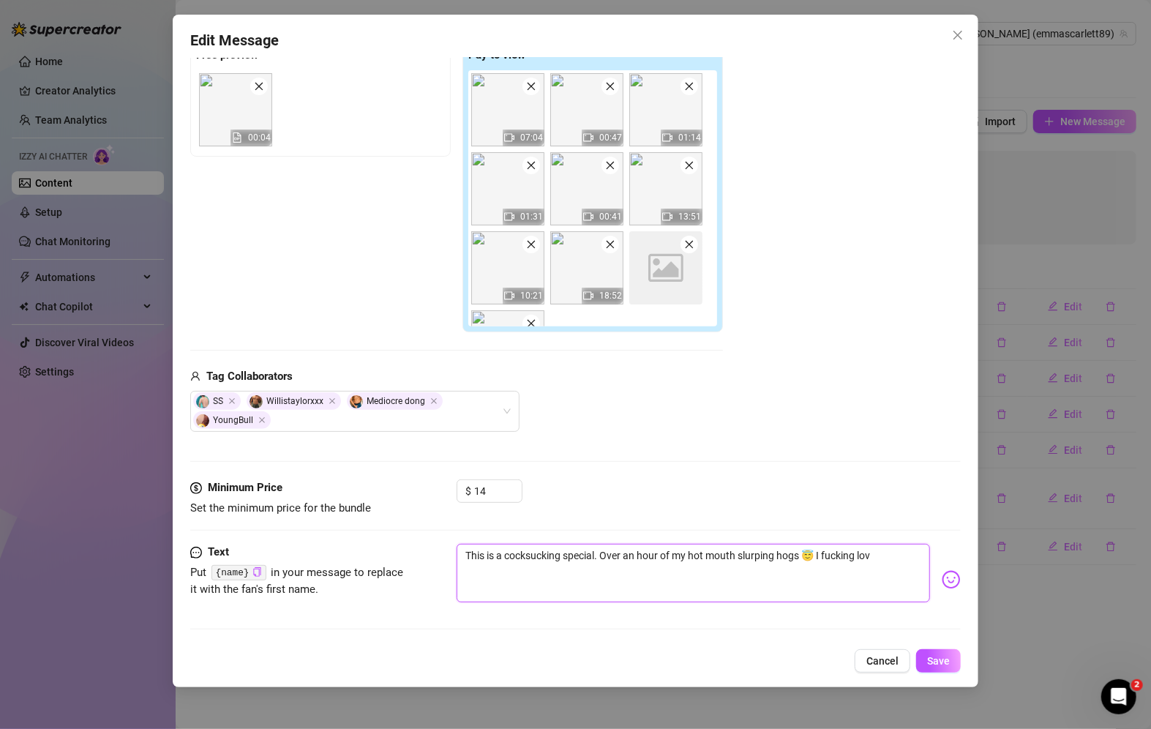
type textarea "This is a cocksucking special. Over an hour of my hot mouth slurping hogs 😇 I f…"
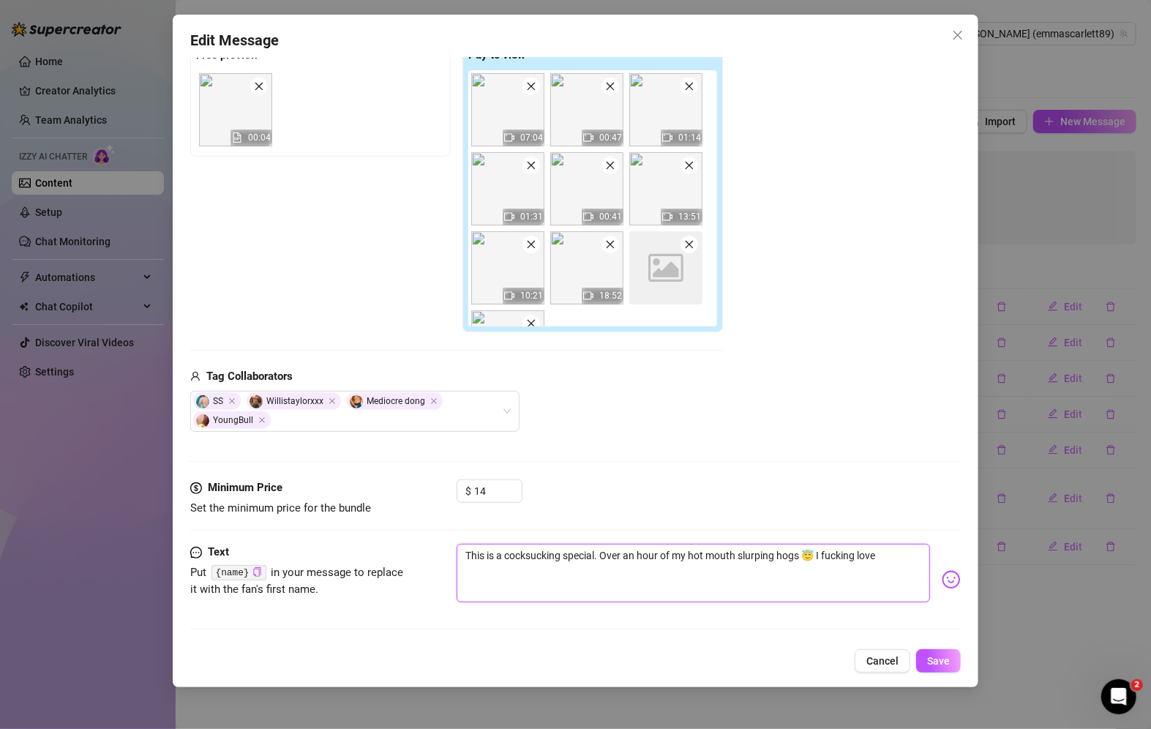
type textarea "This is a cocksucking special. Over an hour of my hot mouth slurping hogs 😇 I f…"
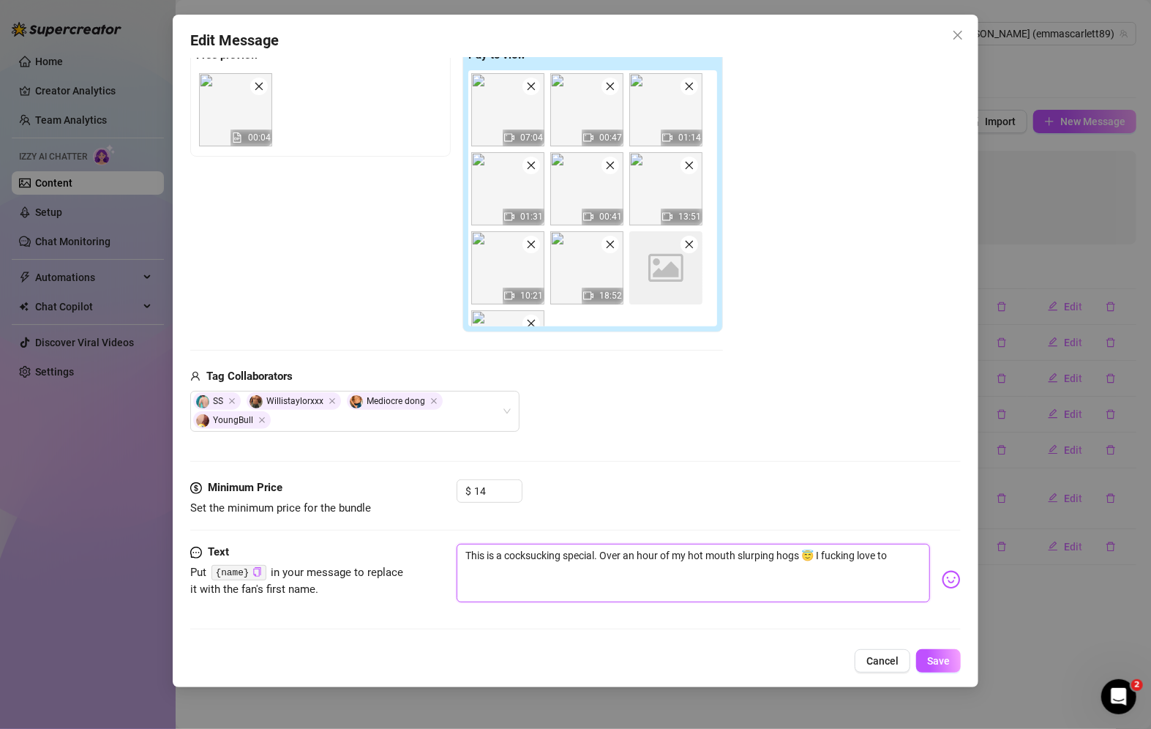
type textarea "This is a cocksucking special. Over an hour of my hot mouth slurping hogs 😇 I f…"
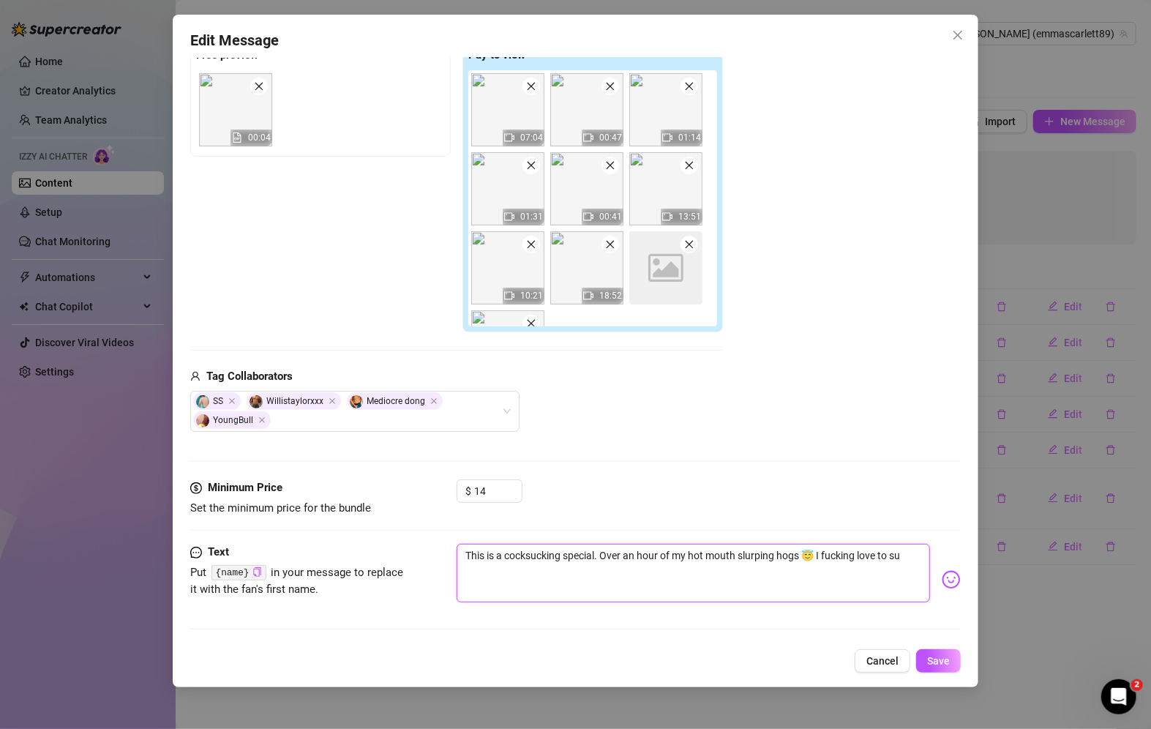
type textarea "This is a cocksucking special. Over an hour of my hot mouth slurping hogs 😇 I f…"
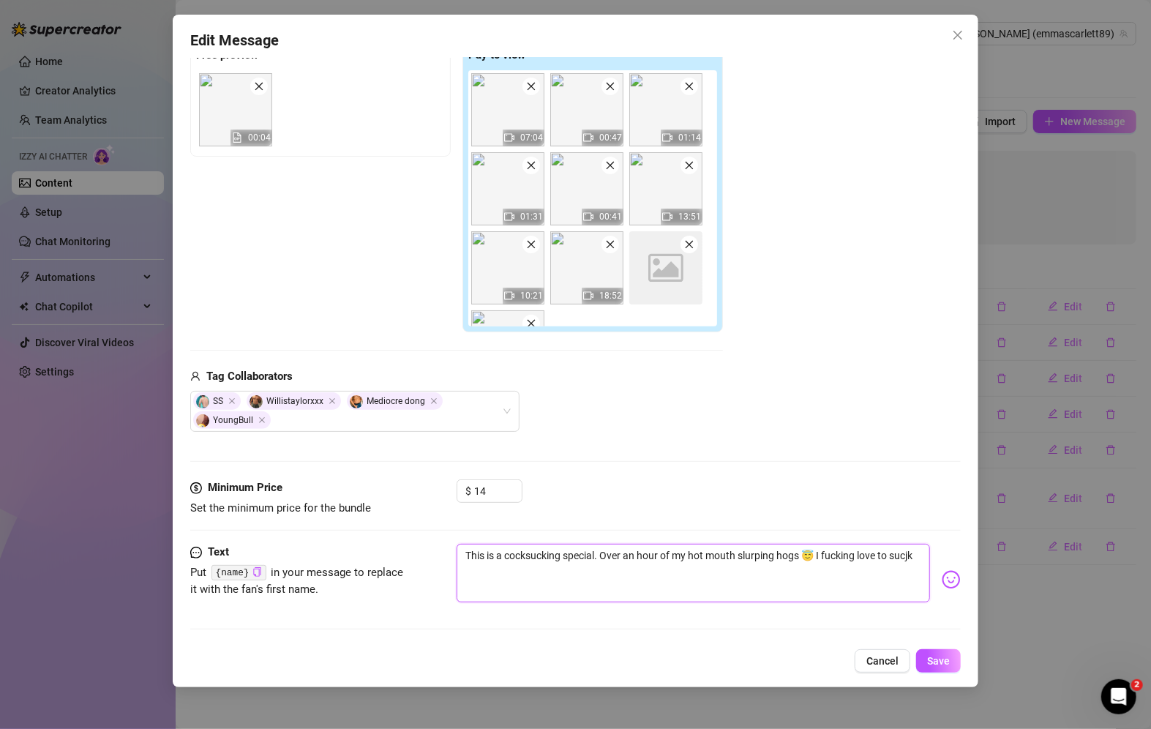
type textarea "This is a cocksucking special. Over an hour of my hot mouth slurping hogs 😇 I f…"
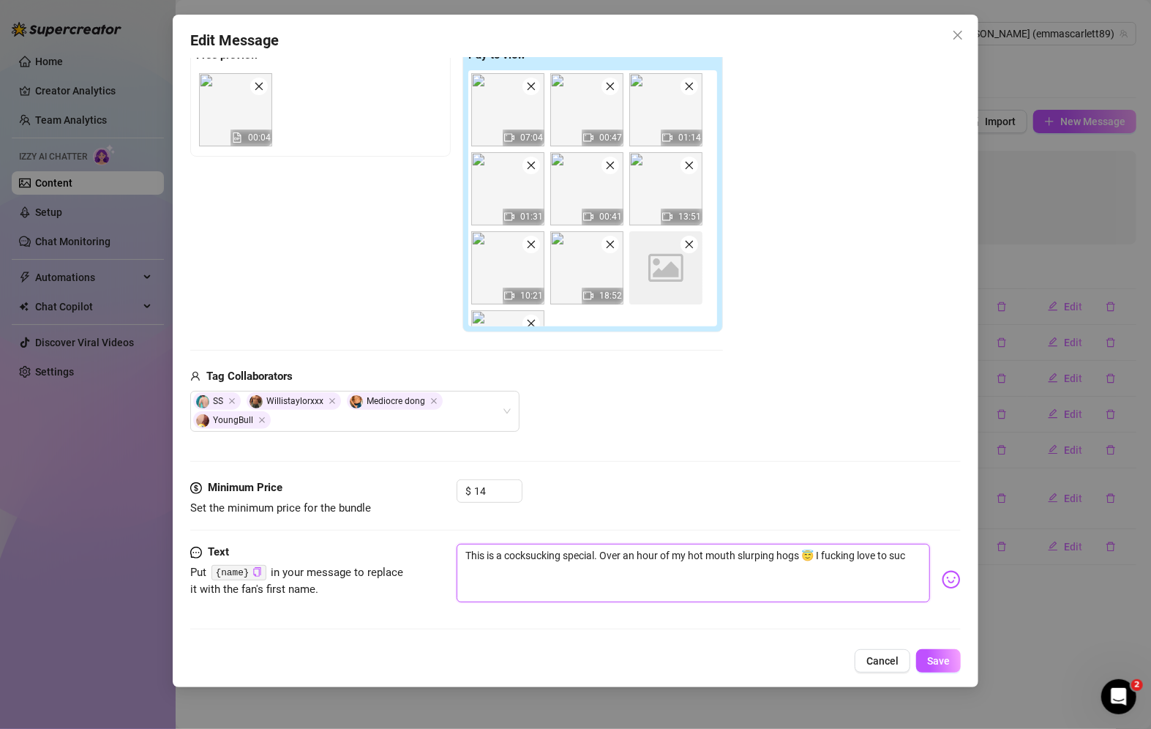
type textarea "This is a cocksucking special. Over an hour of my hot mouth slurping hogs 😇 I f…"
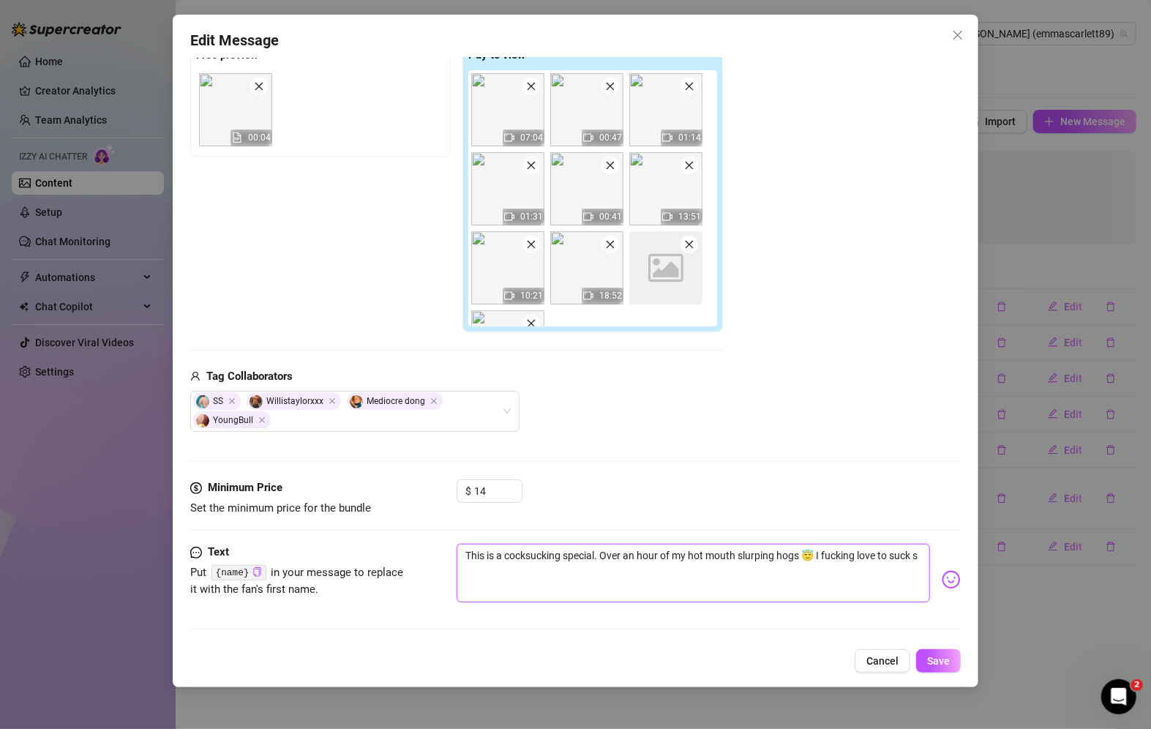
type textarea "This is a cocksucking special. Over an hour of my hot mouth slurping hogs 😇 I f…"
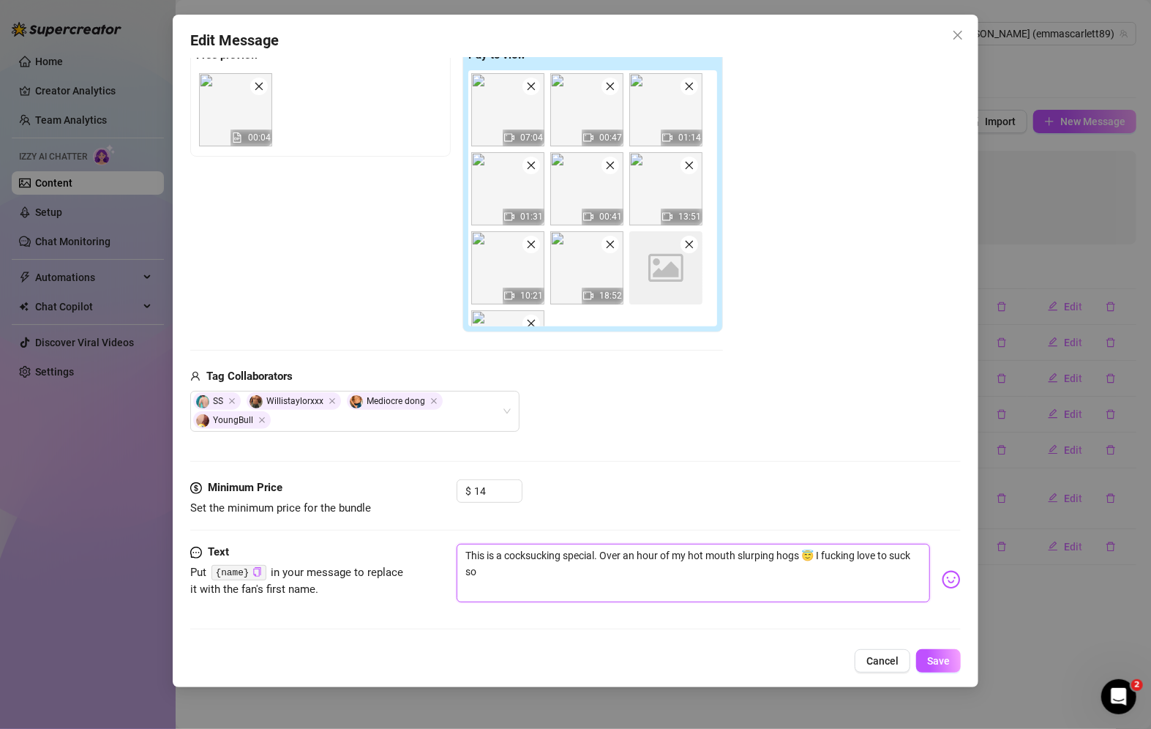
type textarea "This is a cocksucking special. Over an hour of my hot mouth slurping hogs 😇 I f…"
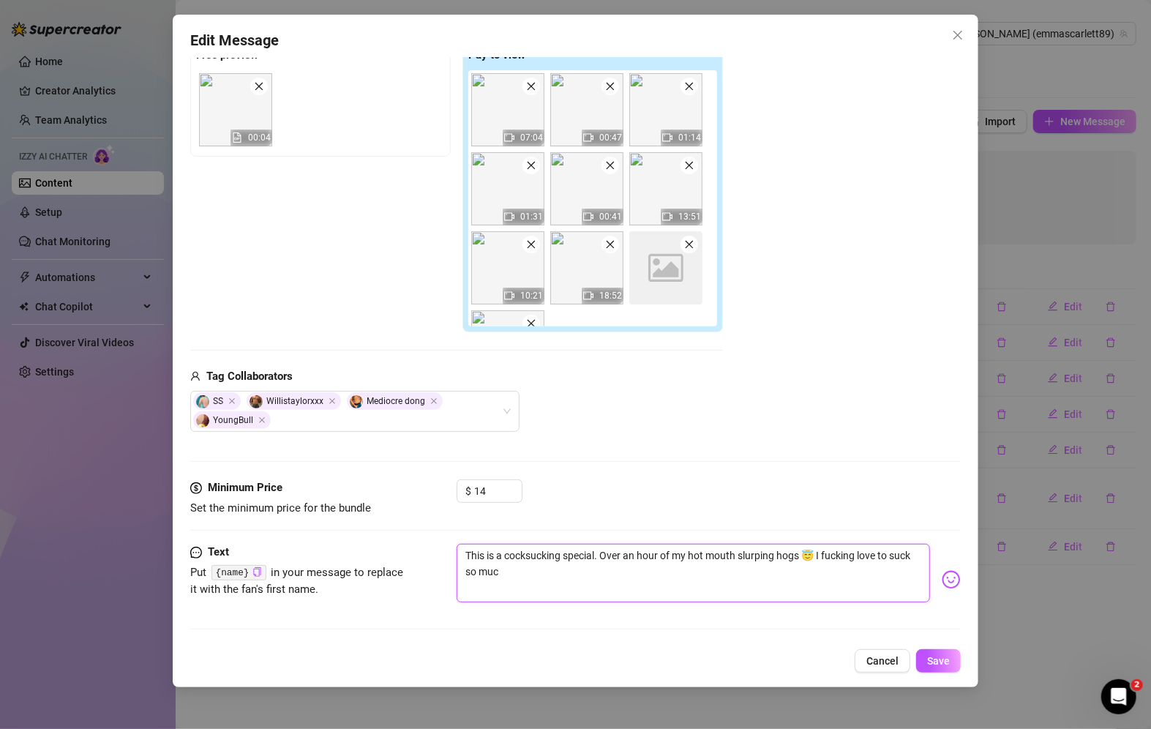
type textarea "This is a cocksucking special. Over an hour of my hot mouth slurping hogs 😇 I f…"
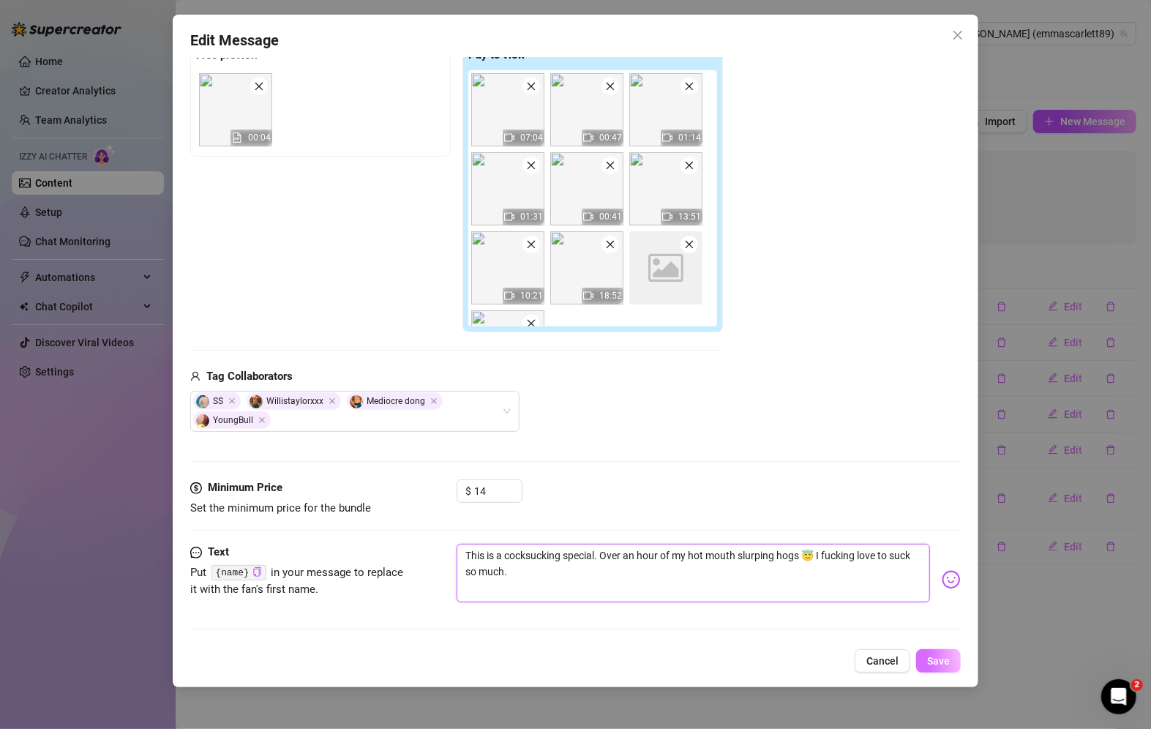
type textarea "This is a cocksucking special. Over an hour of my hot mouth slurping hogs 😇 I f…"
click at [942, 656] on span "Save" at bounding box center [938, 661] width 23 height 12
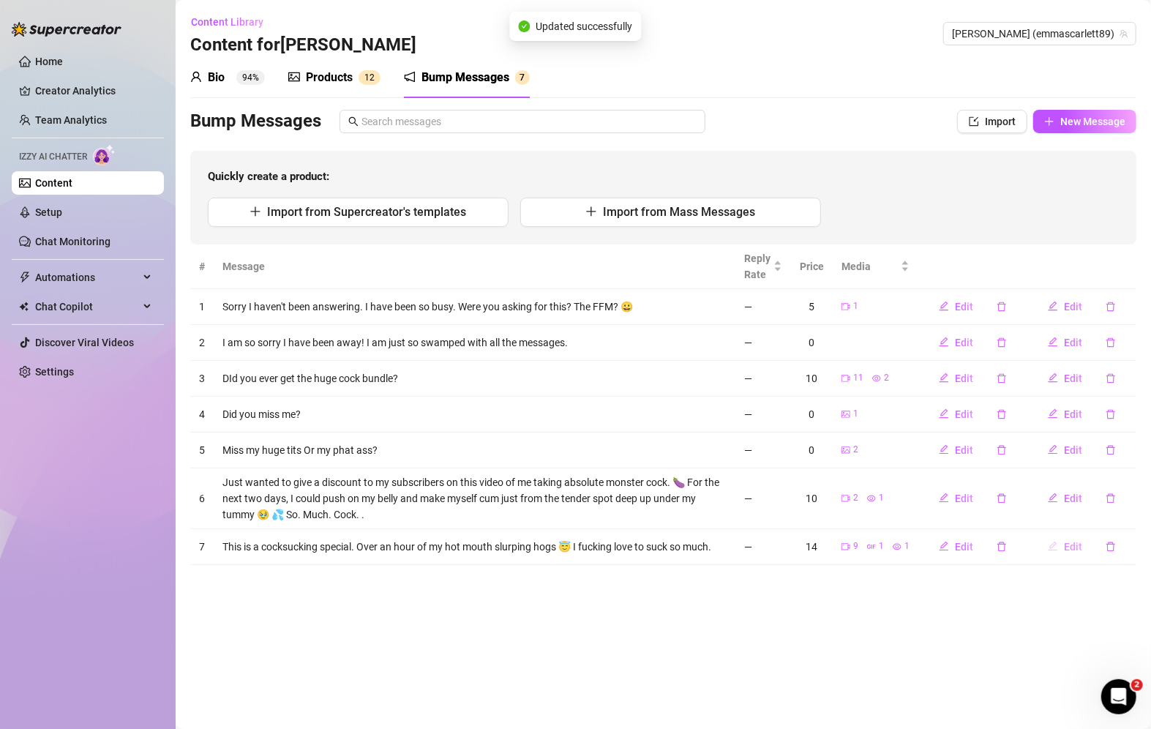
click at [1062, 540] on button "Edit" at bounding box center [1066, 546] width 58 height 23
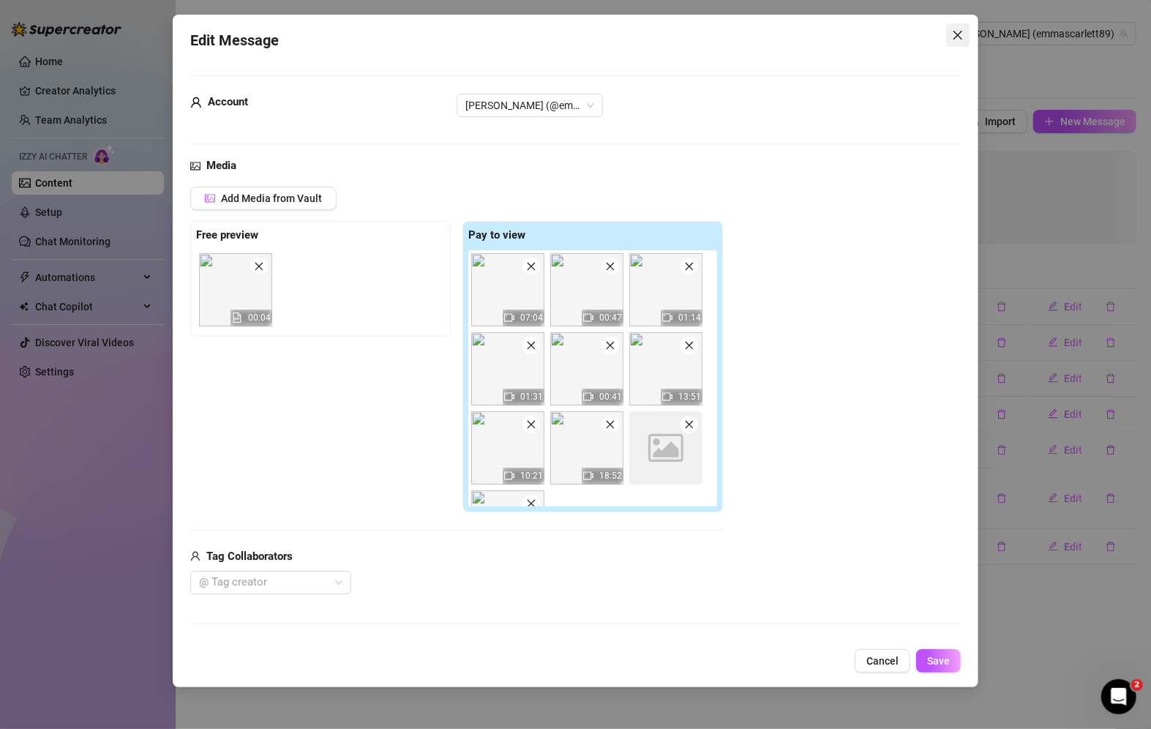
click at [957, 41] on button "Close" at bounding box center [957, 34] width 23 height 23
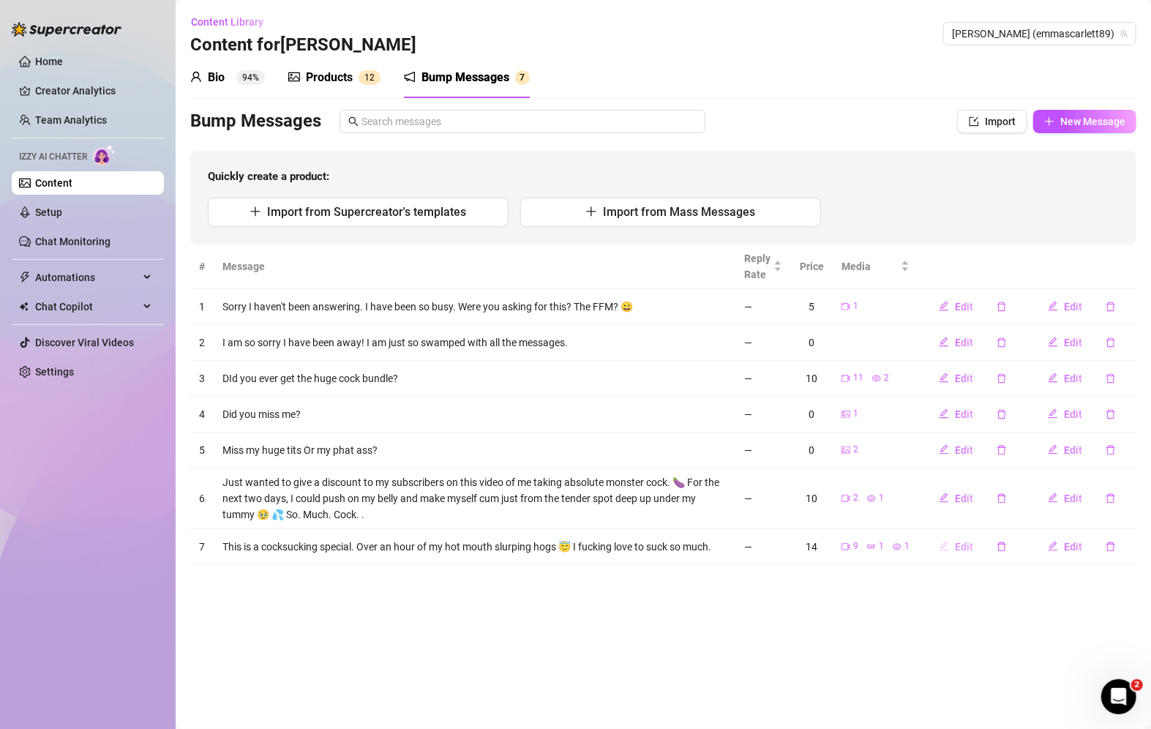
click at [962, 541] on span "Edit" at bounding box center [964, 547] width 18 height 12
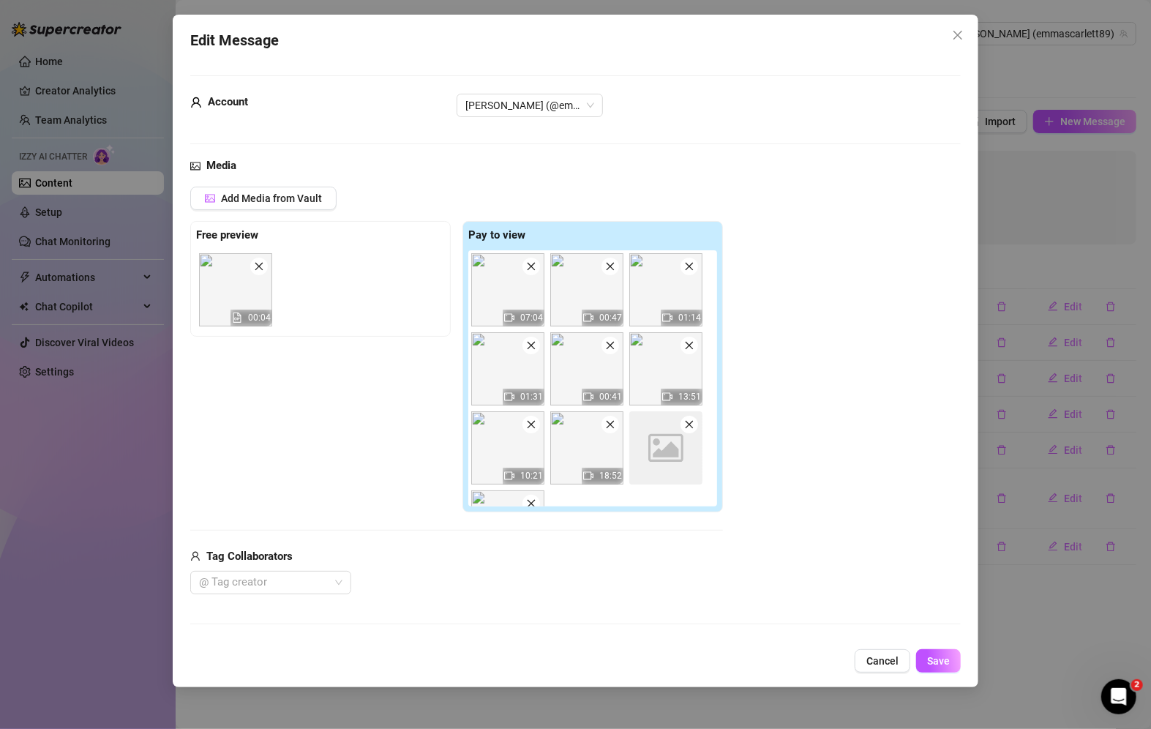
scroll to position [162, 0]
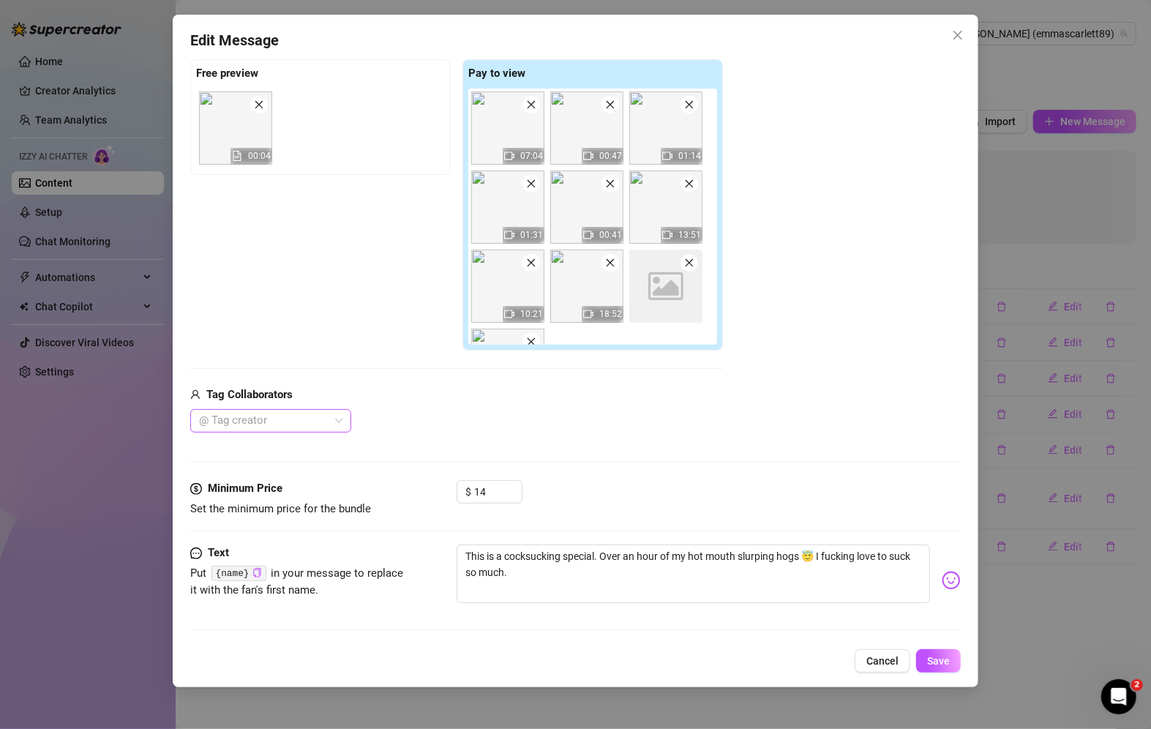
click at [305, 415] on div at bounding box center [263, 421] width 140 height 20
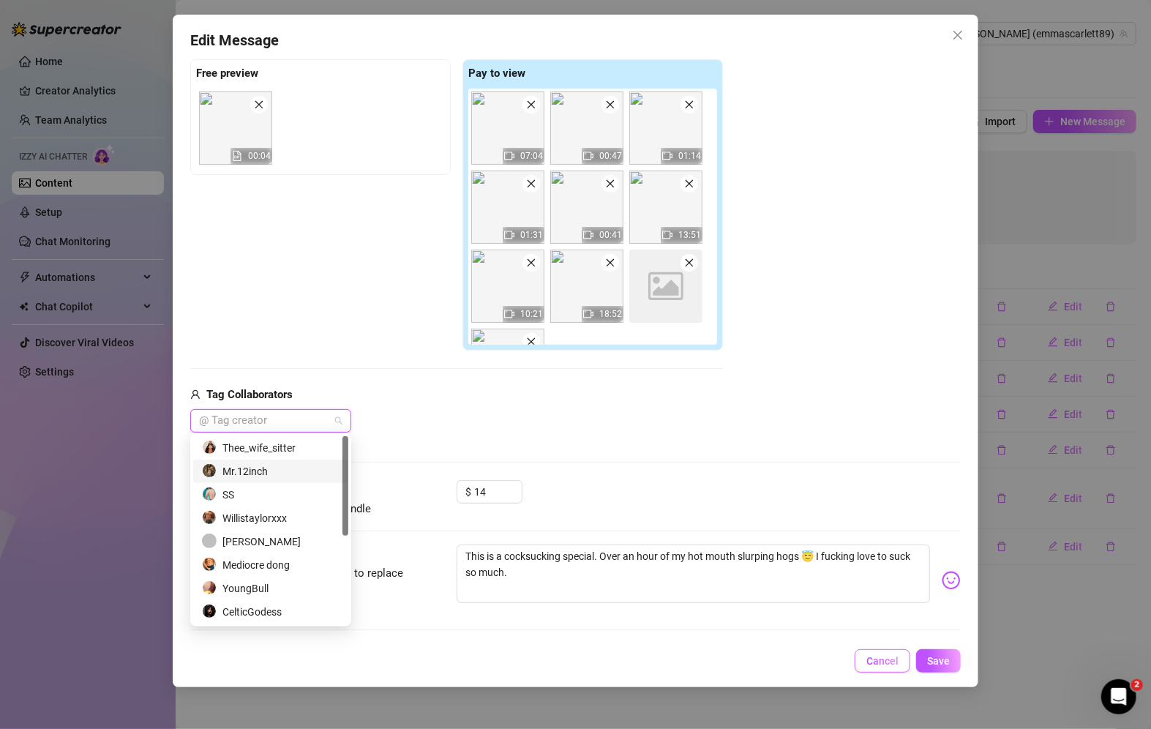
click at [895, 657] on span "Cancel" at bounding box center [883, 661] width 32 height 12
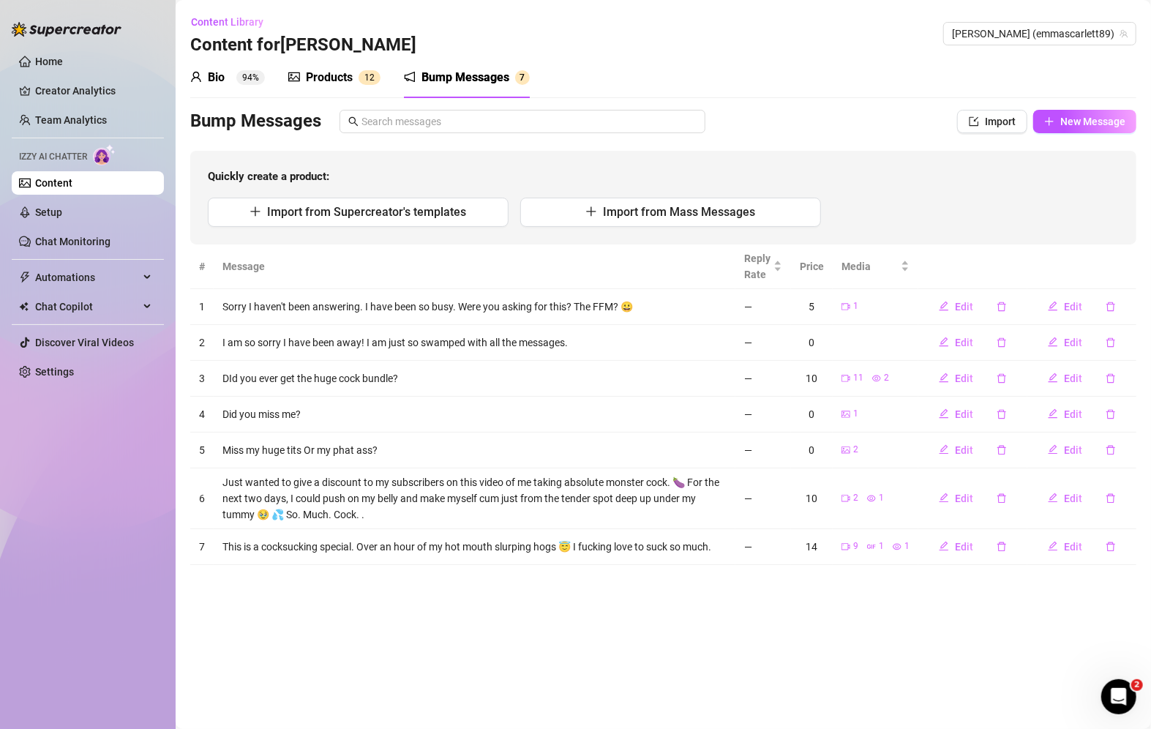
click at [312, 75] on div "Products" at bounding box center [329, 78] width 47 height 18
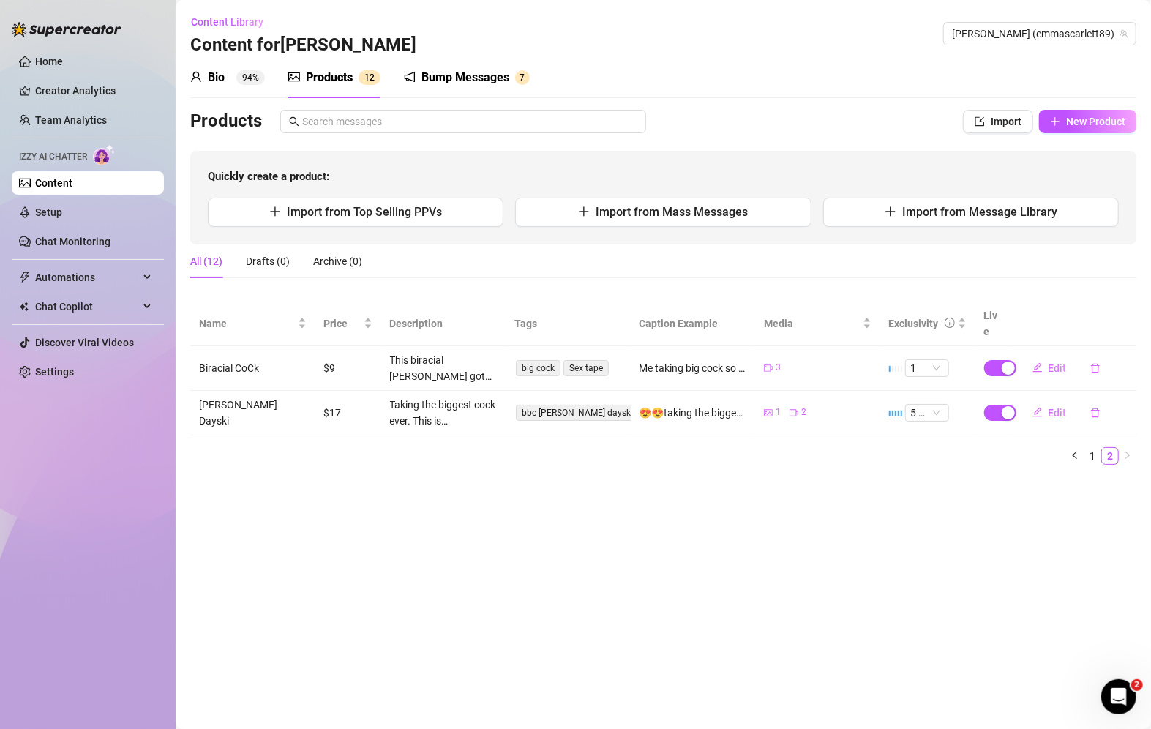
click at [471, 83] on div "Bump Messages" at bounding box center [466, 78] width 88 height 18
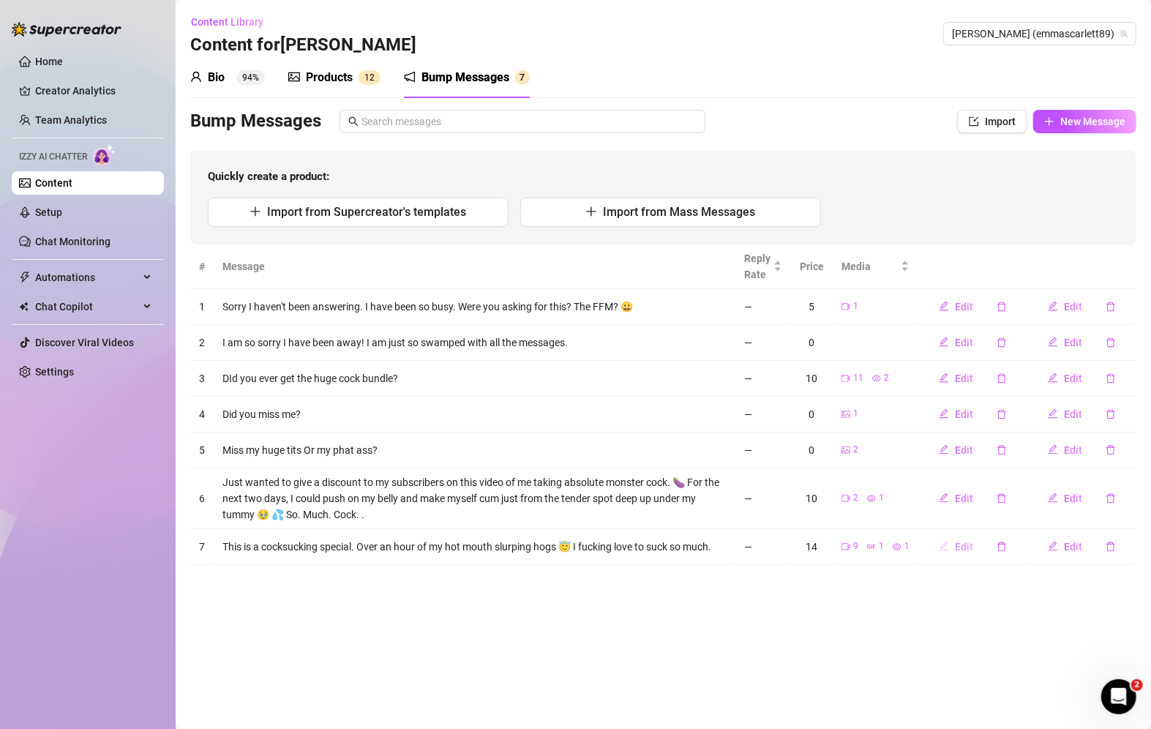
click at [968, 543] on span "Edit" at bounding box center [964, 547] width 18 height 12
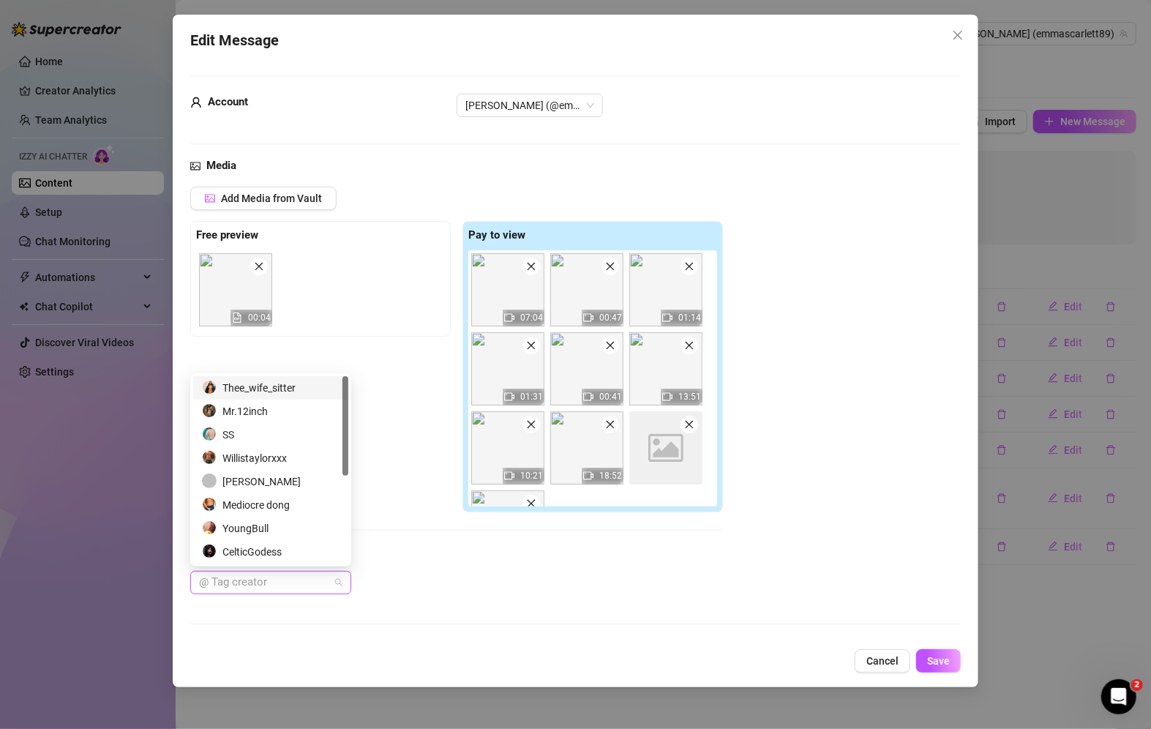
click at [277, 578] on div at bounding box center [263, 582] width 140 height 20
click at [248, 431] on div "SS" at bounding box center [271, 435] width 138 height 16
click at [253, 460] on div "Willistaylorxxx" at bounding box center [271, 458] width 138 height 16
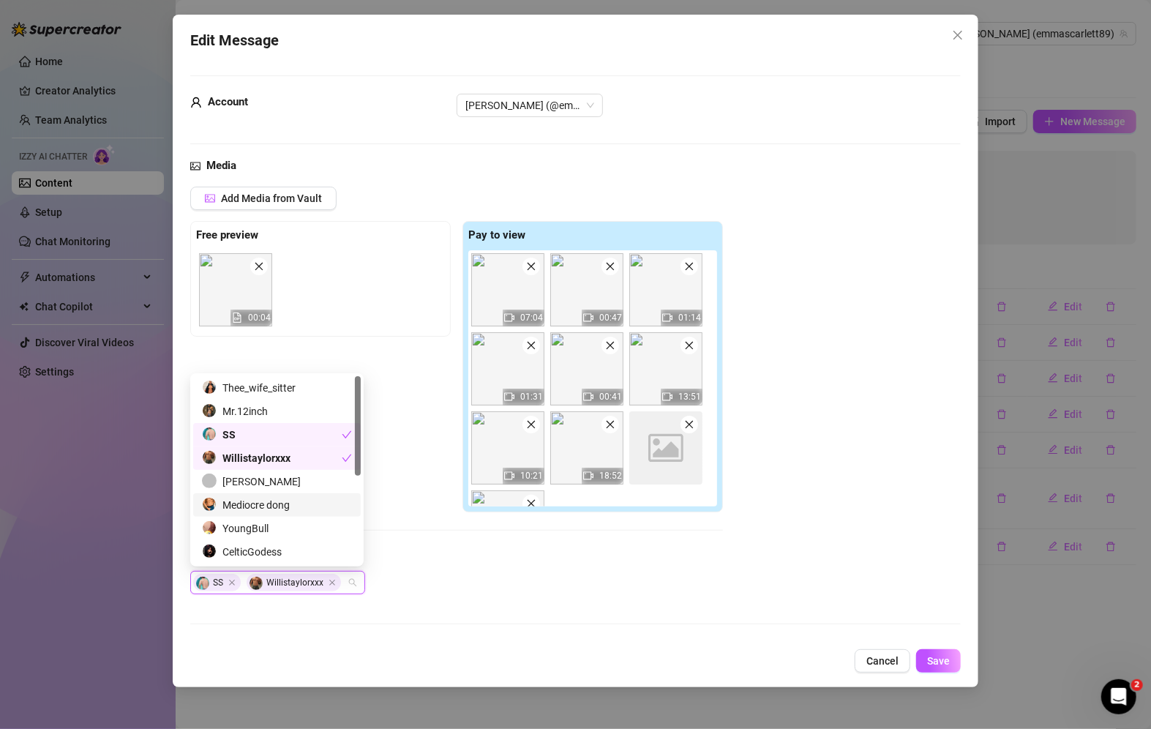
click at [260, 502] on div "Mediocre dong" at bounding box center [277, 505] width 150 height 16
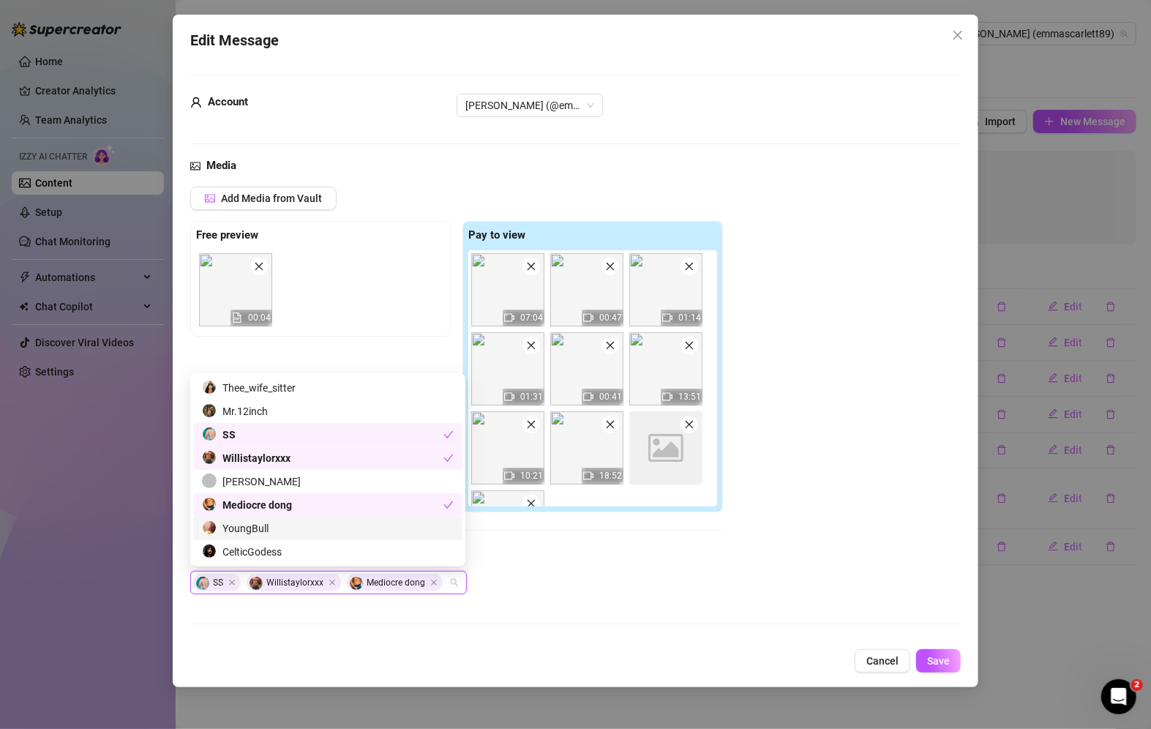
click at [257, 526] on div "YoungBull" at bounding box center [328, 528] width 252 height 16
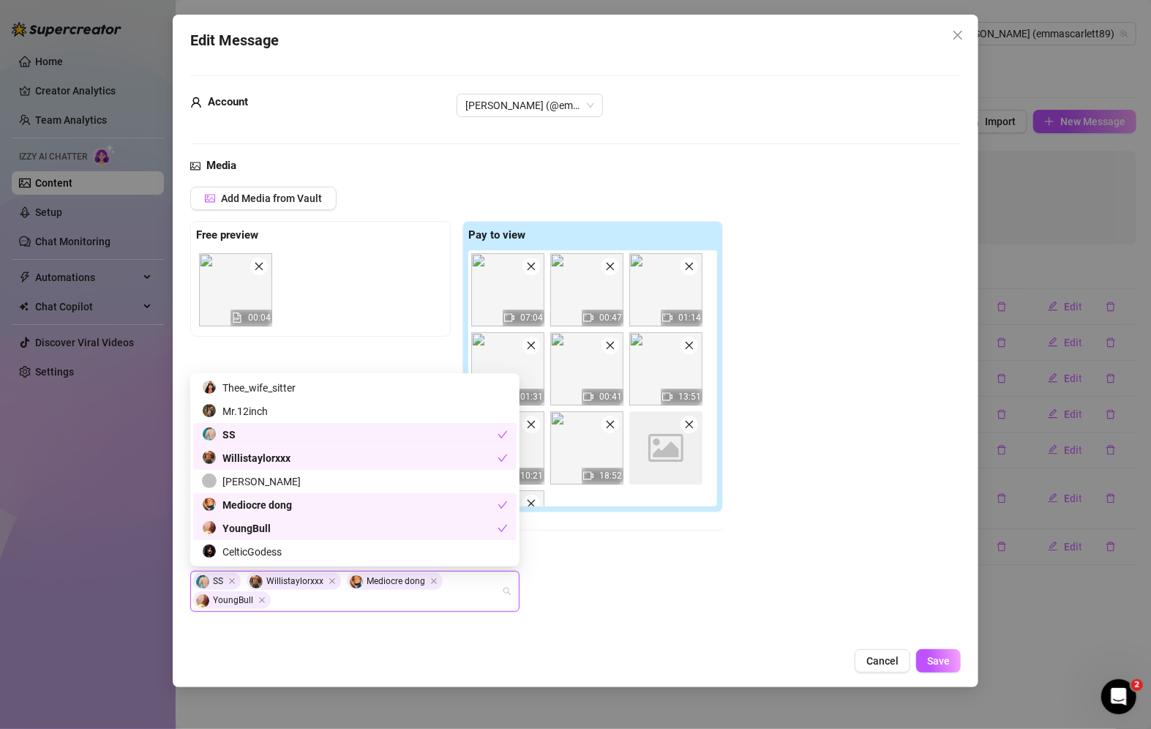
click at [698, 603] on div "SS Willistaylorxxx Mediocre [PERSON_NAME]" at bounding box center [456, 591] width 533 height 41
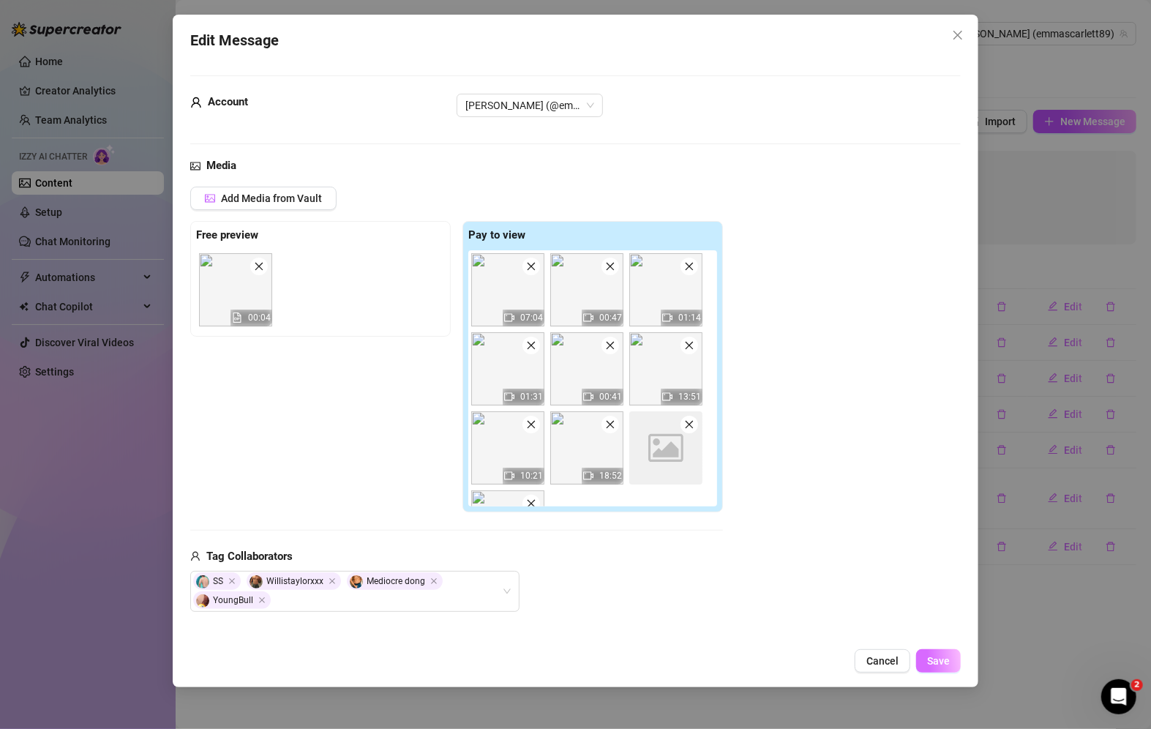
click at [938, 663] on span "Save" at bounding box center [938, 661] width 23 height 12
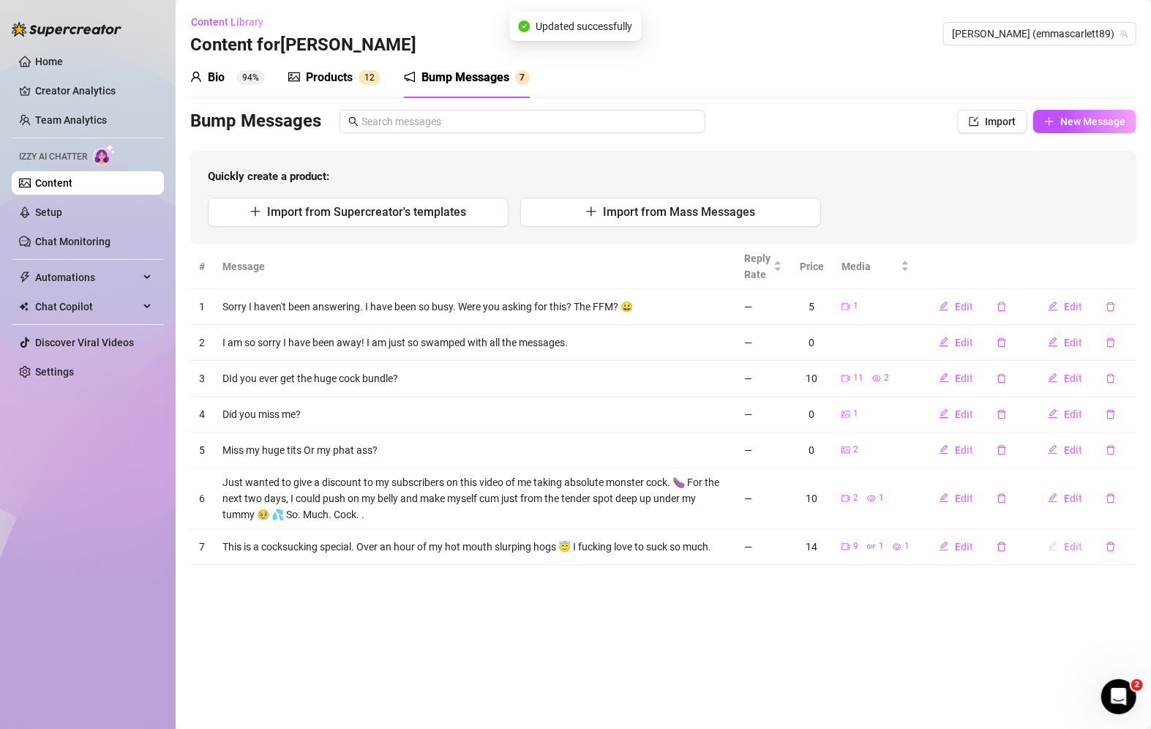
click at [1067, 550] on span "Edit" at bounding box center [1073, 547] width 18 height 12
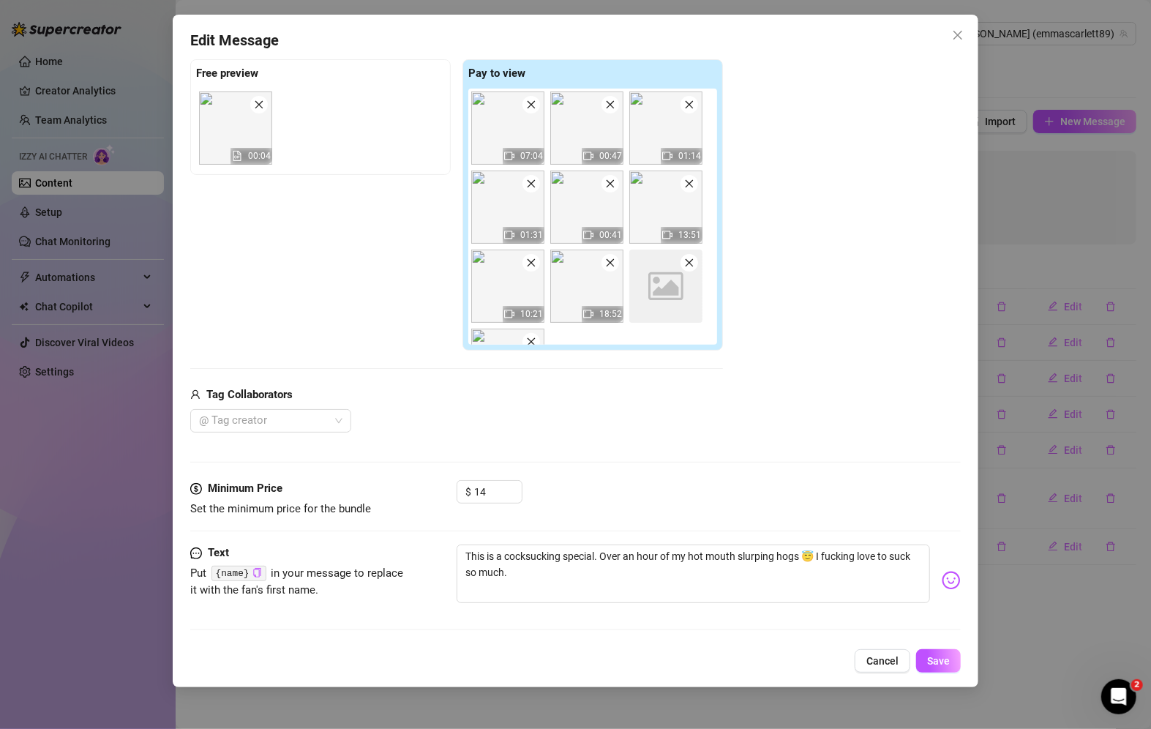
click at [696, 269] on div "Image placeholder" at bounding box center [666, 286] width 73 height 73
click at [692, 266] on icon "close" at bounding box center [689, 263] width 10 height 10
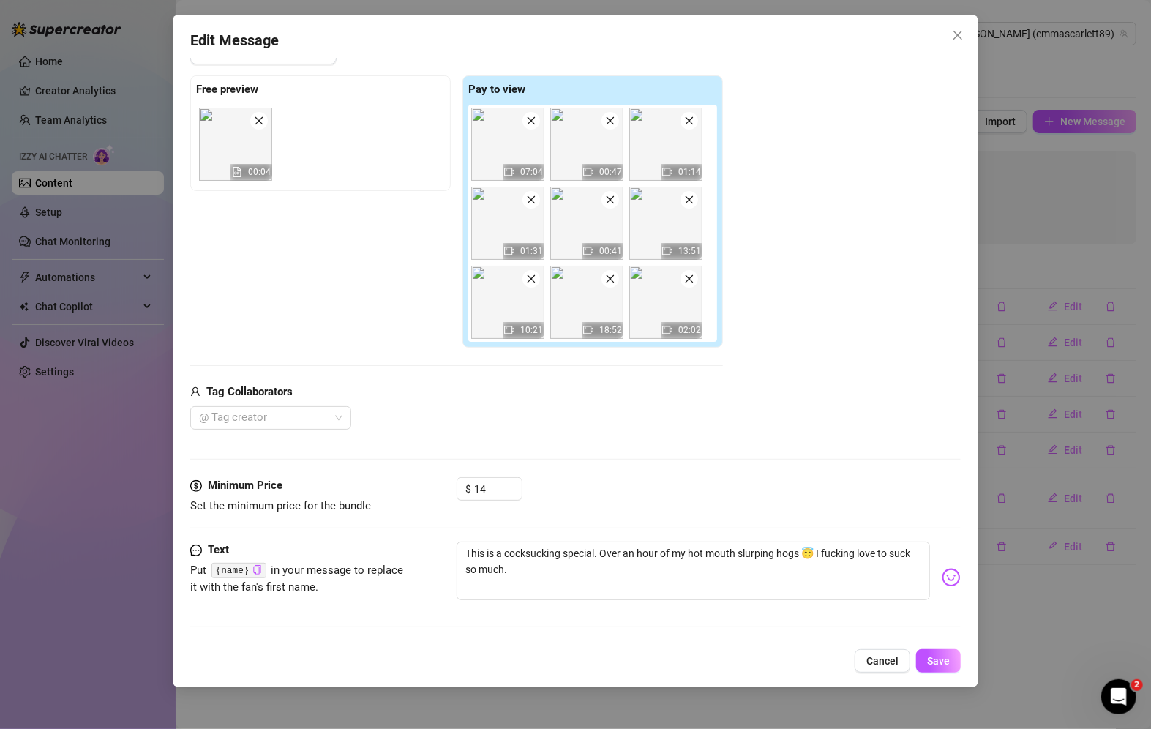
scroll to position [143, 0]
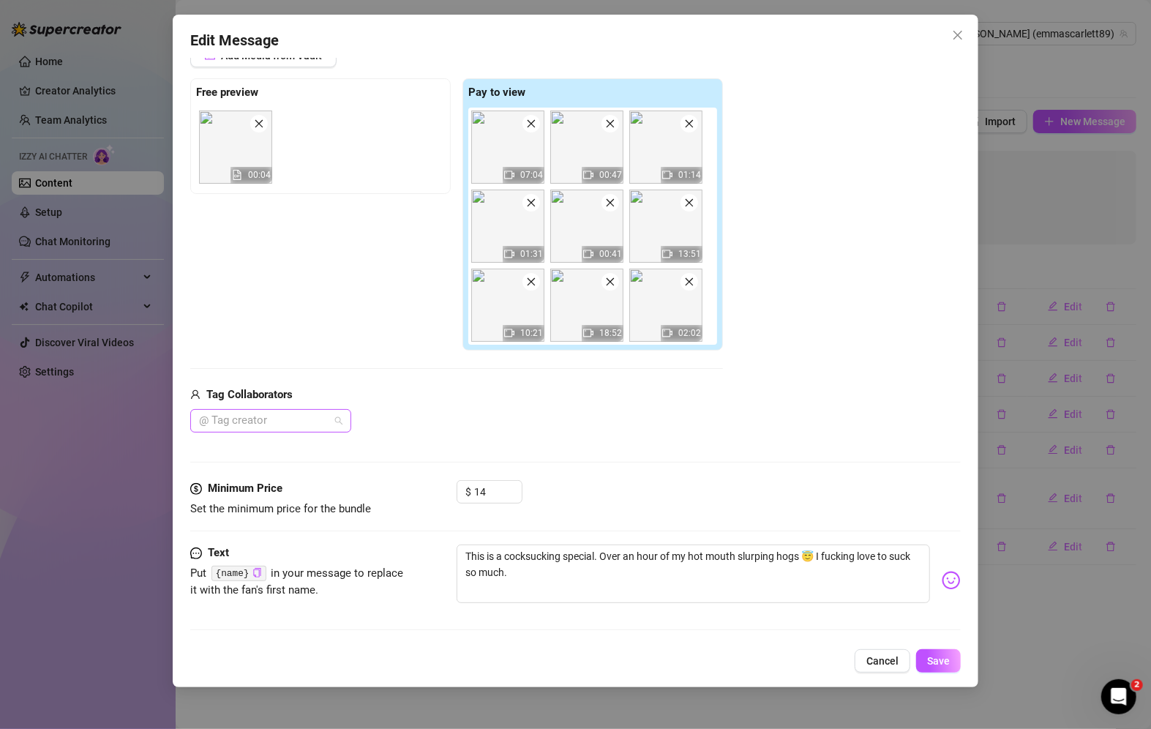
click at [304, 422] on div at bounding box center [263, 421] width 140 height 20
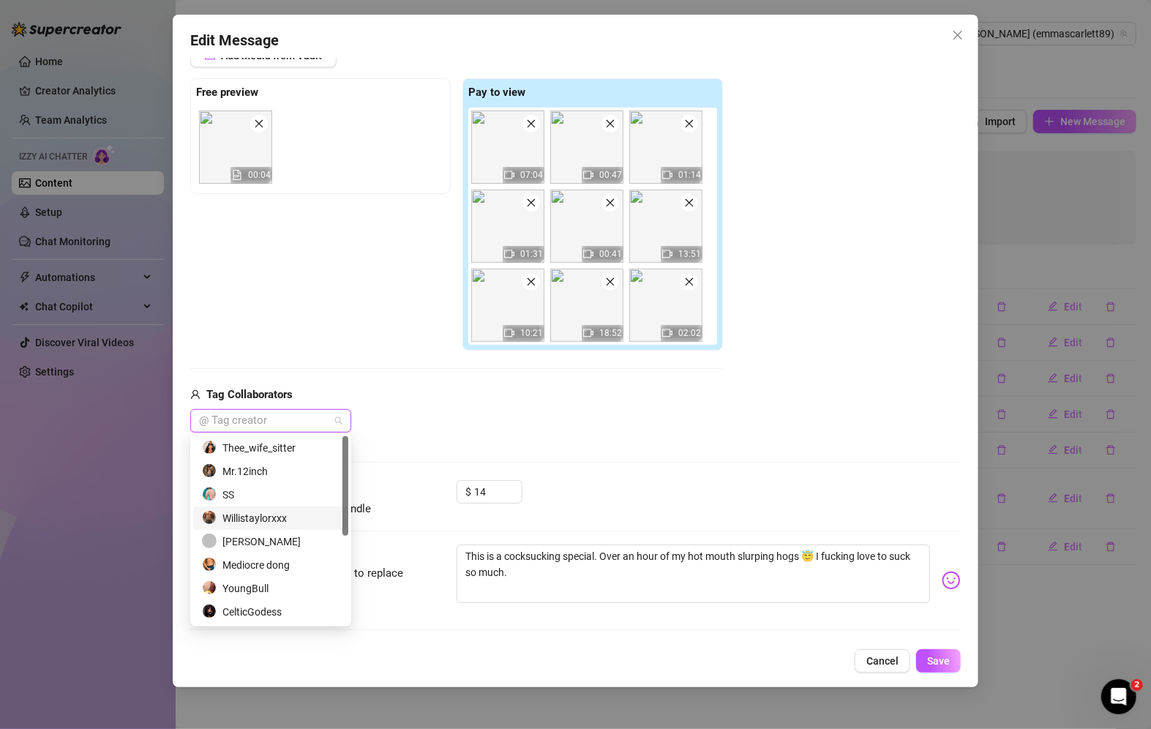
click at [264, 518] on div "Willistaylorxxx" at bounding box center [271, 518] width 138 height 16
click at [264, 540] on div "[PERSON_NAME]" at bounding box center [271, 542] width 138 height 16
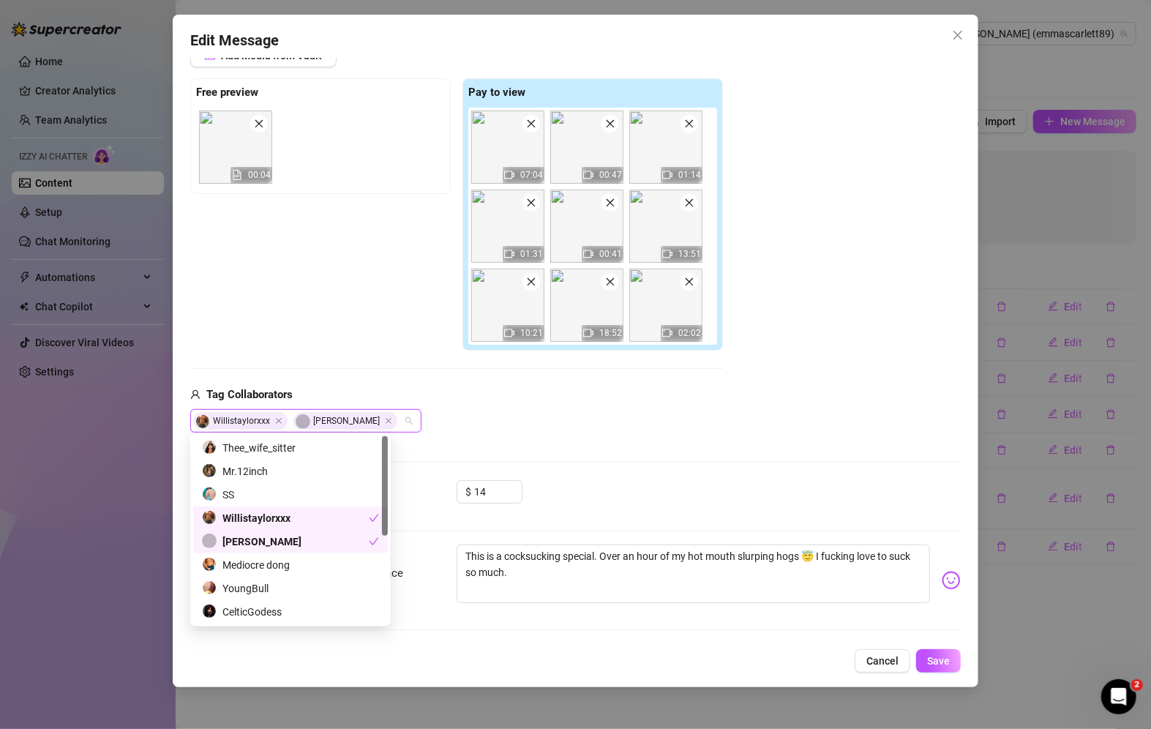
click at [264, 542] on div "[PERSON_NAME]" at bounding box center [285, 542] width 167 height 16
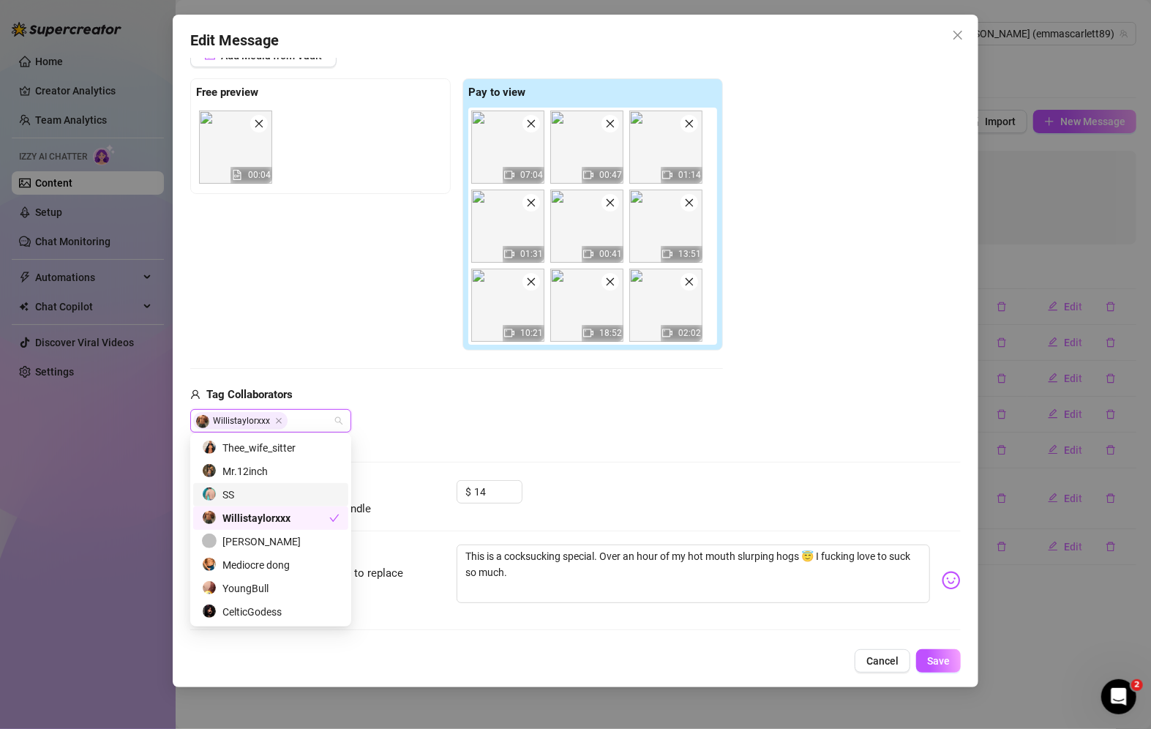
click at [266, 490] on div "SS" at bounding box center [271, 495] width 138 height 16
click at [282, 564] on div "Mediocre dong" at bounding box center [277, 565] width 150 height 16
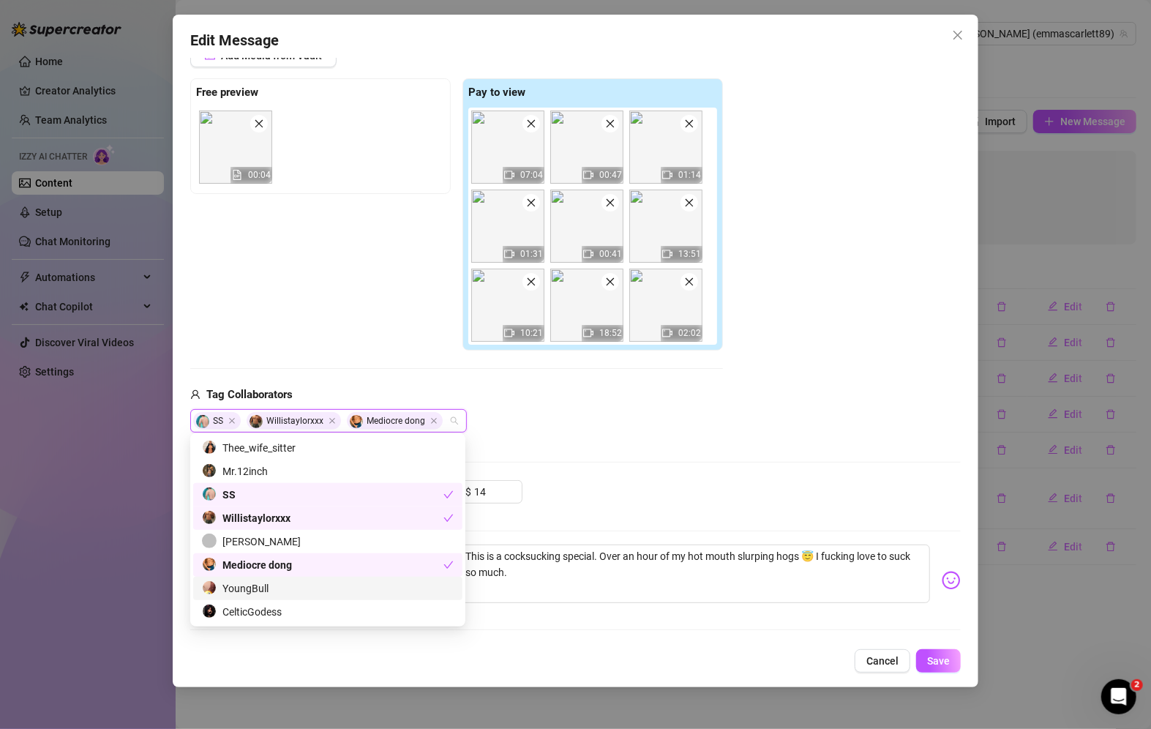
click at [280, 594] on div "YoungBull" at bounding box center [328, 588] width 252 height 16
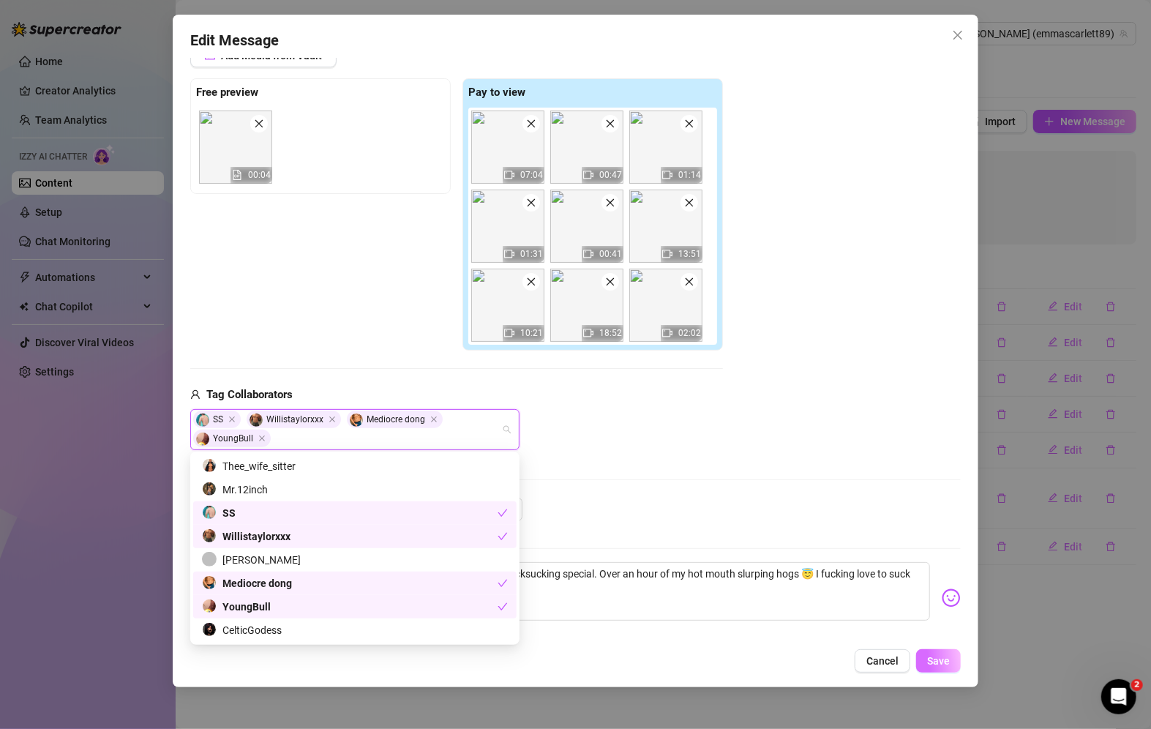
click at [948, 660] on span "Save" at bounding box center [938, 661] width 23 height 12
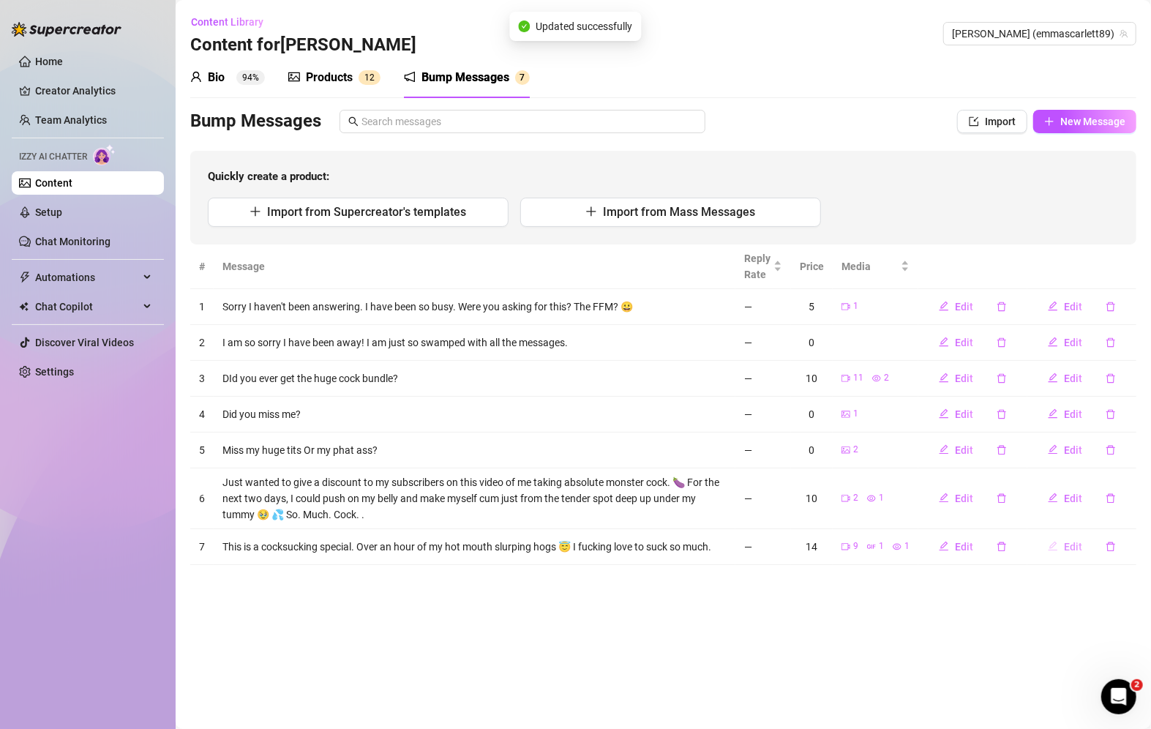
click at [1081, 544] on span "Edit" at bounding box center [1073, 547] width 18 height 12
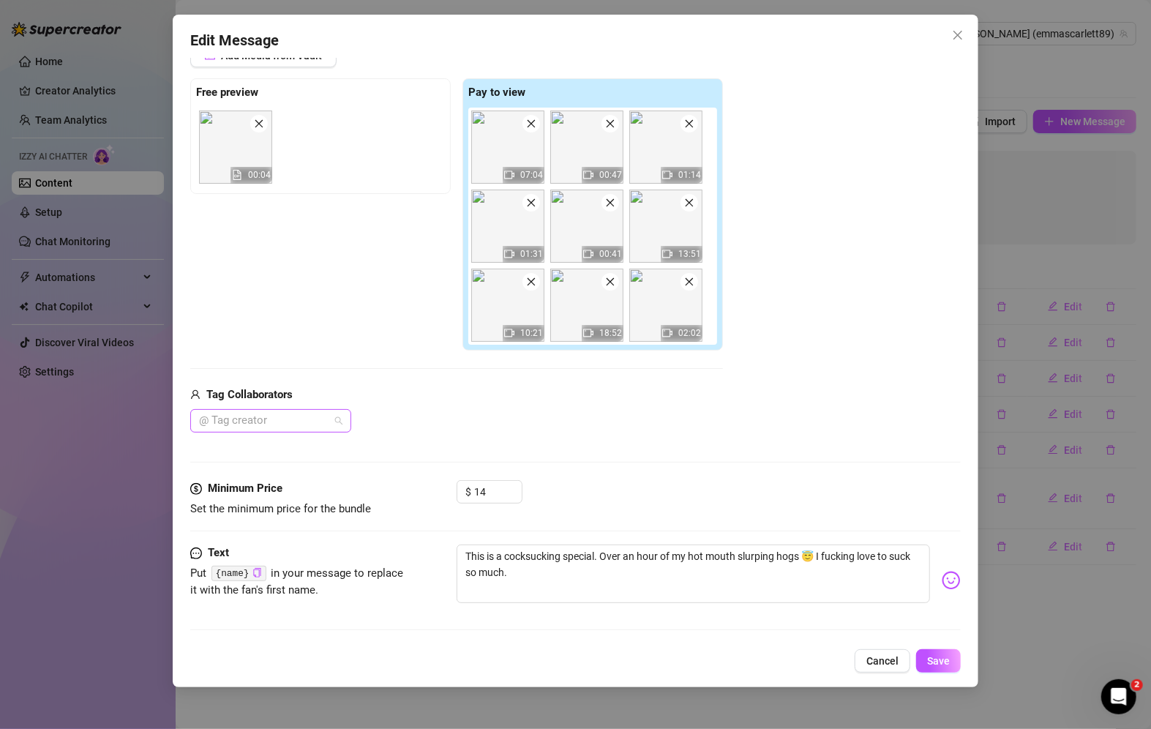
click at [299, 411] on div at bounding box center [263, 421] width 140 height 20
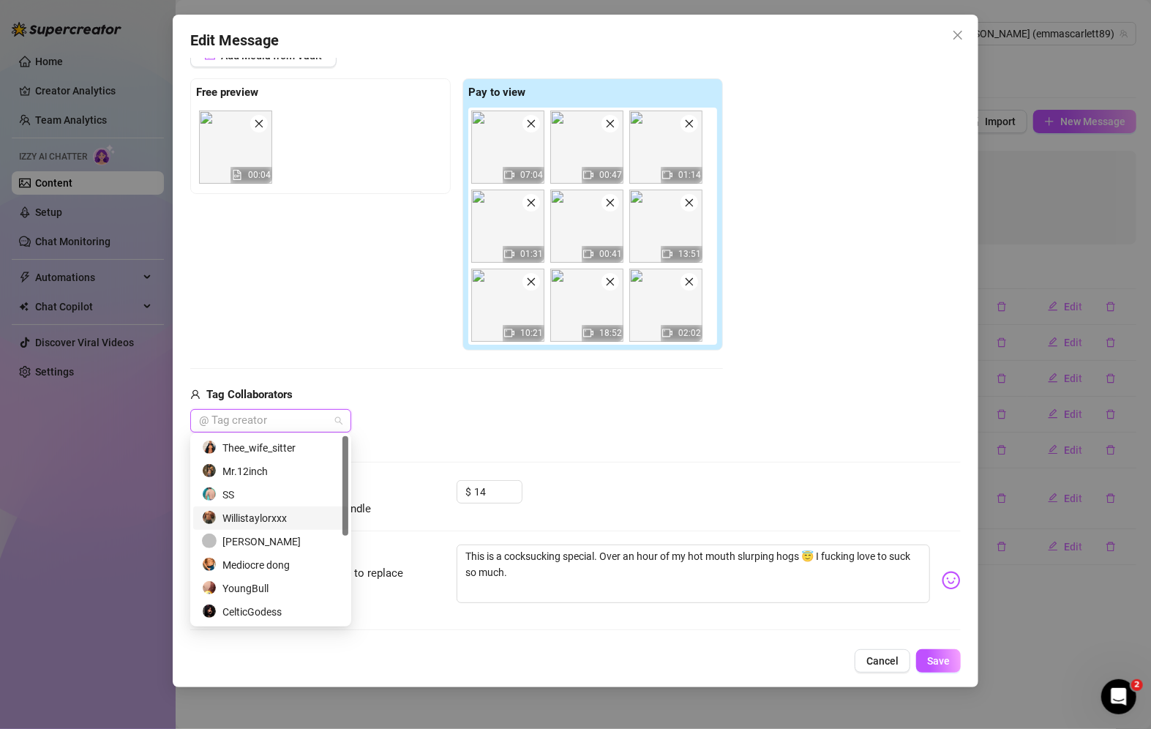
click at [265, 518] on div "Willistaylorxxx" at bounding box center [271, 518] width 138 height 16
click at [264, 493] on div "SS" at bounding box center [271, 495] width 138 height 16
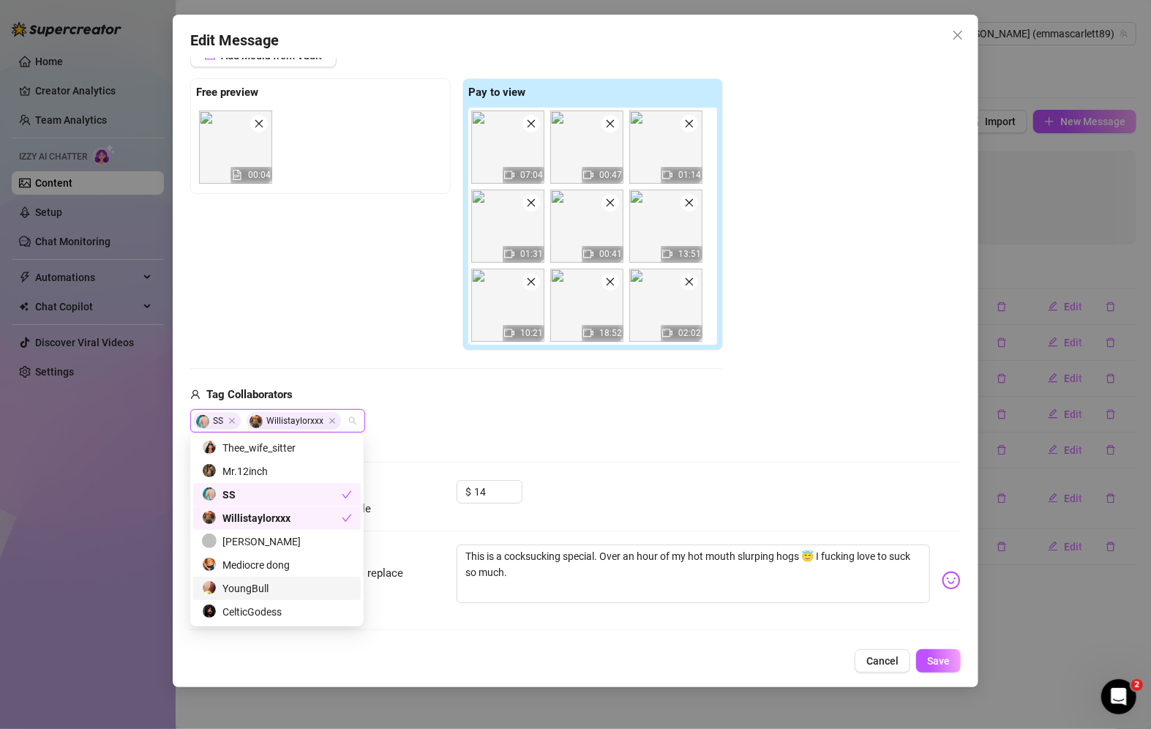
click at [272, 578] on div "YoungBull" at bounding box center [277, 588] width 168 height 23
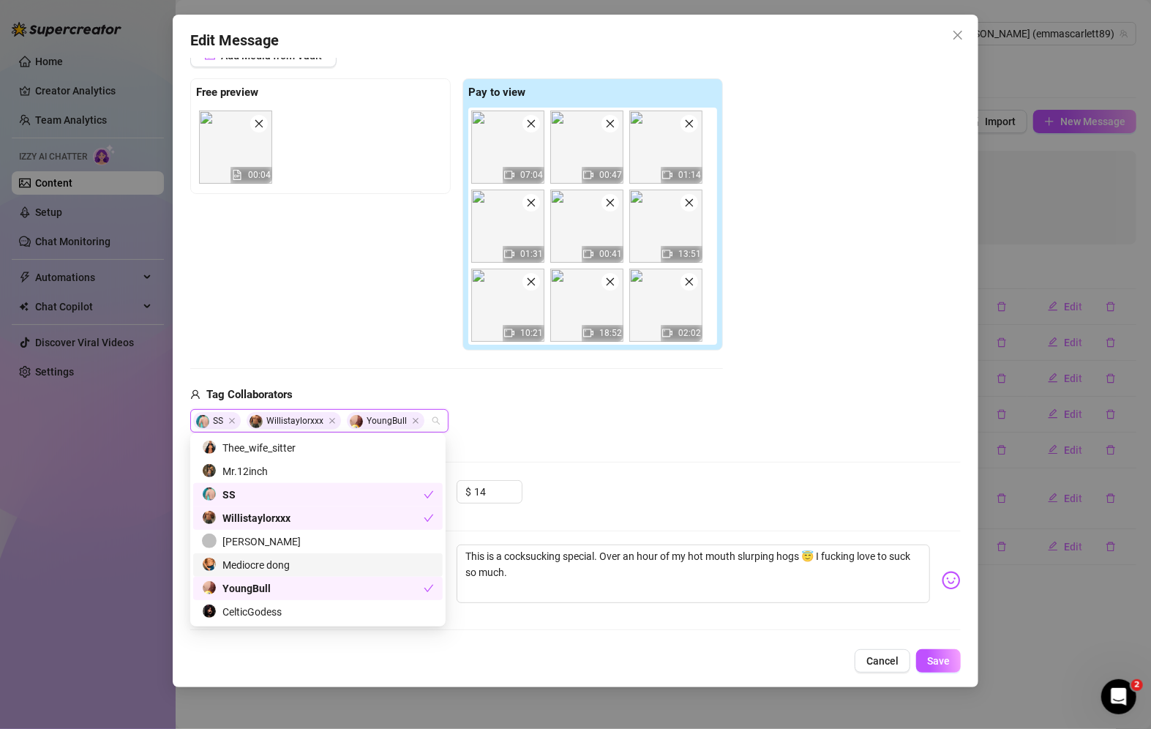
click at [276, 565] on div "Mediocre dong" at bounding box center [318, 565] width 232 height 16
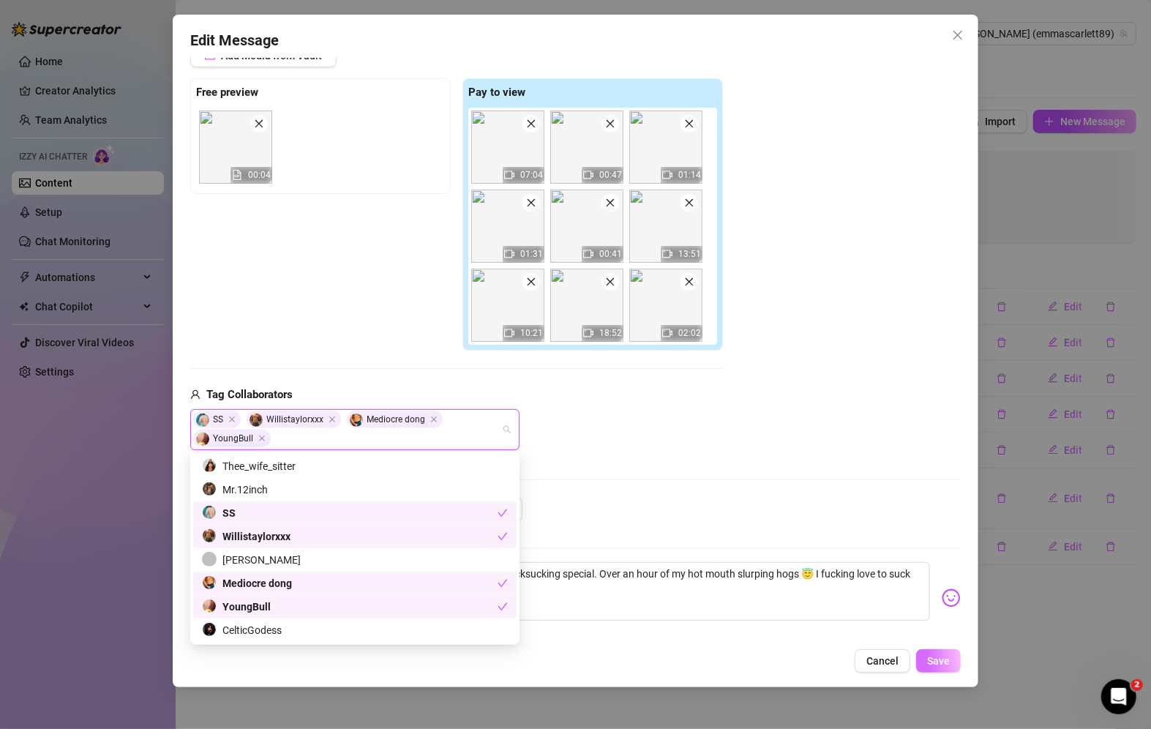
click at [948, 662] on span "Save" at bounding box center [938, 661] width 23 height 12
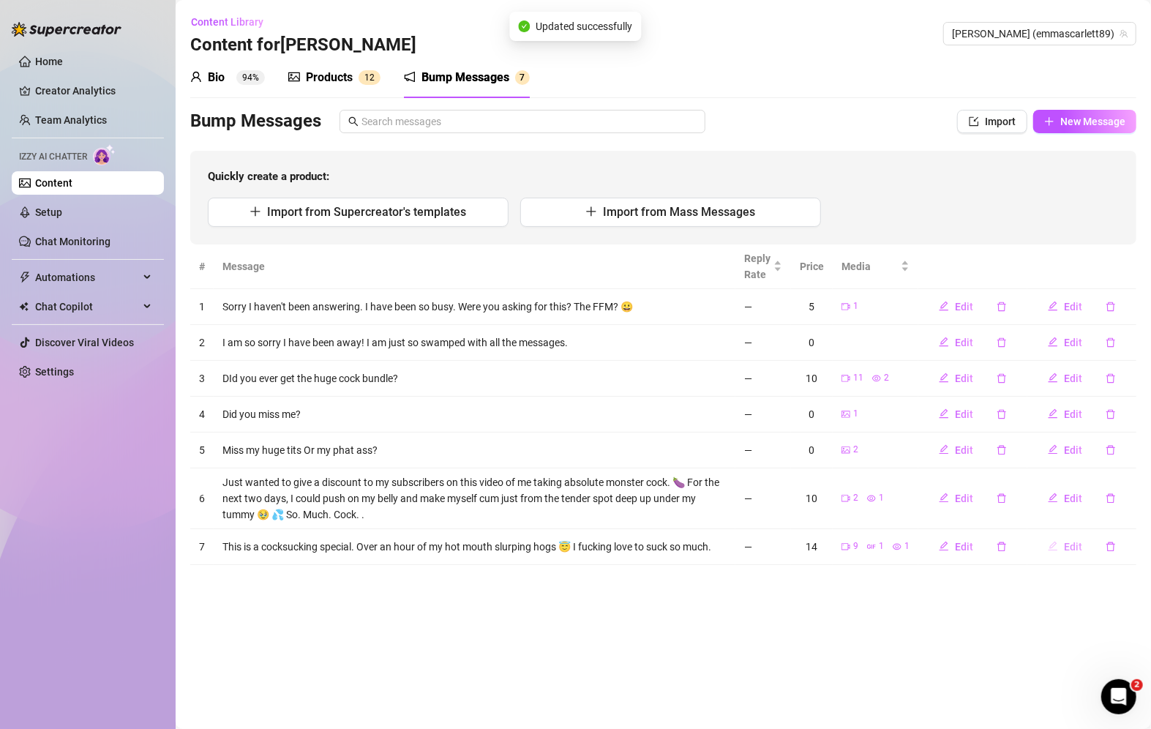
click at [1071, 546] on span "Edit" at bounding box center [1073, 547] width 18 height 12
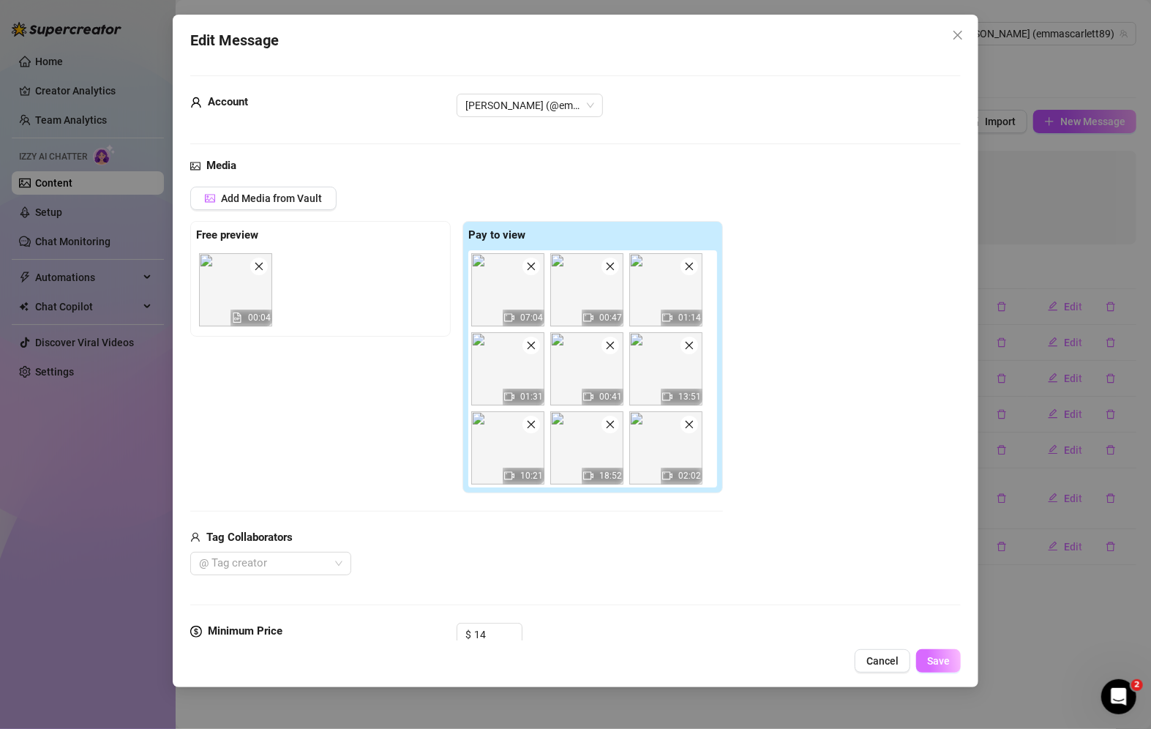
click at [936, 657] on span "Save" at bounding box center [938, 661] width 23 height 12
